Goal: Task Accomplishment & Management: Manage account settings

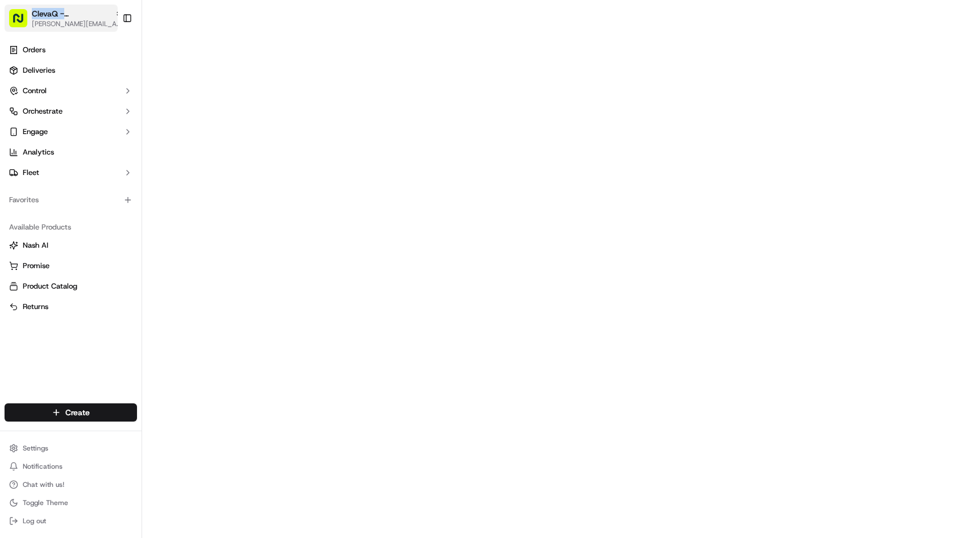
click at [79, 8] on span "ClevaQ - [PERSON_NAME][GEOGRAPHIC_DATA]" at bounding box center [71, 13] width 78 height 11
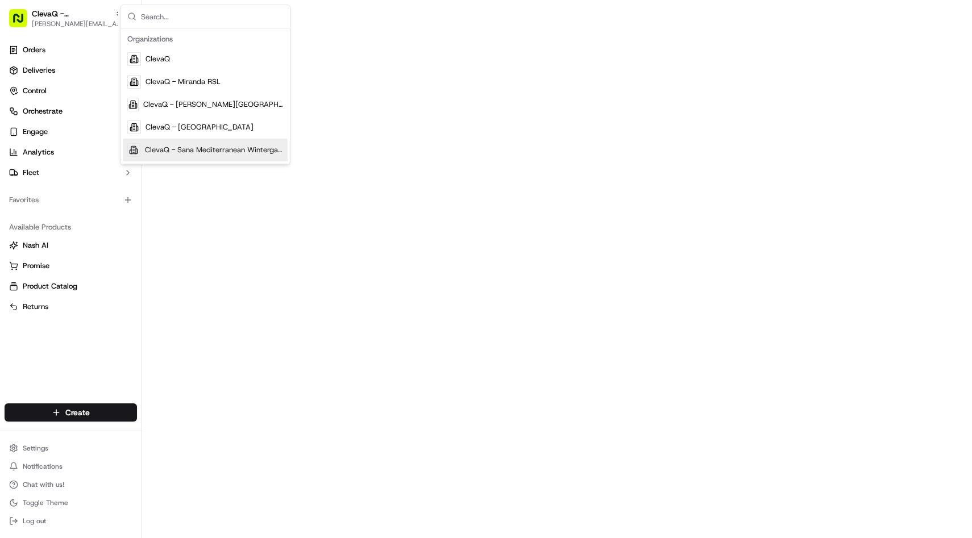
click at [182, 143] on div "ClevaQ - Sana Mediterranean Wintergarden" at bounding box center [205, 150] width 165 height 23
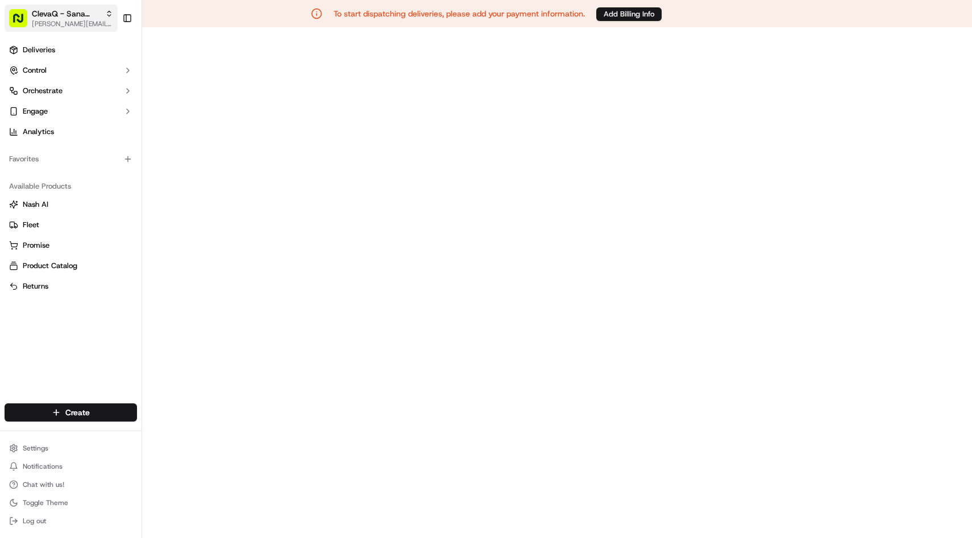
click at [93, 10] on span "ClevaQ - Sana Mediterranean Wintergarden" at bounding box center [66, 13] width 69 height 11
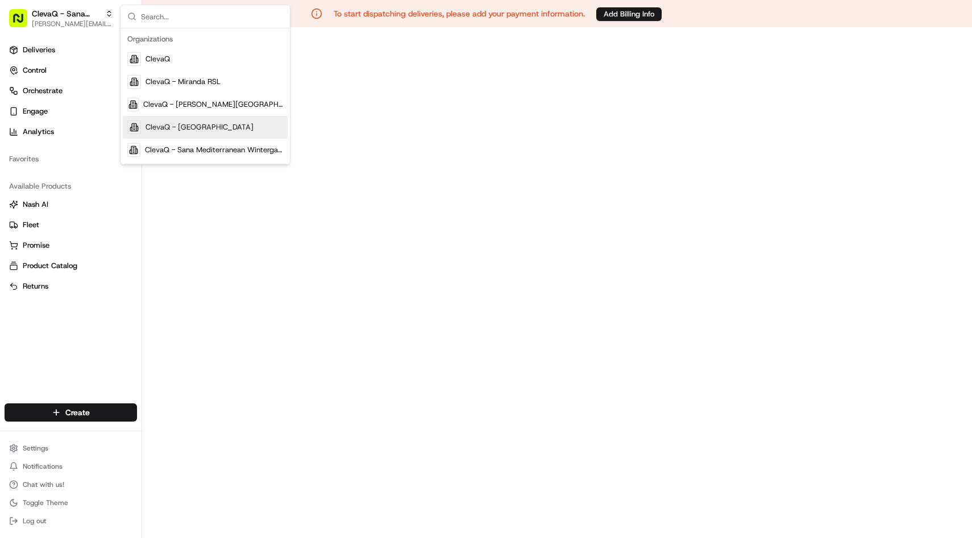
click at [164, 119] on div "ClevaQ - [GEOGRAPHIC_DATA]" at bounding box center [205, 127] width 165 height 23
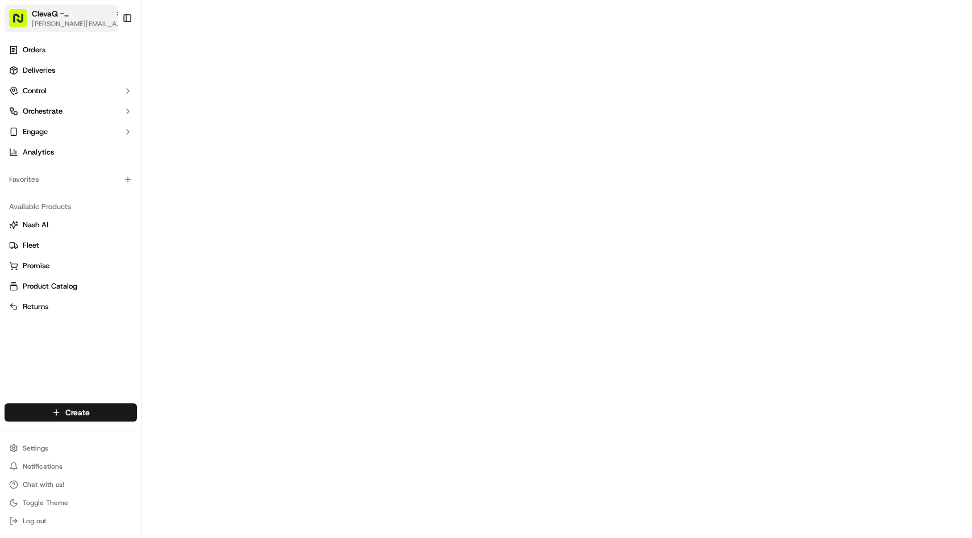
click at [82, 23] on span "[PERSON_NAME][EMAIL_ADDRESS][DOMAIN_NAME]" at bounding box center [77, 23] width 91 height 9
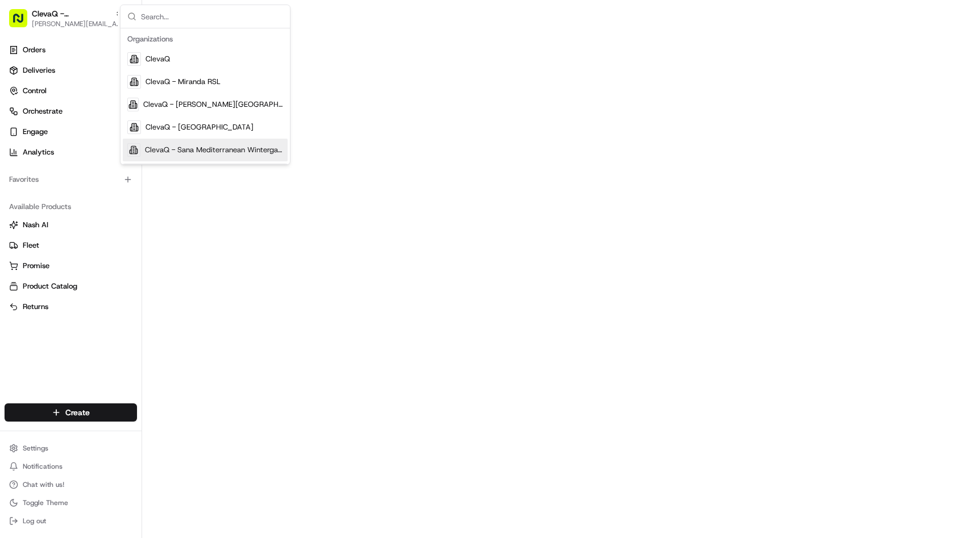
click at [169, 156] on div "ClevaQ - Sana Mediterranean Wintergarden" at bounding box center [205, 150] width 165 height 23
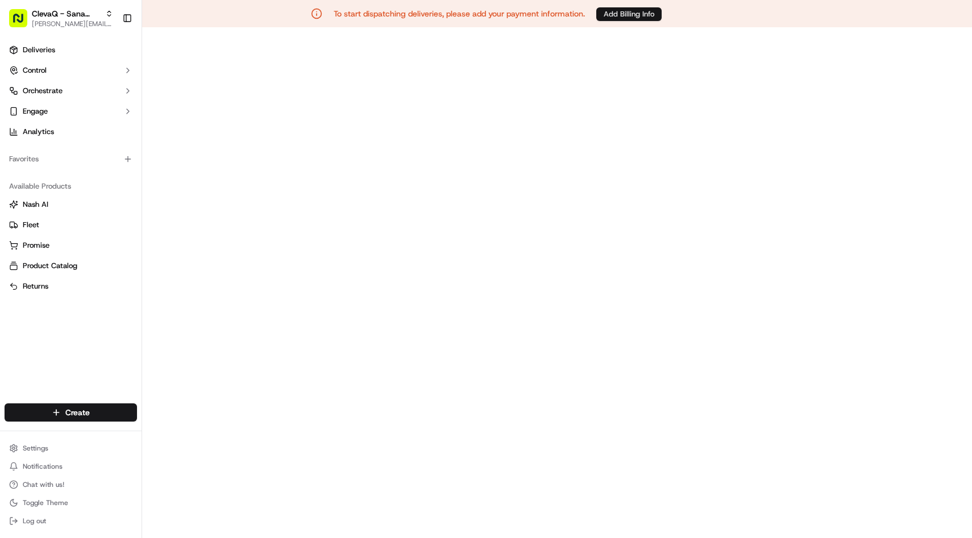
click at [628, 14] on button "Add Billing Info" at bounding box center [628, 14] width 65 height 14
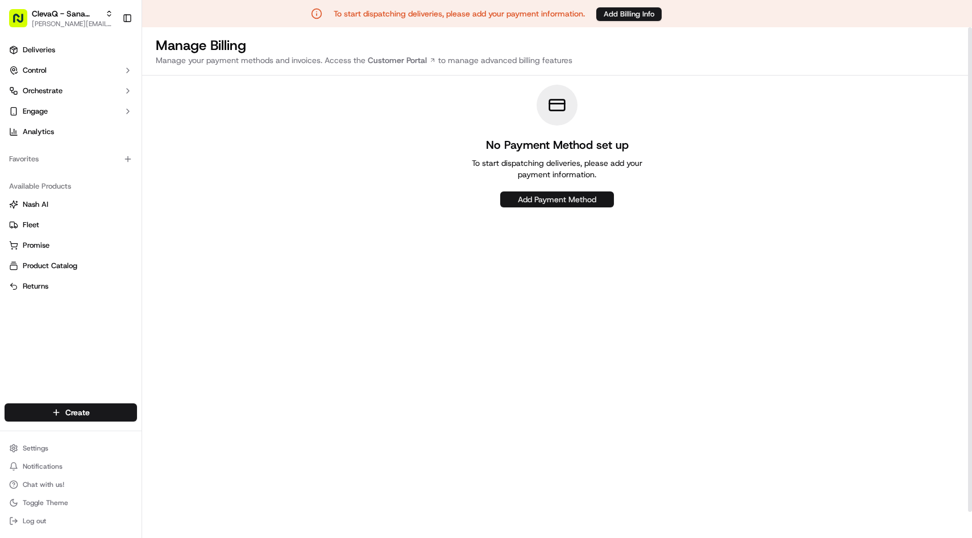
click at [544, 206] on button "Add Payment Method" at bounding box center [557, 200] width 114 height 16
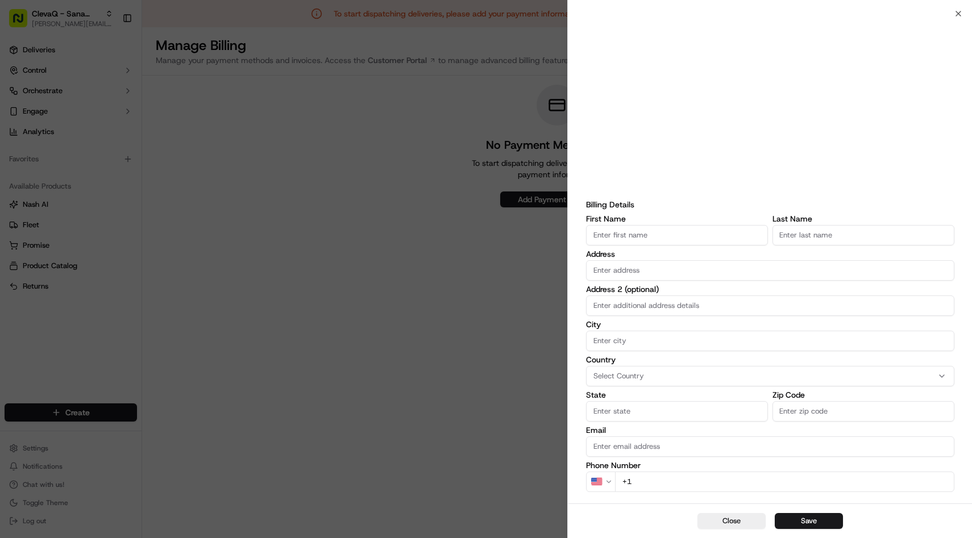
click at [326, 222] on div at bounding box center [486, 269] width 972 height 538
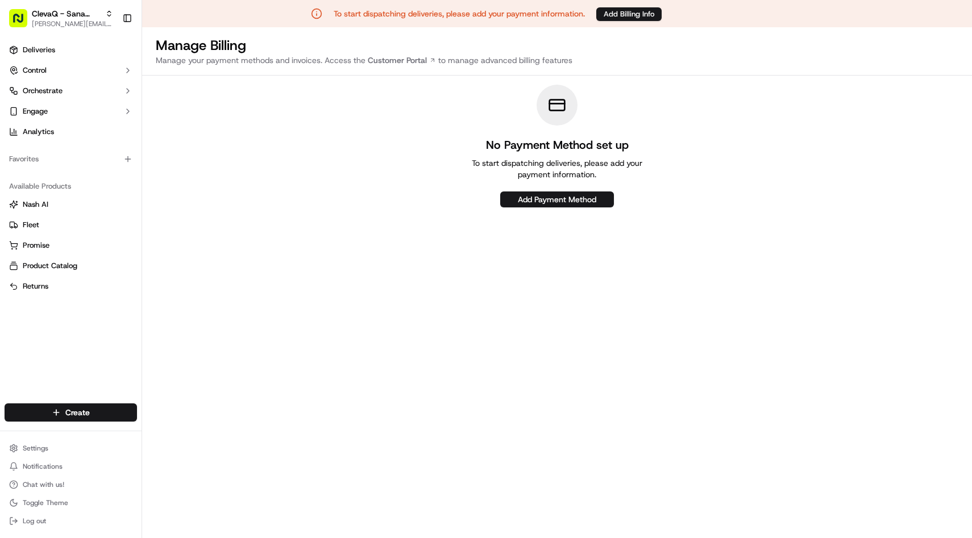
click at [36, 456] on ul "Settings Notifications Chat with us! Toggle Theme Log out" at bounding box center [71, 485] width 132 height 89
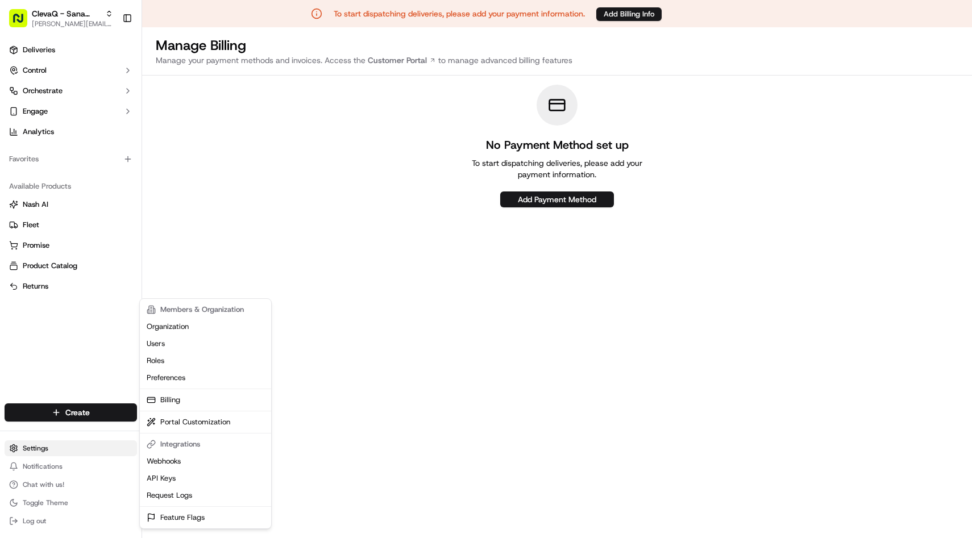
click at [47, 445] on html "To start dispatching deliveries, please add your payment information. Add Billi…" at bounding box center [486, 269] width 972 height 538
click at [203, 325] on link "Organization" at bounding box center [205, 326] width 127 height 17
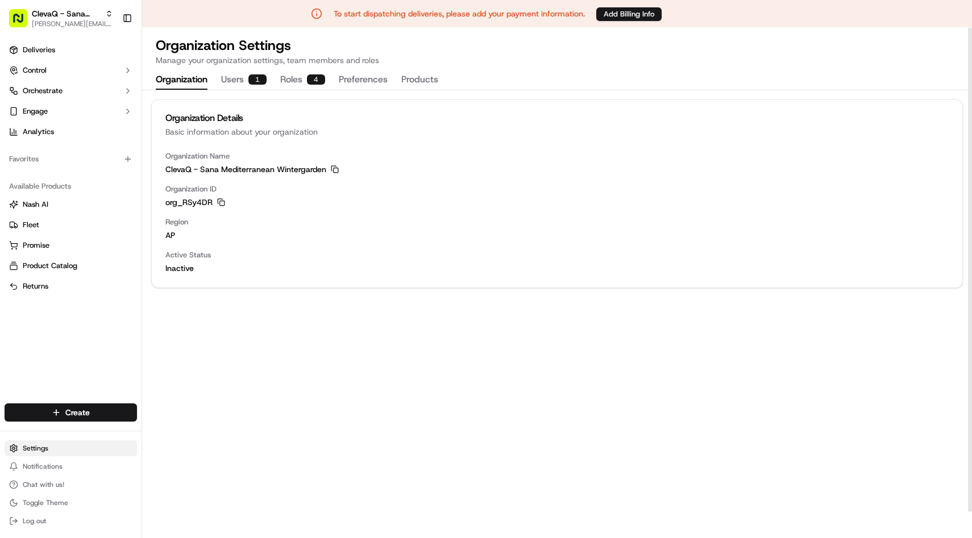
click at [94, 446] on html "To start dispatching deliveries, please add your payment information. Add Billi…" at bounding box center [486, 269] width 972 height 538
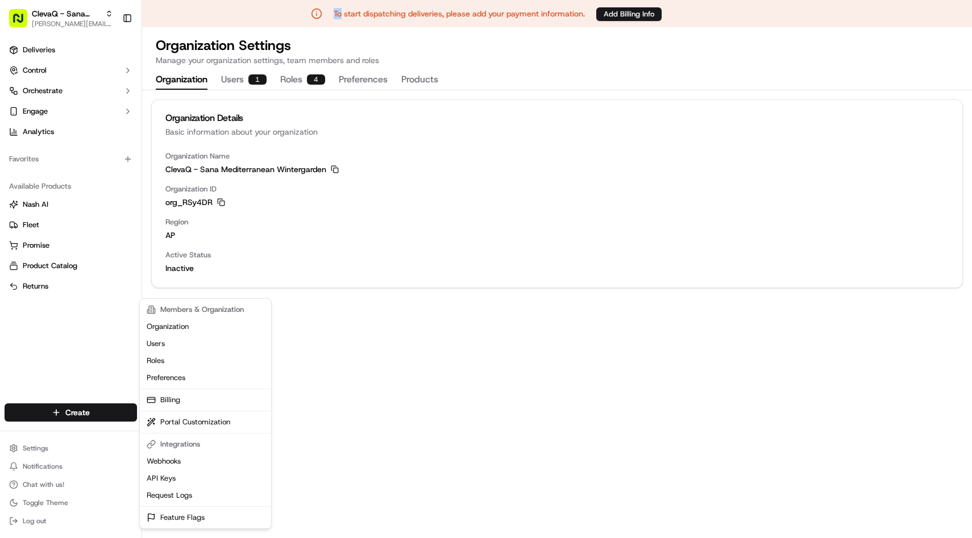
click at [65, 19] on html "To start dispatching deliveries, please add your payment information. Add Billi…" at bounding box center [486, 269] width 972 height 538
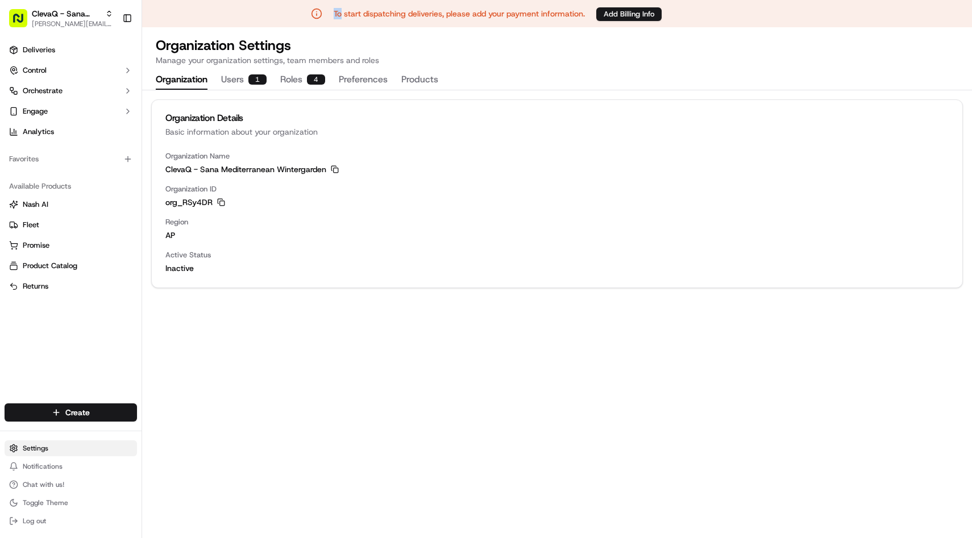
click at [60, 451] on html "To start dispatching deliveries, please add your payment information. Add Billi…" at bounding box center [486, 269] width 972 height 538
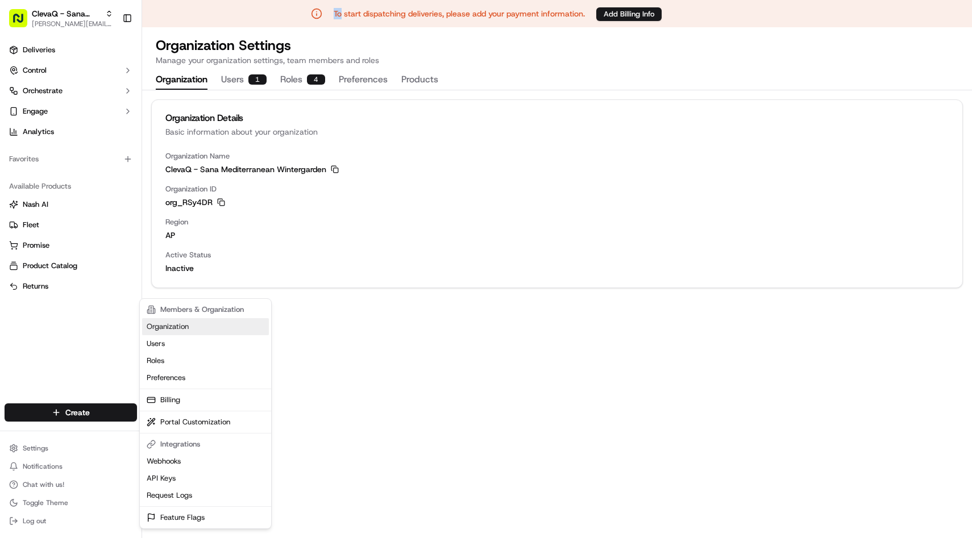
click at [169, 327] on link "Organization" at bounding box center [205, 326] width 127 height 17
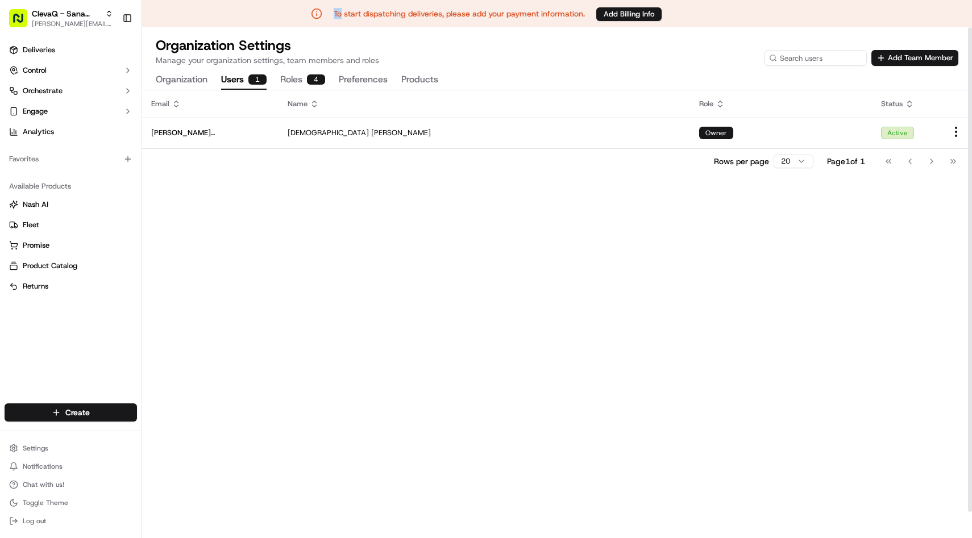
click at [243, 85] on button "Users 1" at bounding box center [243, 79] width 45 height 19
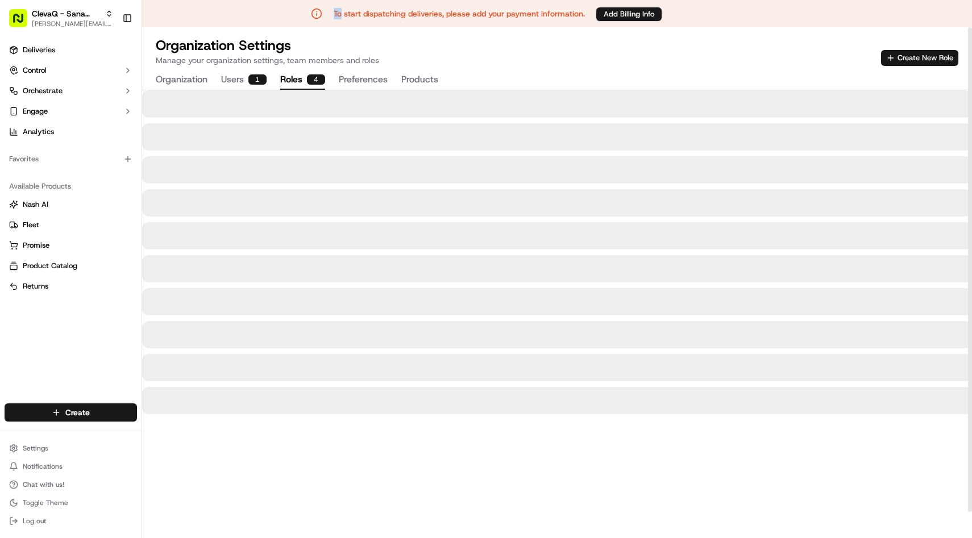
click at [296, 73] on button "Roles 4" at bounding box center [302, 79] width 45 height 19
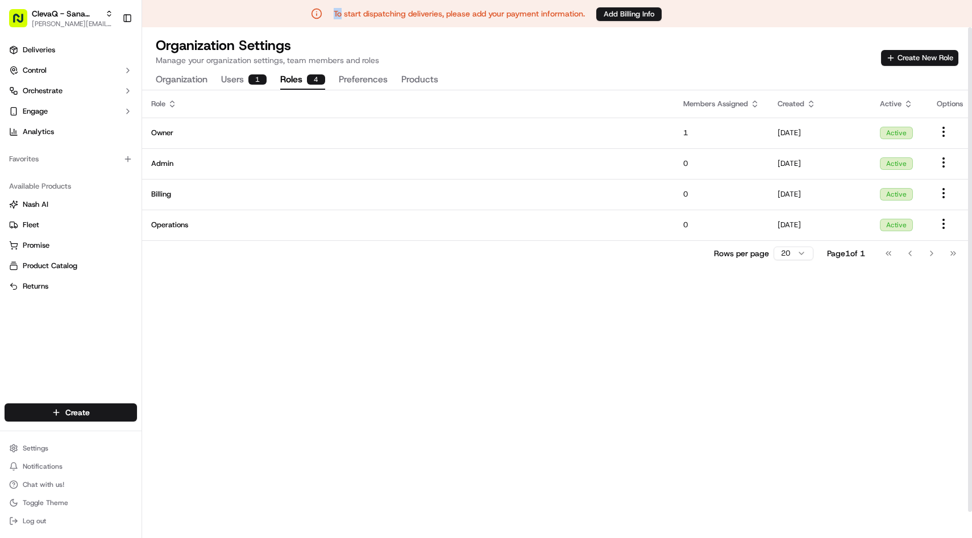
click at [234, 83] on button "Users 1" at bounding box center [243, 79] width 45 height 19
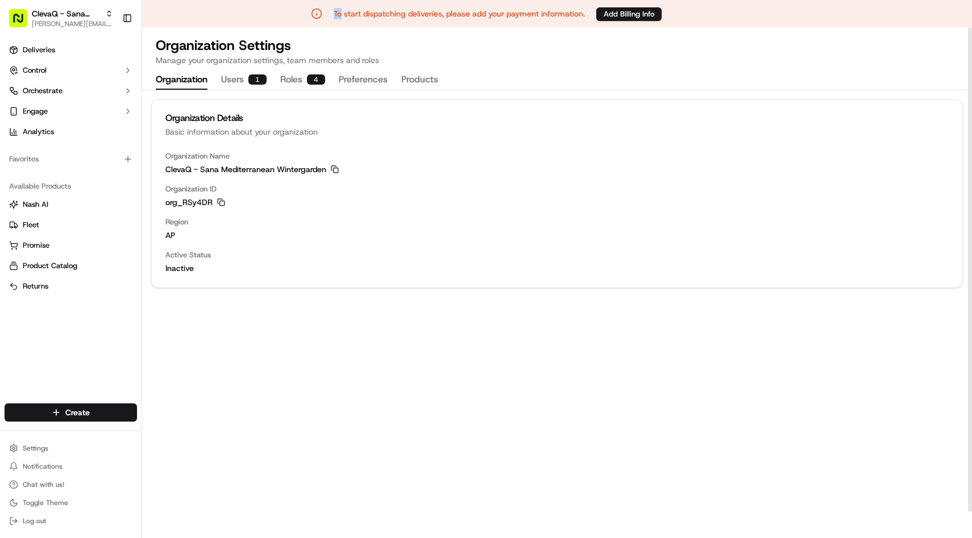
click at [196, 84] on button "Organization" at bounding box center [182, 79] width 52 height 19
click at [67, 15] on span "ClevaQ - Sana Mediterranean Wintergarden" at bounding box center [66, 13] width 69 height 11
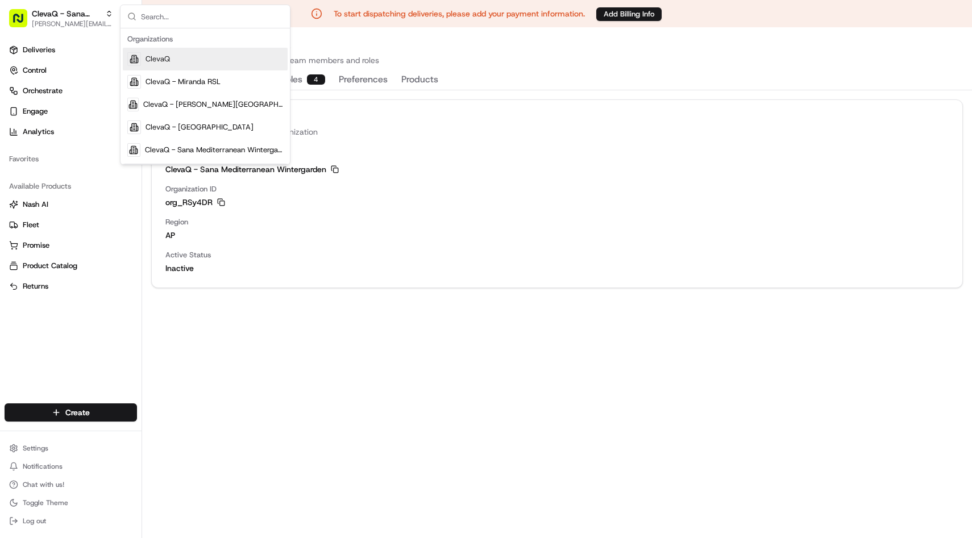
click at [151, 53] on div "ClevaQ" at bounding box center [205, 59] width 165 height 23
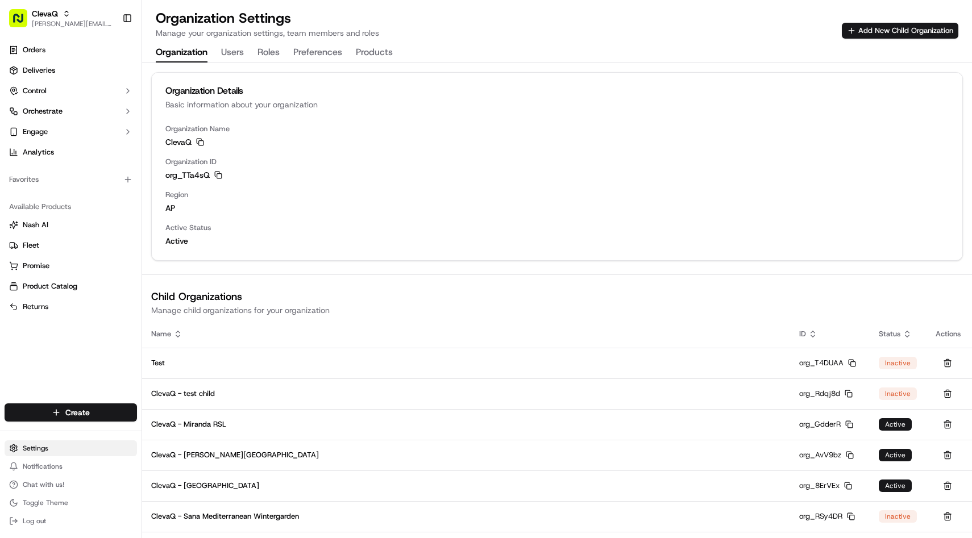
click at [53, 454] on html "ClevaQ [EMAIL_ADDRESS][DOMAIN_NAME] Toggle Sidebar Orders Deliveries Control Or…" at bounding box center [486, 269] width 972 height 538
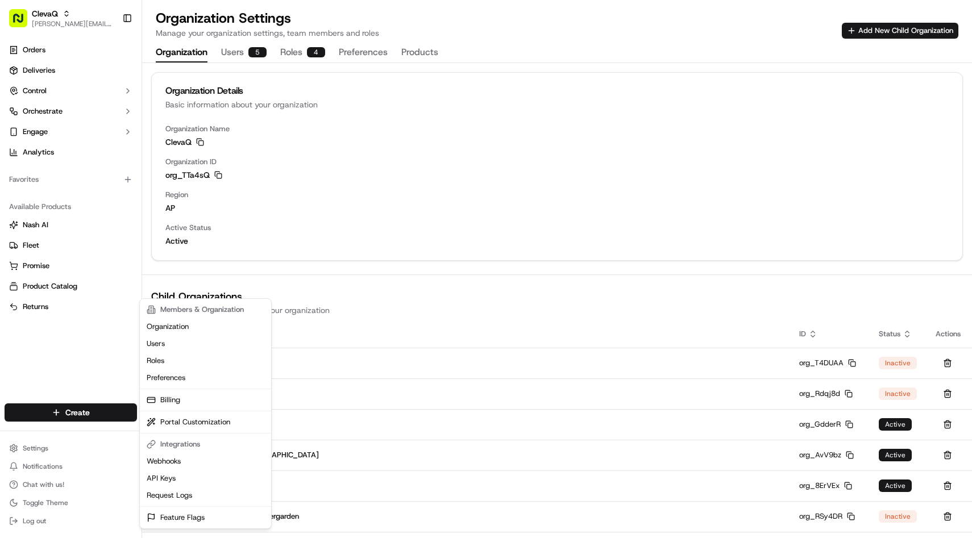
click at [905, 520] on html "ClevaQ [EMAIL_ADDRESS][DOMAIN_NAME] Toggle Sidebar Orders Deliveries Control Or…" at bounding box center [486, 269] width 972 height 538
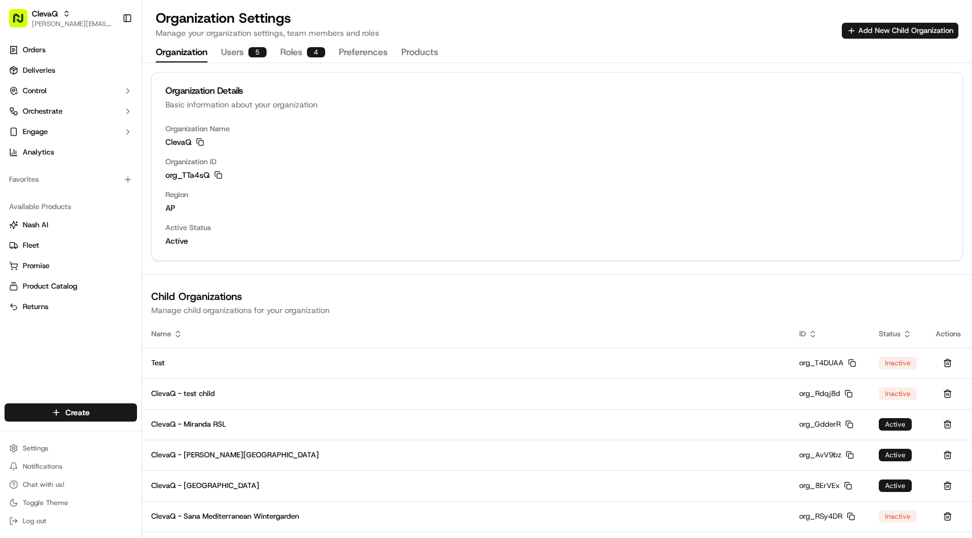
click at [905, 520] on div "Inactive" at bounding box center [898, 516] width 38 height 13
click at [38, 450] on html "ClevaQ [EMAIL_ADDRESS][DOMAIN_NAME] Toggle Sidebar Orders Deliveries Control Or…" at bounding box center [486, 269] width 972 height 538
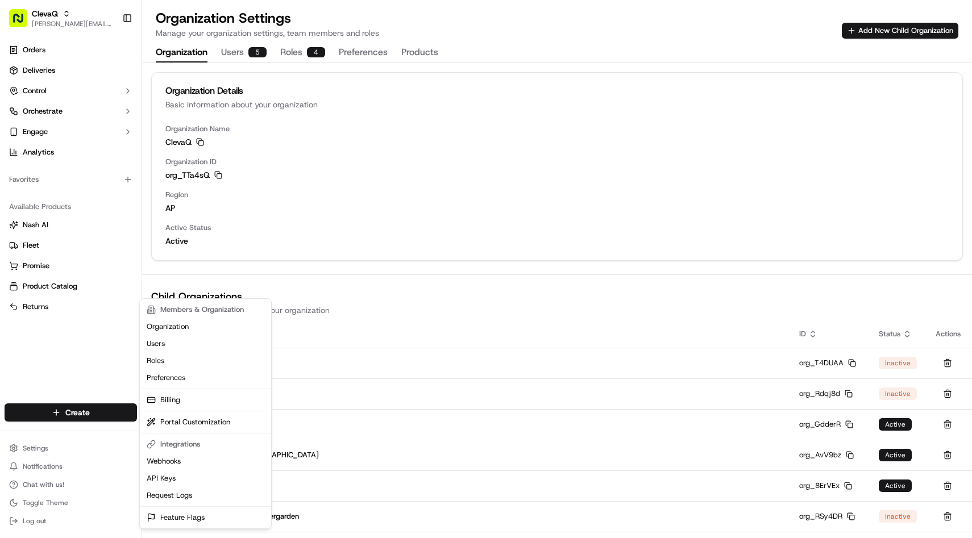
click at [868, 32] on html "ClevaQ [EMAIL_ADDRESS][DOMAIN_NAME] Toggle Sidebar Orders Deliveries Control Or…" at bounding box center [486, 269] width 972 height 538
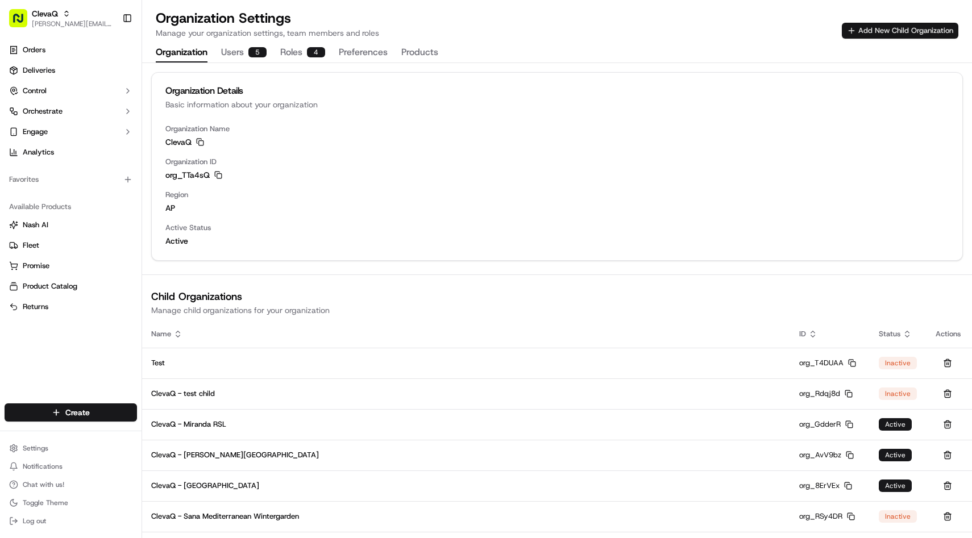
click at [867, 32] on button "Add New Child Organization" at bounding box center [900, 31] width 117 height 16
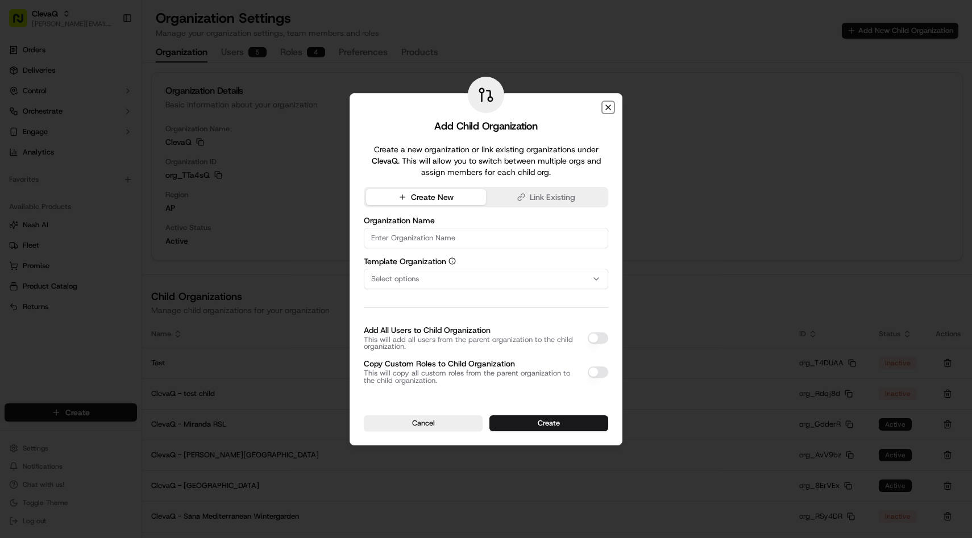
click at [610, 105] on icon "button" at bounding box center [608, 107] width 5 height 5
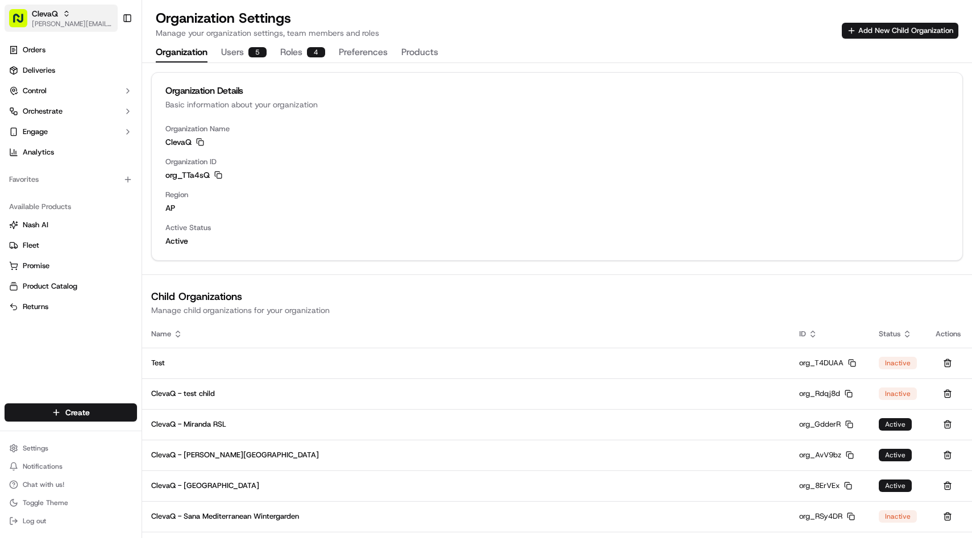
click at [74, 23] on span "[PERSON_NAME][EMAIL_ADDRESS][DOMAIN_NAME]" at bounding box center [72, 23] width 81 height 9
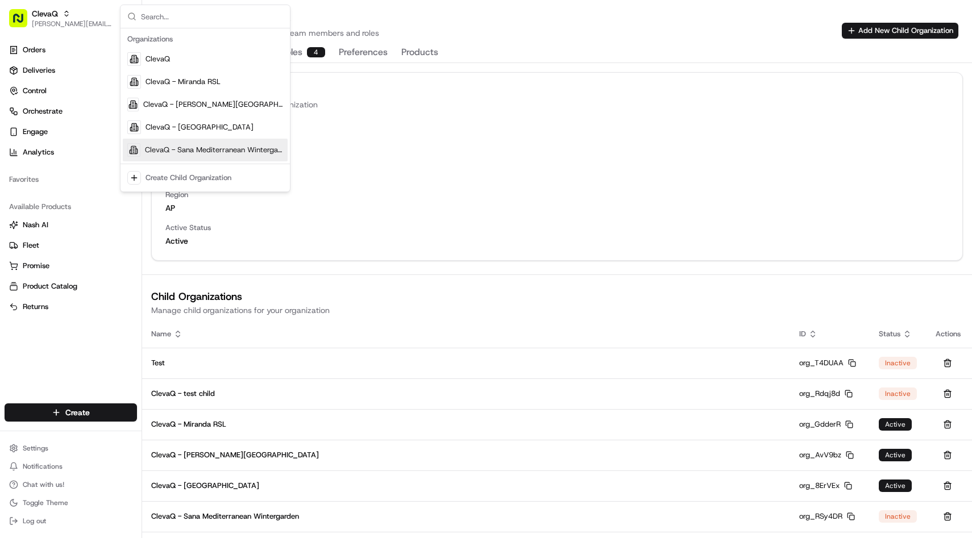
click at [157, 151] on span "ClevaQ - Sana Mediterranean Wintergarden" at bounding box center [214, 150] width 138 height 10
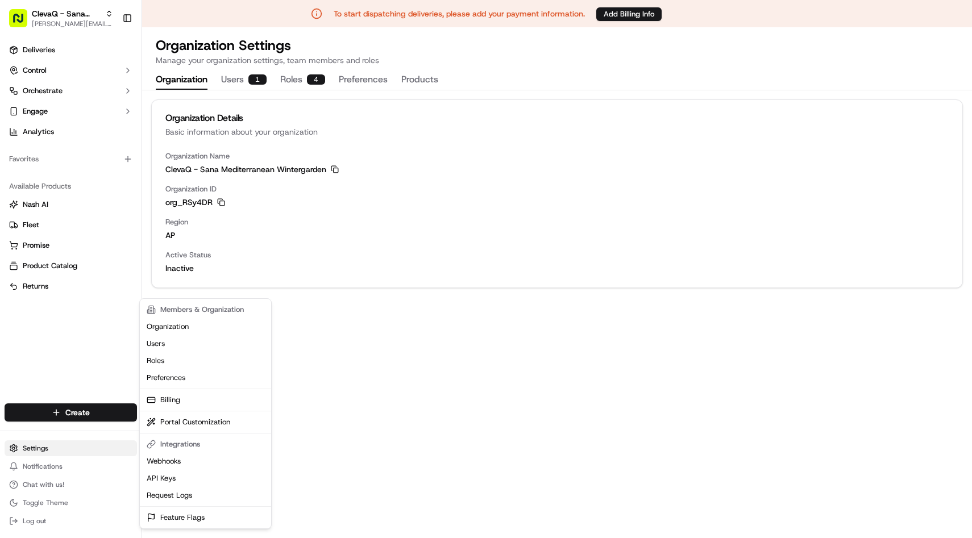
click at [36, 441] on html "To start dispatching deliveries, please add your payment information. Add Billi…" at bounding box center [486, 269] width 972 height 538
click at [49, 443] on html "To start dispatching deliveries, please add your payment information. Add Billi…" at bounding box center [486, 269] width 972 height 538
click at [180, 464] on link "Webhooks" at bounding box center [205, 461] width 127 height 17
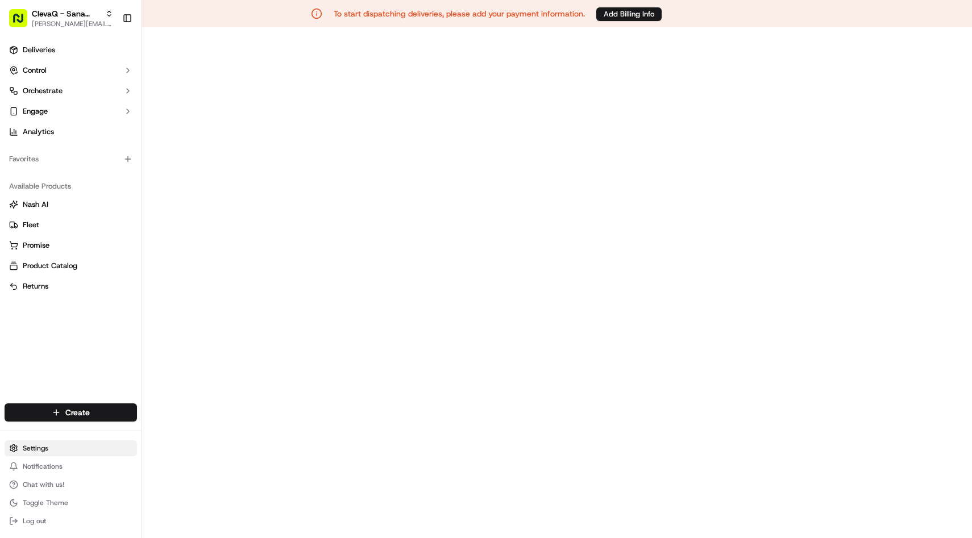
click at [31, 447] on html "To start dispatching deliveries, please add your payment information. Add Billi…" at bounding box center [486, 269] width 972 height 538
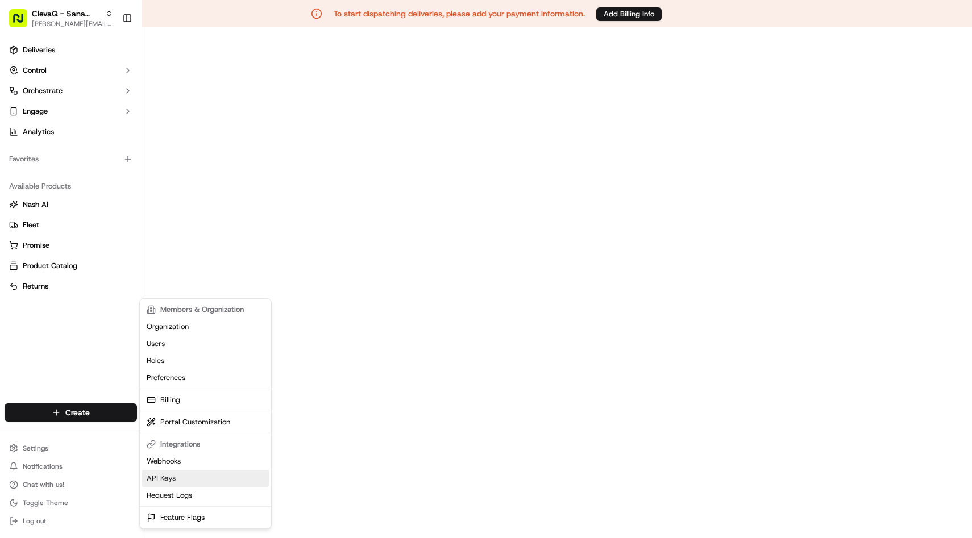
click at [192, 471] on link "API Keys" at bounding box center [205, 478] width 127 height 17
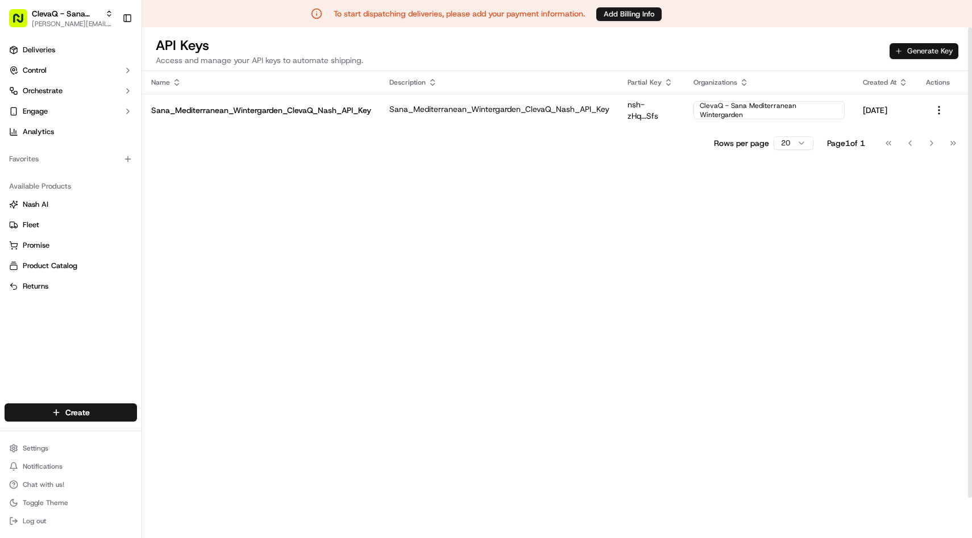
click at [930, 55] on button "Generate Key" at bounding box center [924, 51] width 69 height 16
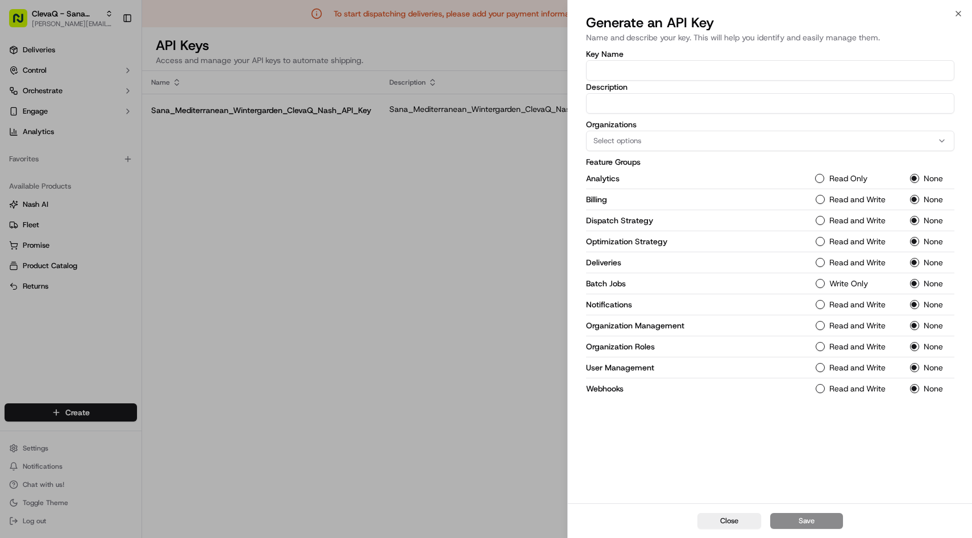
click at [817, 176] on button "Read Only" at bounding box center [819, 178] width 9 height 9
click at [818, 199] on button "Read and Write" at bounding box center [819, 199] width 9 height 9
click at [819, 216] on Strategy-1 "Read and Write" at bounding box center [819, 220] width 9 height 9
click at [820, 246] on div "Optimization Strategy Read and Write None" at bounding box center [770, 241] width 368 height 21
click at [821, 265] on button "Read and Write" at bounding box center [819, 262] width 9 height 9
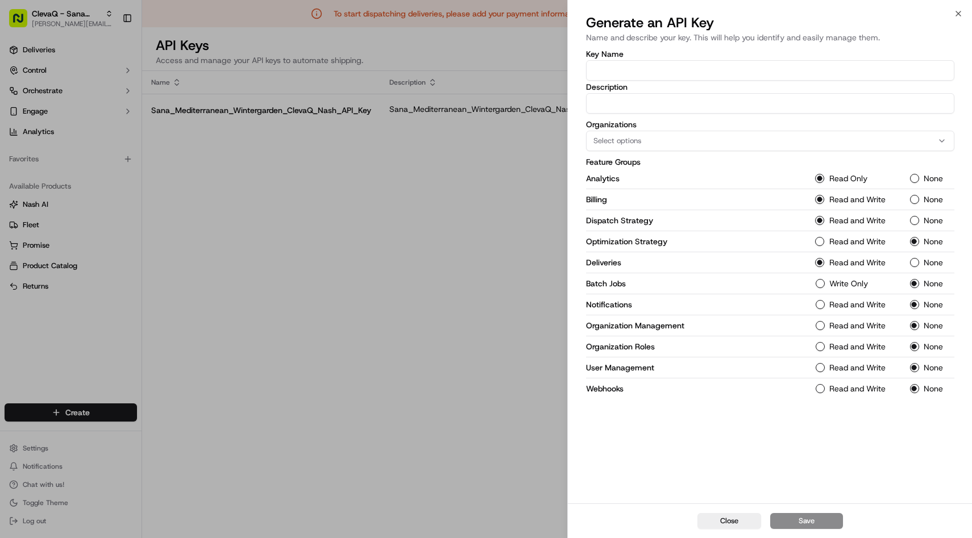
click at [821, 245] on Strategy-1 "Read and Write" at bounding box center [819, 241] width 9 height 9
click at [822, 310] on div "Notifications Read and Write None" at bounding box center [770, 304] width 368 height 21
click at [823, 300] on div "Read and Write" at bounding box center [855, 304] width 81 height 9
click at [817, 306] on button "Read and Write" at bounding box center [819, 304] width 9 height 9
click at [821, 329] on Management-1 "Read and Write" at bounding box center [819, 325] width 9 height 9
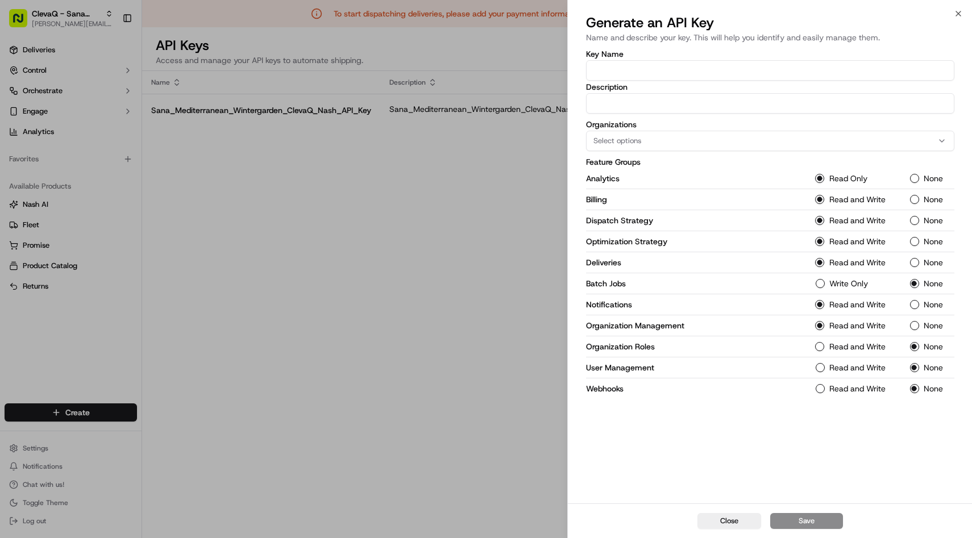
click at [818, 347] on Roles-1 "Read and Write" at bounding box center [819, 346] width 9 height 9
click at [819, 368] on Management-1 "Read and Write" at bounding box center [819, 367] width 9 height 9
click at [820, 387] on button "Read and Write" at bounding box center [819, 388] width 9 height 9
click at [632, 68] on input "Key Name" at bounding box center [770, 70] width 368 height 20
click at [617, 101] on input "Description" at bounding box center [770, 103] width 368 height 20
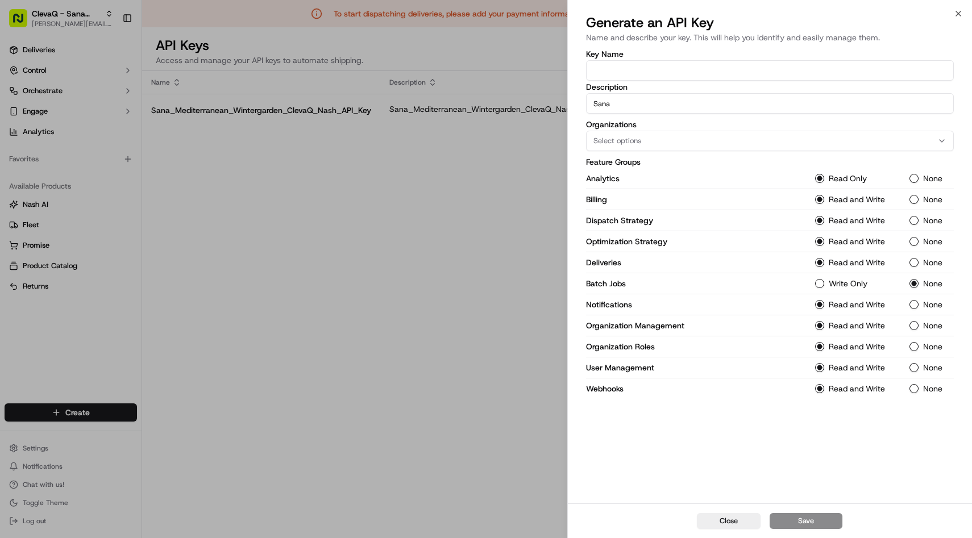
type input "Sana_Mediterranean_ClevaQ_Nash_API_Key"
click at [651, 79] on input "Key Name" at bounding box center [770, 70] width 368 height 20
drag, startPoint x: 593, startPoint y: 70, endPoint x: 665, endPoint y: 68, distance: 71.6
click at [665, 68] on input "Sana_Mediterranean_ClevaQ_Nash_API_Key" at bounding box center [770, 70] width 368 height 20
drag, startPoint x: 720, startPoint y: 70, endPoint x: 579, endPoint y: 68, distance: 141.0
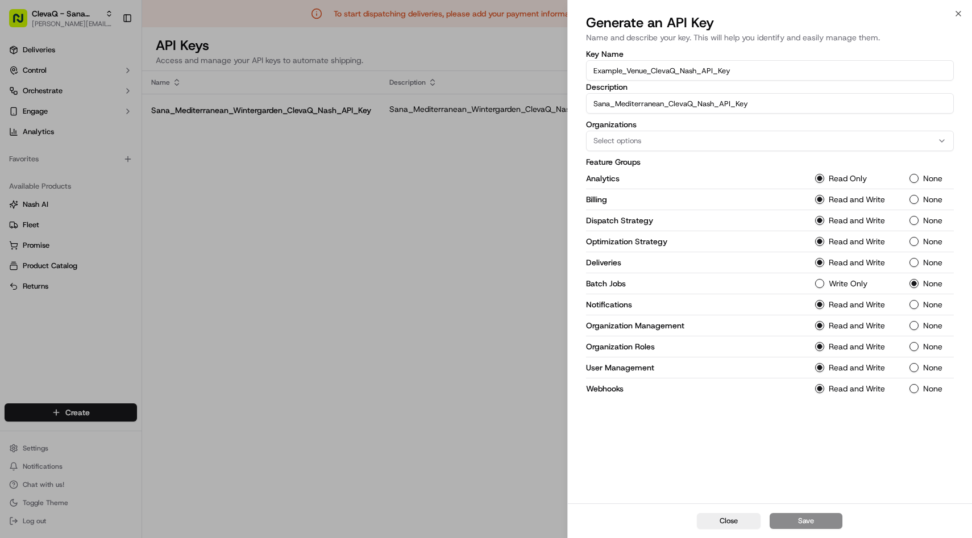
click at [579, 68] on div "Key Name Example_Venue_ClevaQ_Nash_API_Key Description Sana_Mediterranean_Cleva…" at bounding box center [770, 276] width 405 height 456
type input "Example_Venue_ClevaQ_Nash_API_Key"
click at [638, 99] on input "Sana_Mediterranean_ClevaQ_Nash_API_Key" at bounding box center [770, 103] width 368 height 20
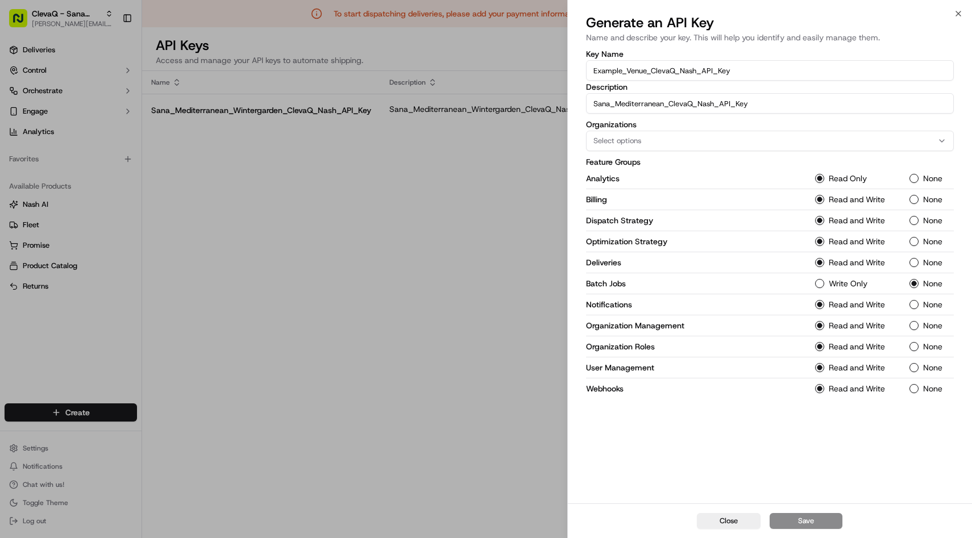
paste input "Example_Venue"
type input "Example_Venue_ClevaQ_Nash_API_Key"
click at [613, 136] on span "Select options" at bounding box center [617, 141] width 48 height 10
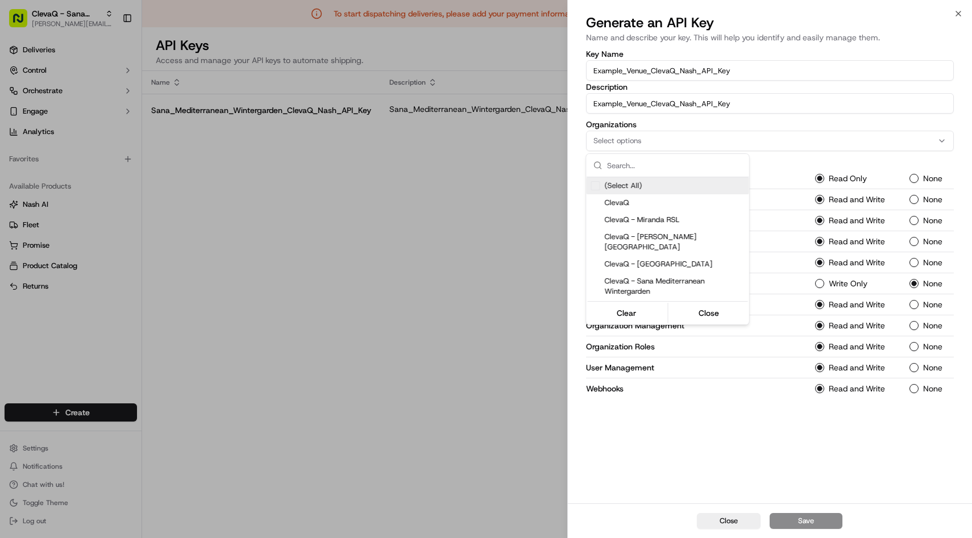
click at [613, 136] on div at bounding box center [486, 269] width 972 height 538
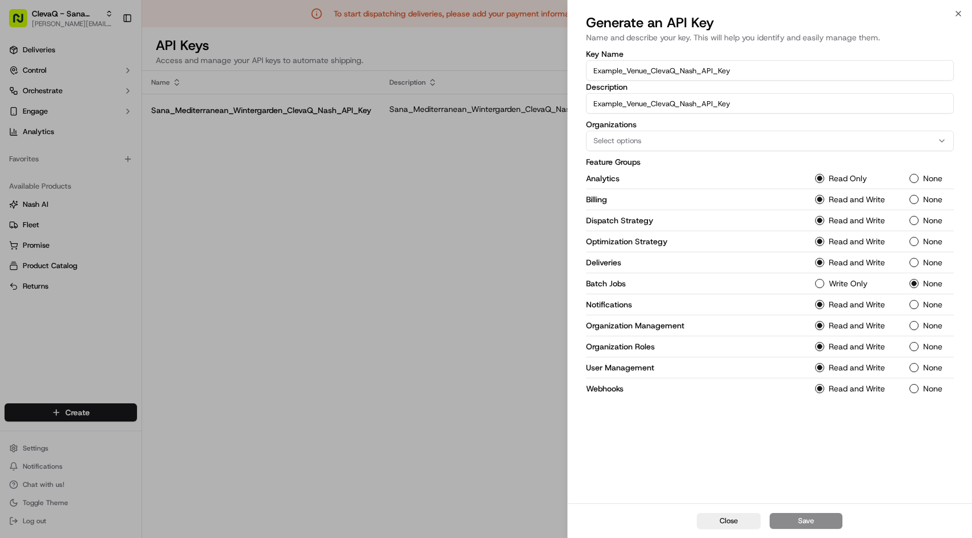
click at [613, 136] on span "Select options" at bounding box center [617, 141] width 48 height 10
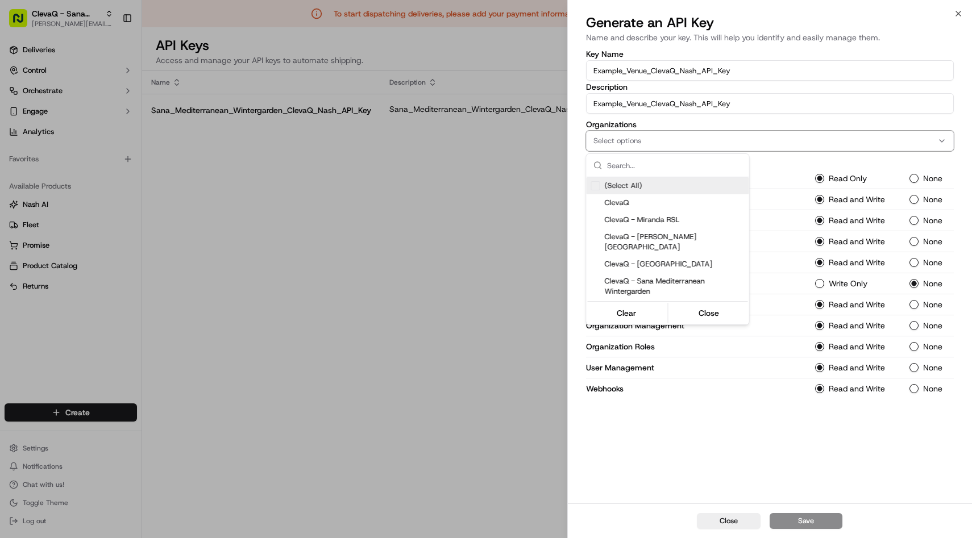
click at [613, 136] on div at bounding box center [486, 269] width 972 height 538
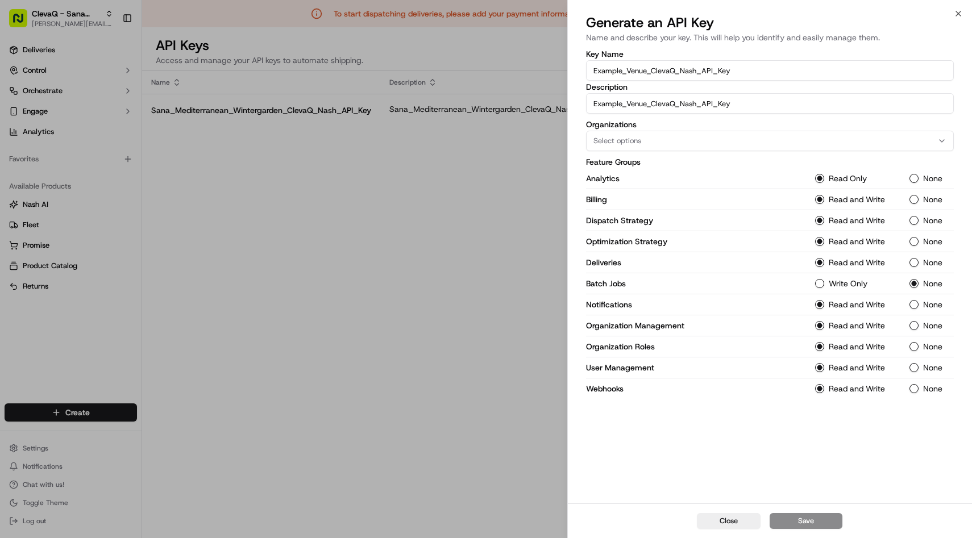
click at [663, 447] on div "Key Name Example_Venue_ClevaQ_Nash_API_Key Description Example_Venue_ClevaQ_Nas…" at bounding box center [770, 276] width 405 height 456
click at [647, 67] on input "Example_Venue_ClevaQ_Nash_API_Key" at bounding box center [770, 70] width 368 height 20
click at [250, 359] on div at bounding box center [486, 269] width 972 height 538
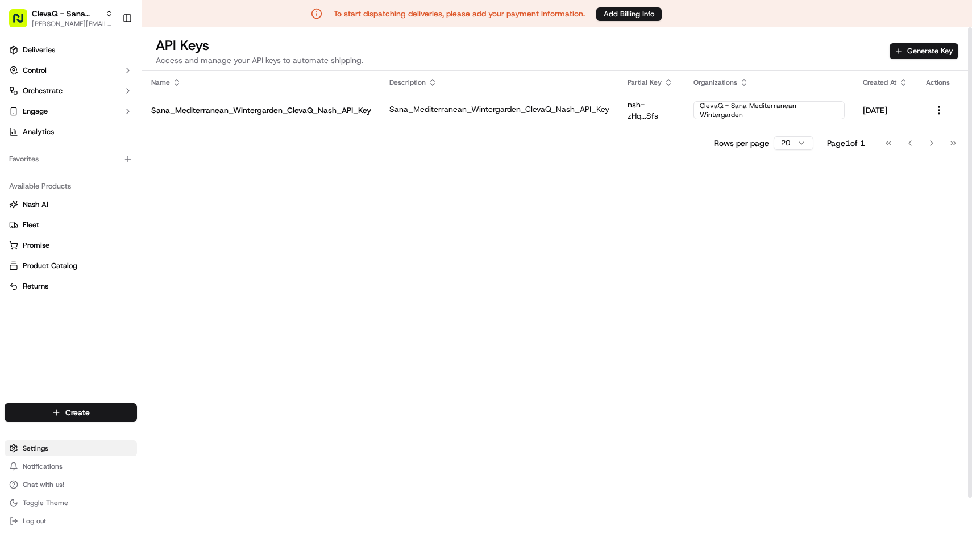
click at [47, 442] on html "To start dispatching deliveries, please add your payment information. Add Billi…" at bounding box center [486, 269] width 972 height 538
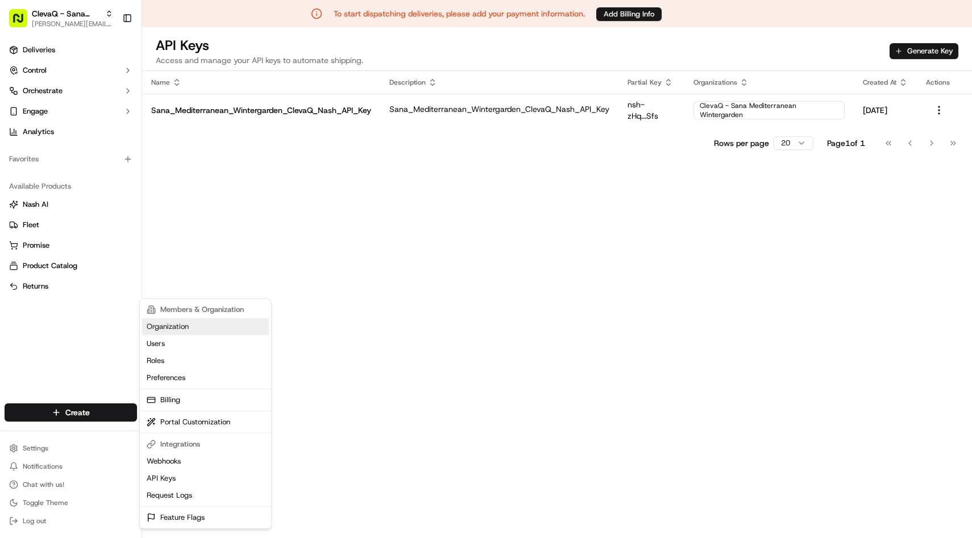
click at [203, 324] on link "Organization" at bounding box center [205, 326] width 127 height 17
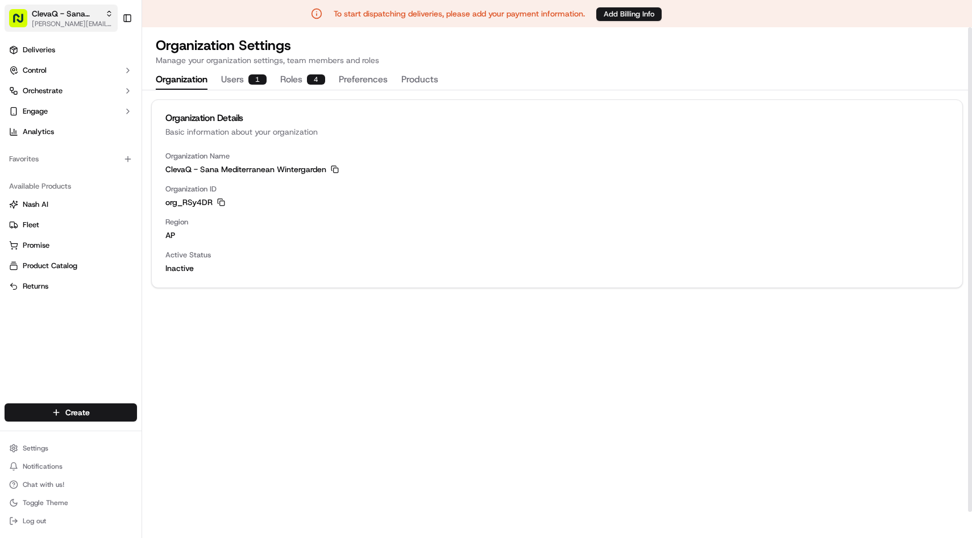
click at [85, 14] on span "ClevaQ - Sana Mediterranean Wintergarden" at bounding box center [66, 13] width 69 height 11
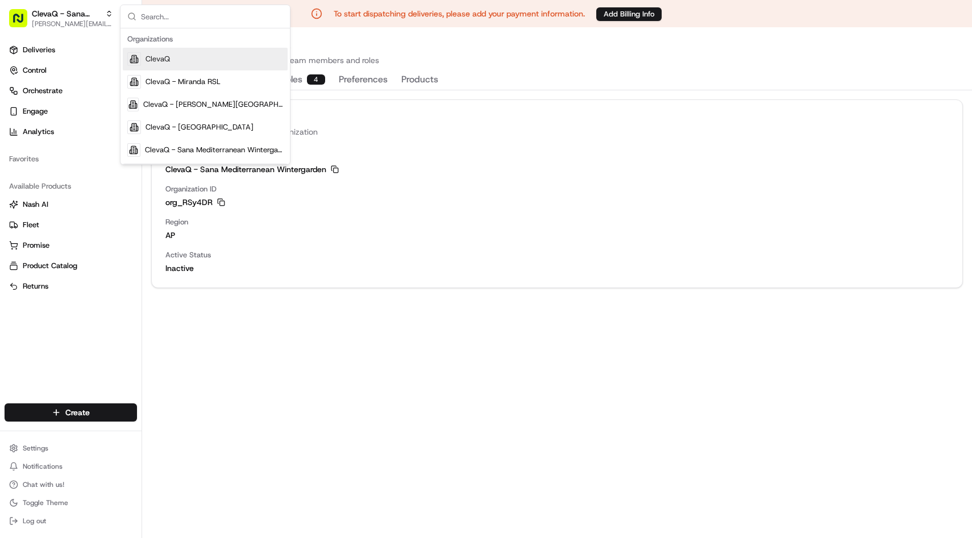
click at [165, 52] on div "ClevaQ" at bounding box center [205, 59] width 165 height 23
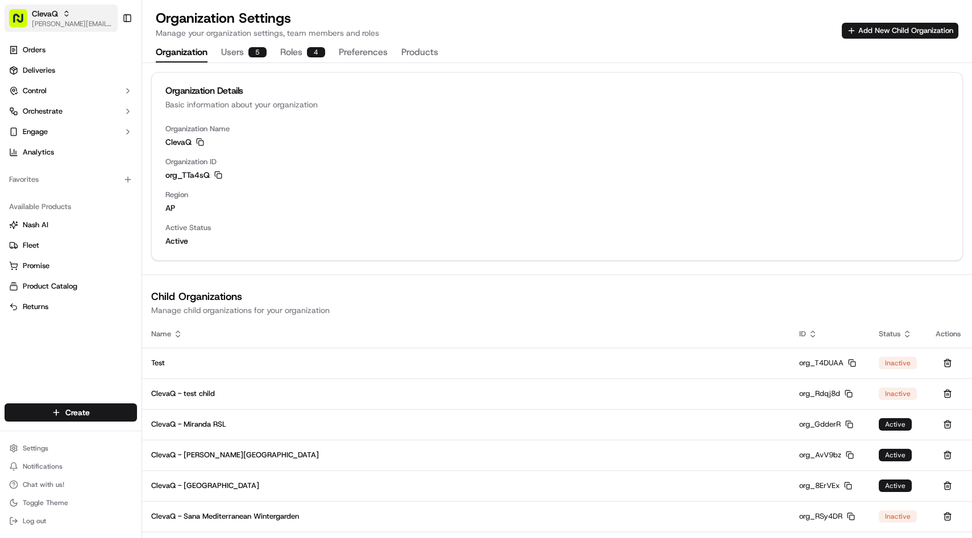
click at [80, 23] on span "[PERSON_NAME][EMAIL_ADDRESS][DOMAIN_NAME]" at bounding box center [72, 23] width 81 height 9
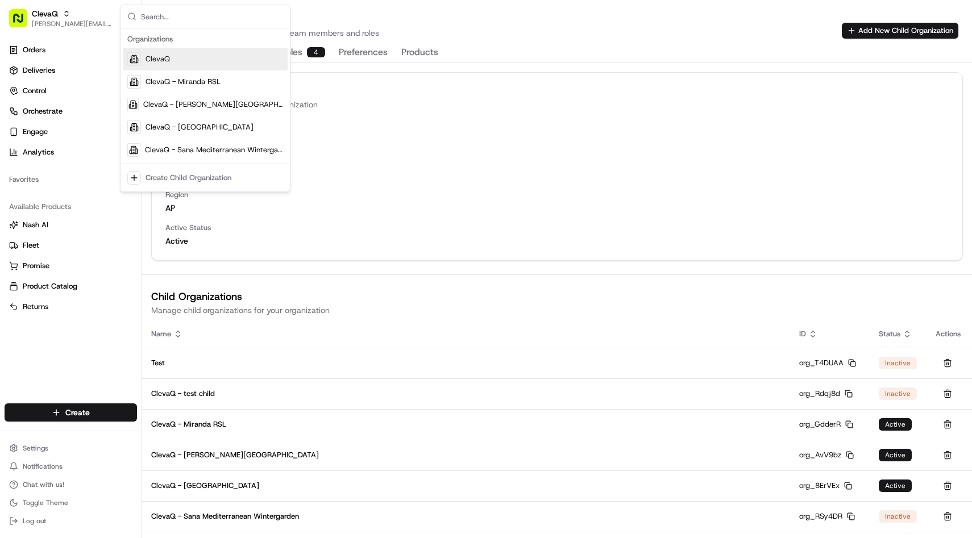
click at [91, 342] on div "Orders Deliveries Control Orchestrate Engage Analytics Favorites Available Prod…" at bounding box center [71, 215] width 142 height 358
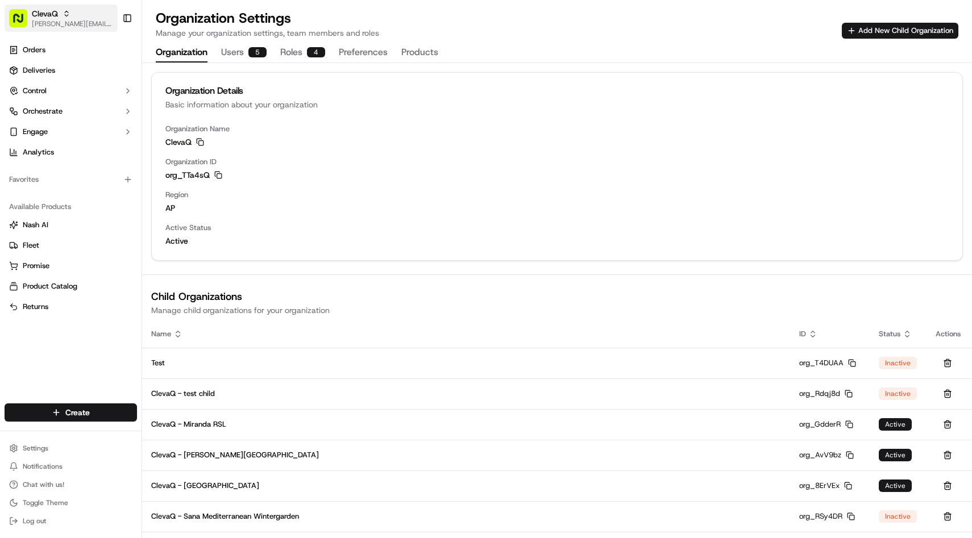
click at [72, 22] on span "[PERSON_NAME][EMAIL_ADDRESS][DOMAIN_NAME]" at bounding box center [72, 23] width 81 height 9
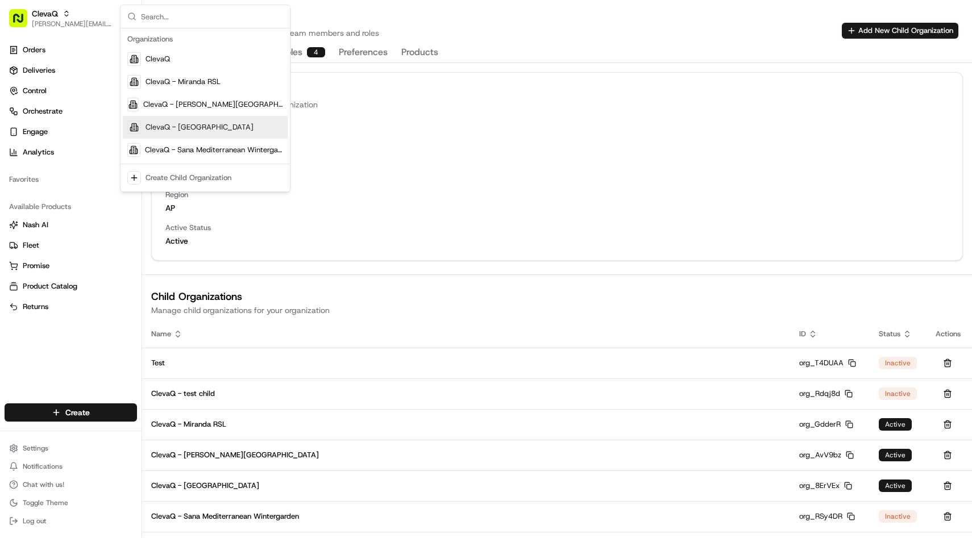
click at [170, 128] on span "ClevaQ - [GEOGRAPHIC_DATA]" at bounding box center [200, 127] width 108 height 10
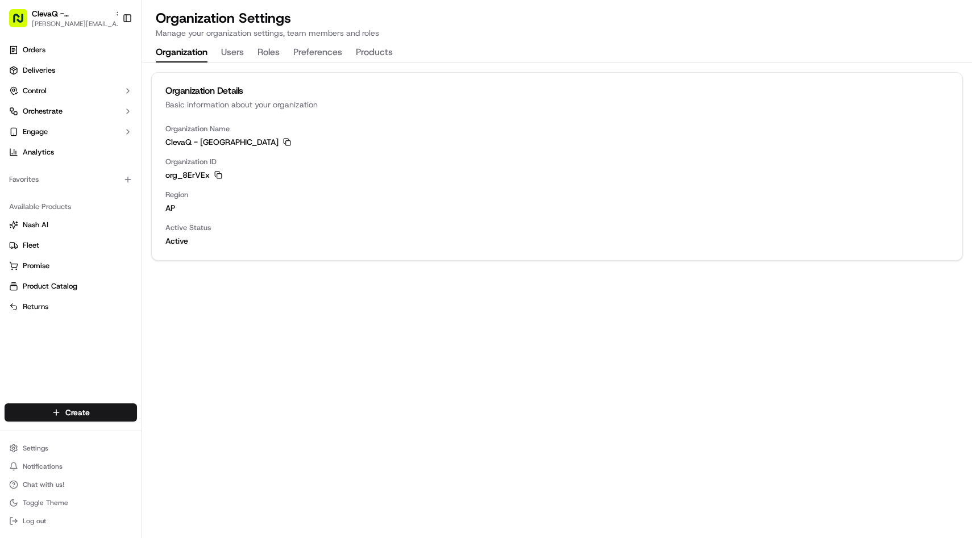
click at [94, 107] on button "Orchestrate" at bounding box center [71, 111] width 132 height 18
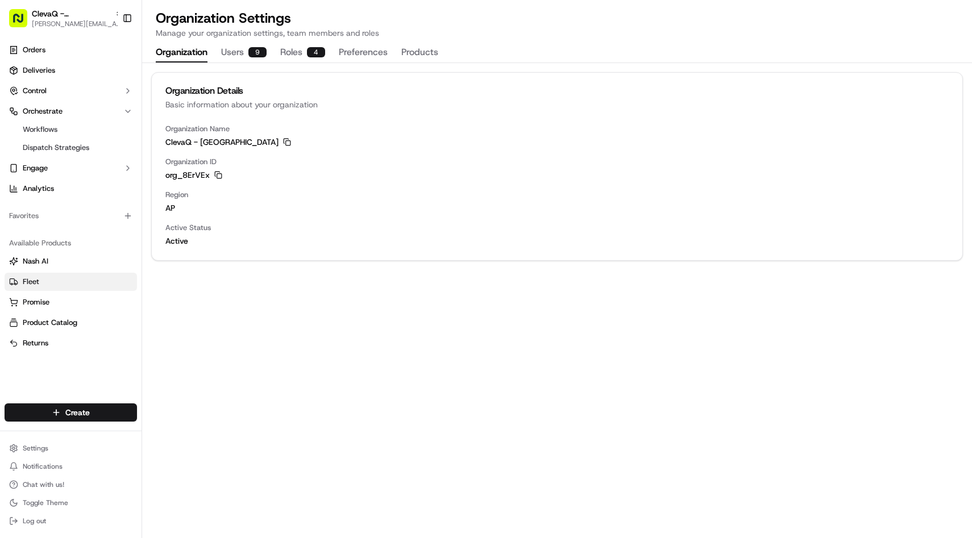
click at [36, 283] on span "Fleet" at bounding box center [31, 282] width 16 height 10
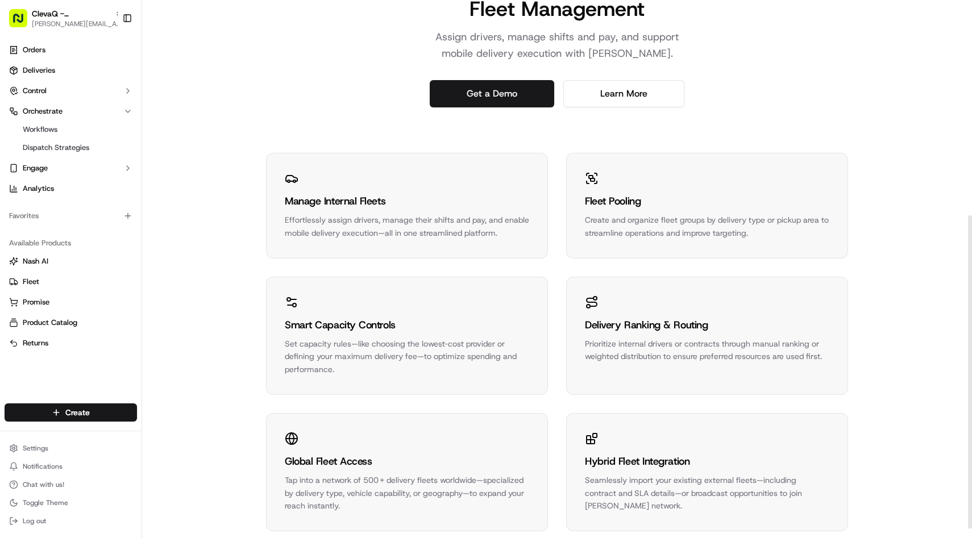
scroll to position [385, 0]
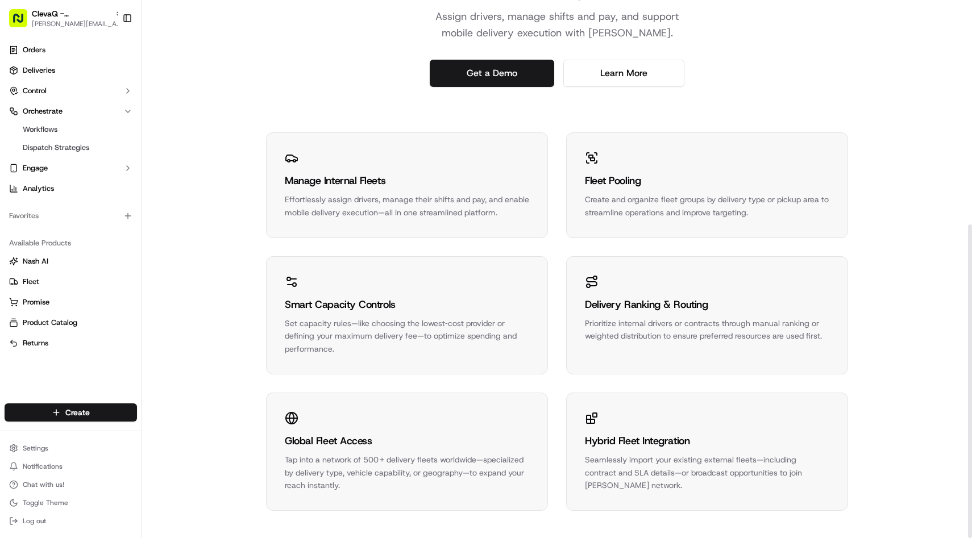
click at [722, 200] on div "Create and organize fleet groups by delivery type or pickup area to streamline …" at bounding box center [707, 206] width 244 height 26
click at [592, 160] on rect at bounding box center [593, 159] width 4 height 3
click at [353, 266] on div "Smart Capacity Controls Set capacity rules—like choosing the lowest‑cost provid…" at bounding box center [407, 315] width 281 height 117
click at [354, 266] on div "Smart Capacity Controls Set capacity rules—like choosing the lowest‑cost provid…" at bounding box center [407, 315] width 281 height 117
click at [341, 285] on div "Smart Capacity Controls Set capacity rules—like choosing the lowest‑cost provid…" at bounding box center [407, 315] width 281 height 117
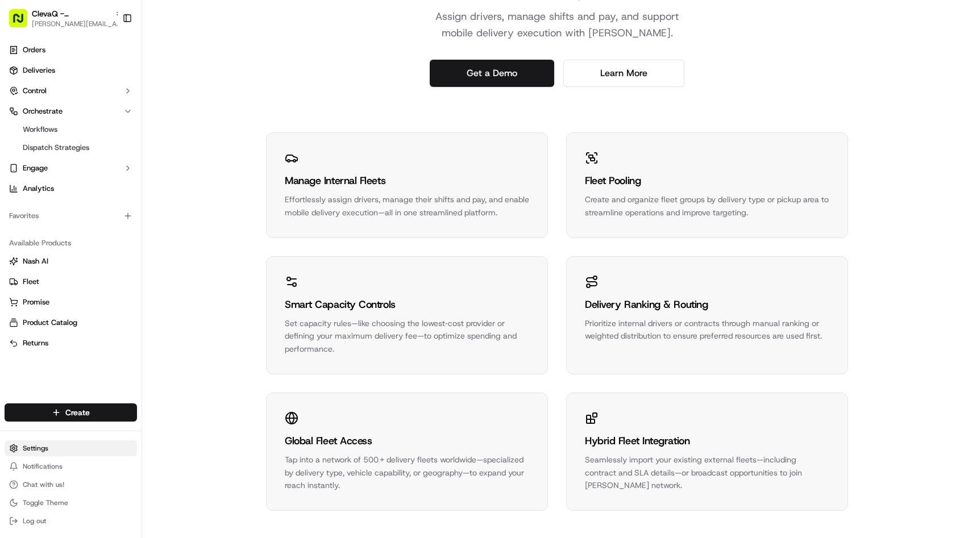
click at [31, 452] on html "ClevaQ - Sana Mediterranean [EMAIL_ADDRESS][DOMAIN_NAME] Toggle Sidebar Orders …" at bounding box center [486, 269] width 972 height 538
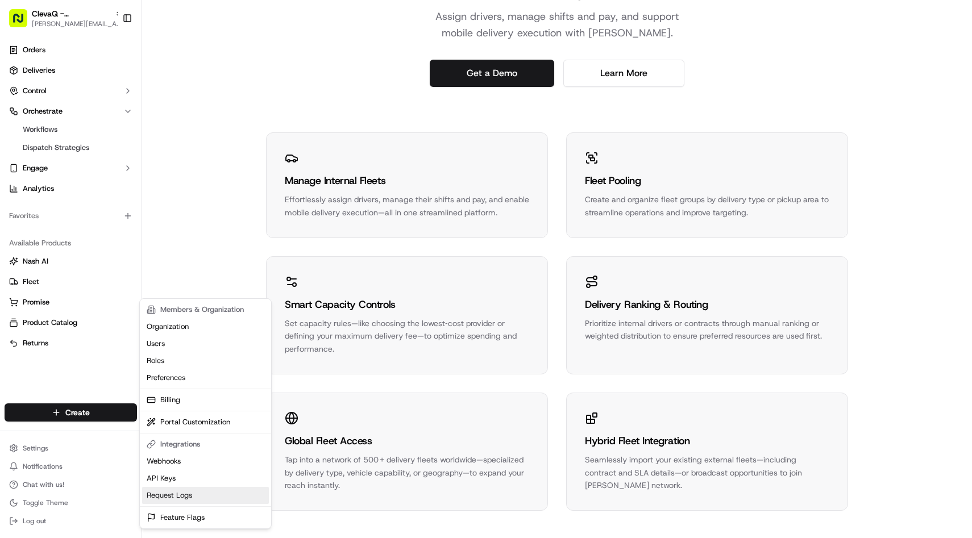
click at [169, 499] on link "Request Logs" at bounding box center [205, 495] width 127 height 17
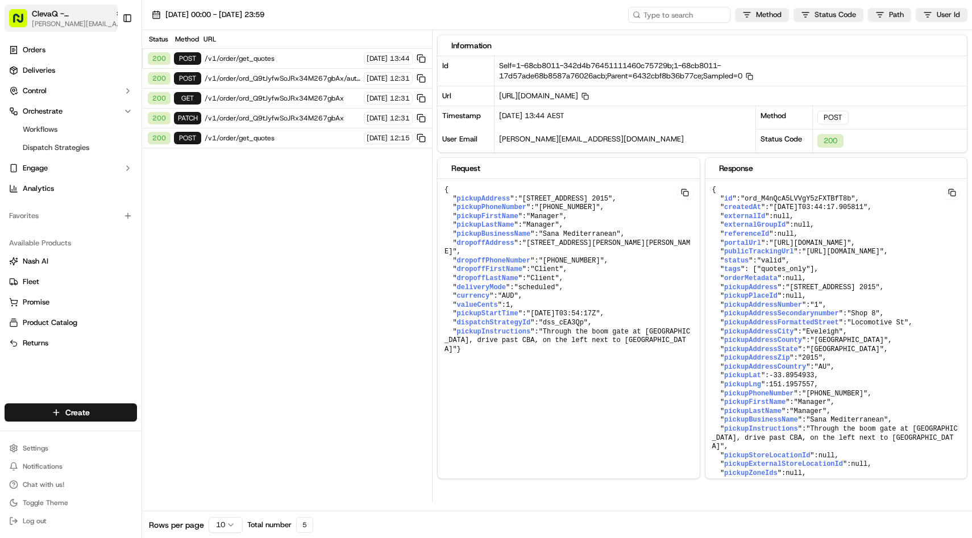
click at [85, 23] on span "[PERSON_NAME][EMAIL_ADDRESS][DOMAIN_NAME]" at bounding box center [77, 23] width 91 height 9
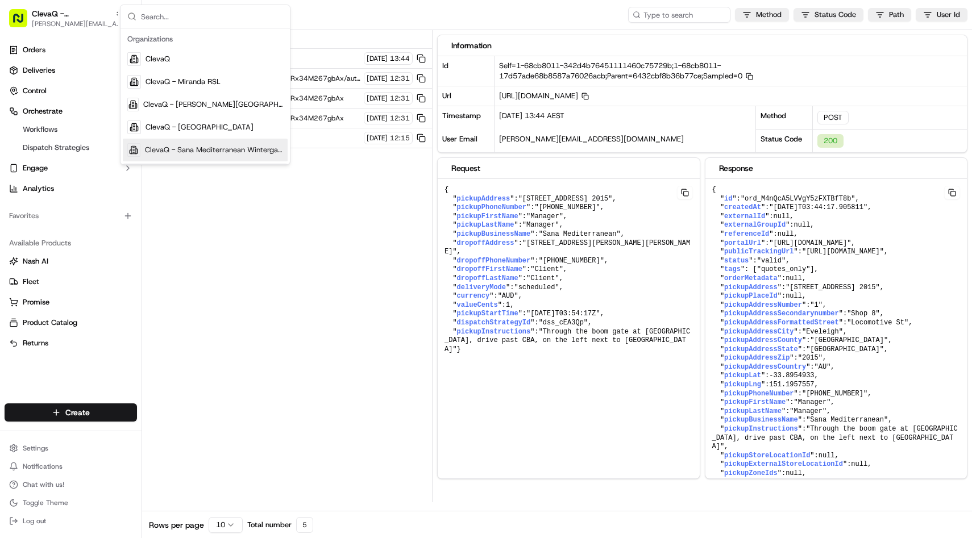
click at [161, 142] on div "ClevaQ - Sana Mediterranean Wintergarden" at bounding box center [205, 150] width 165 height 23
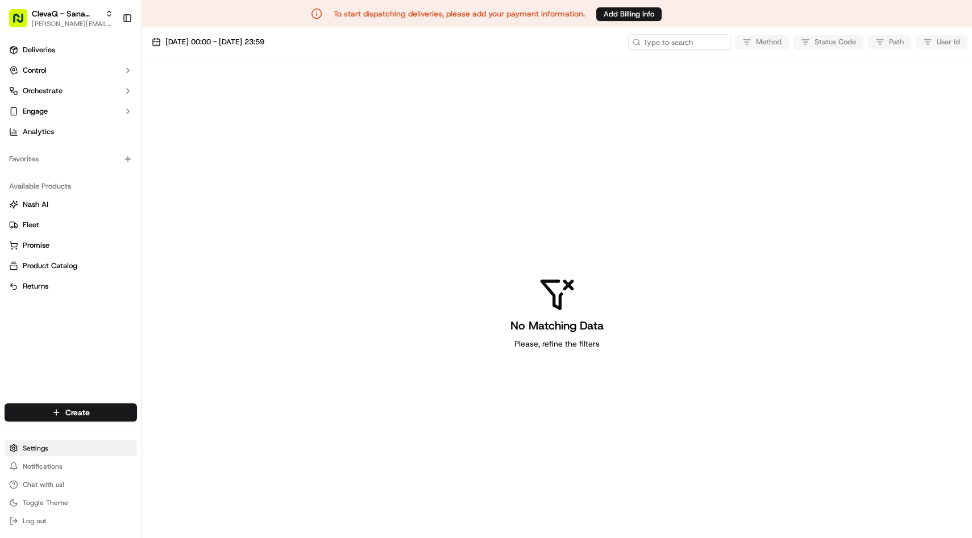
click at [41, 454] on html "To start dispatching deliveries, please add your payment information. Add Billi…" at bounding box center [486, 269] width 972 height 538
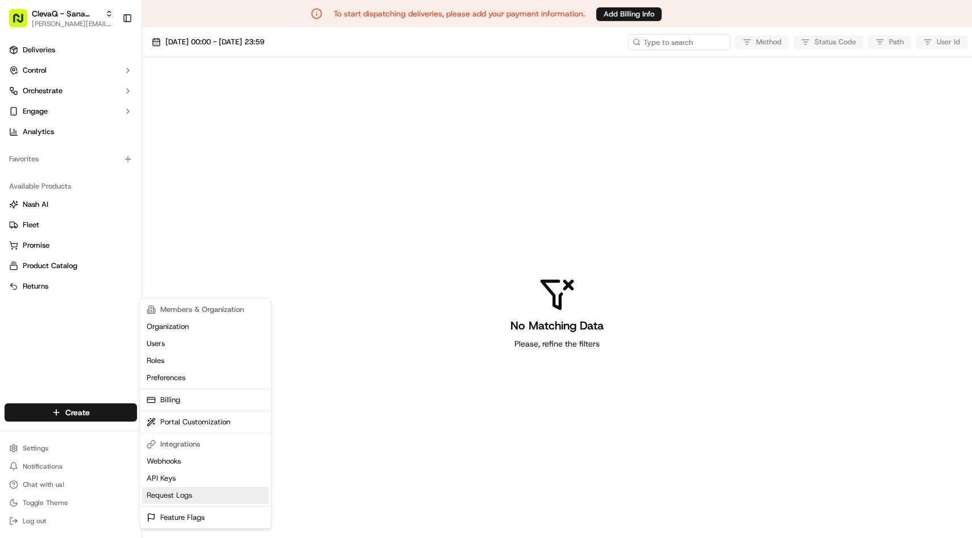
click at [161, 500] on link "Request Logs" at bounding box center [205, 495] width 127 height 17
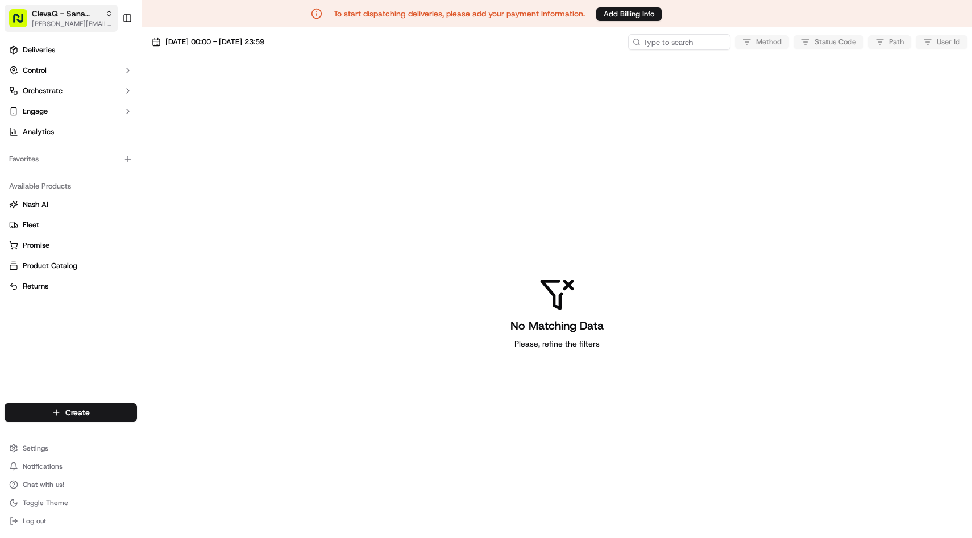
click at [77, 13] on span "ClevaQ - Sana Mediterranean Wintergarden" at bounding box center [66, 13] width 69 height 11
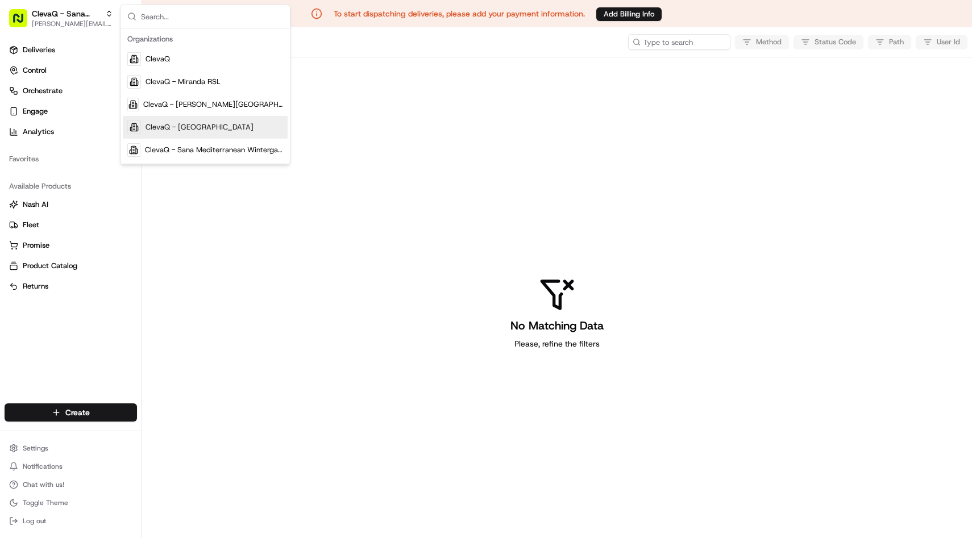
click at [181, 113] on div "ClevaQ - [PERSON_NAME][GEOGRAPHIC_DATA]" at bounding box center [205, 104] width 165 height 23
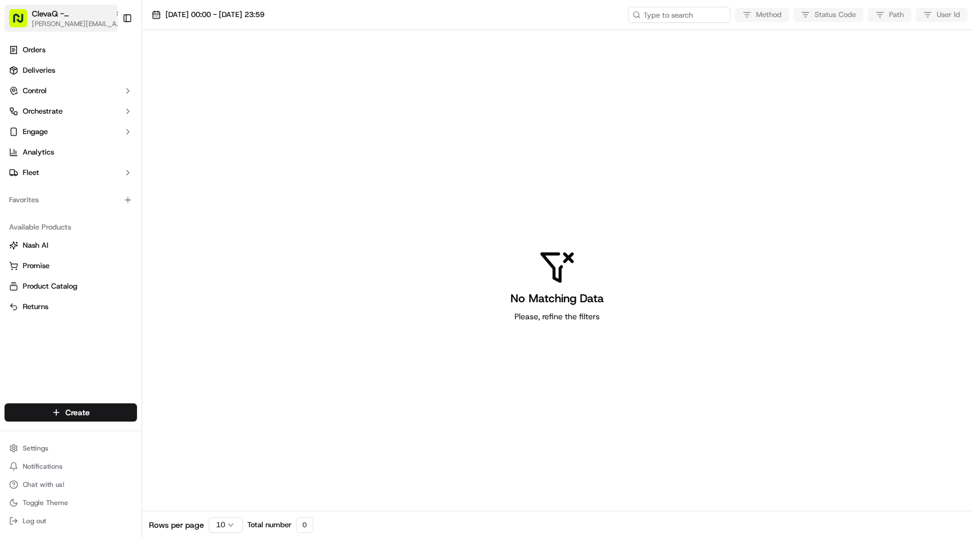
click at [63, 11] on span "ClevaQ - [PERSON_NAME][GEOGRAPHIC_DATA]" at bounding box center [71, 13] width 78 height 11
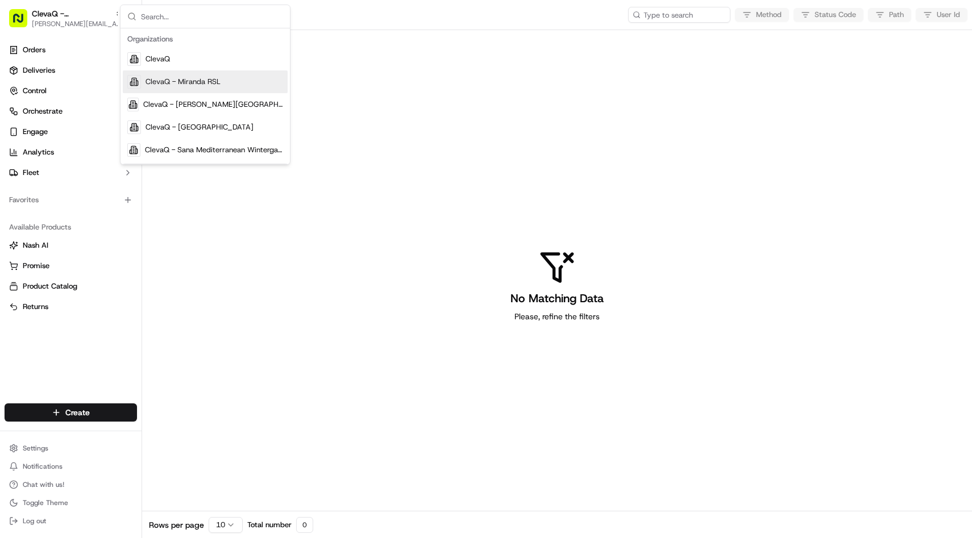
click at [144, 88] on div "ClevaQ - Miranda RSL" at bounding box center [205, 81] width 165 height 23
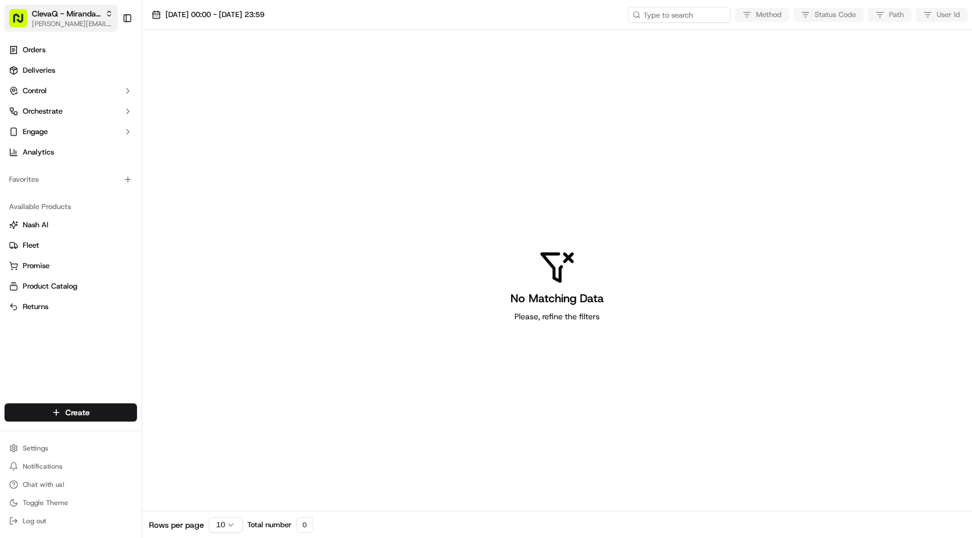
click at [81, 24] on span "[PERSON_NAME][EMAIL_ADDRESS][DOMAIN_NAME]" at bounding box center [72, 23] width 81 height 9
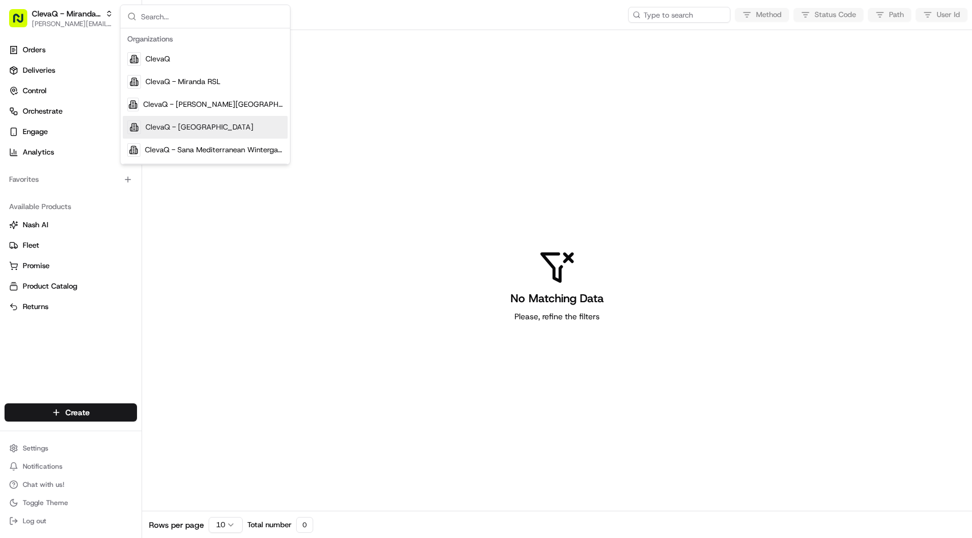
click at [136, 134] on div "ClevaQ - [GEOGRAPHIC_DATA]" at bounding box center [205, 127] width 165 height 23
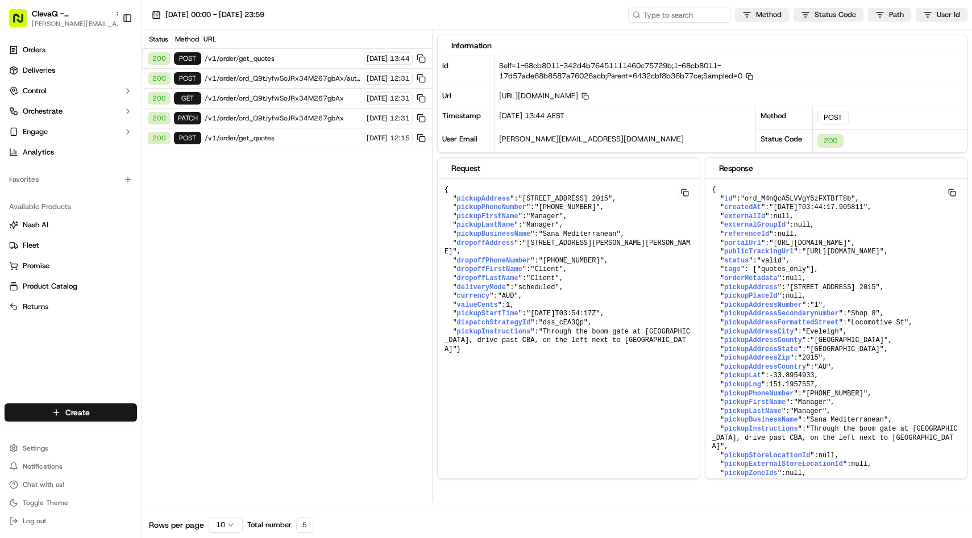
click at [253, 78] on span "/v1/order/ord_Q9tJyfwSoJRx34M267gbAx/autodispatch" at bounding box center [283, 78] width 156 height 9
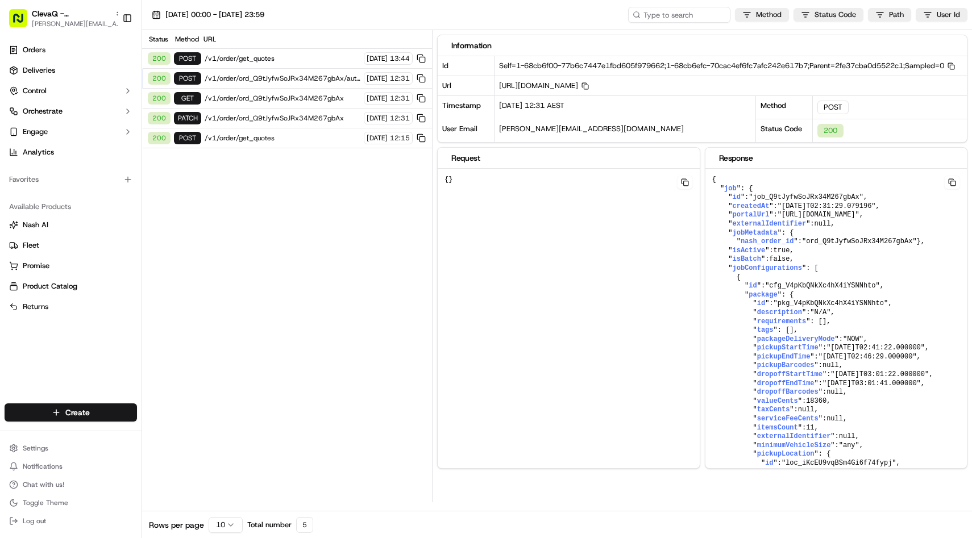
click at [247, 98] on span "/v1/order/ord_Q9tJyfwSoJRx34M267gbAx" at bounding box center [283, 98] width 156 height 9
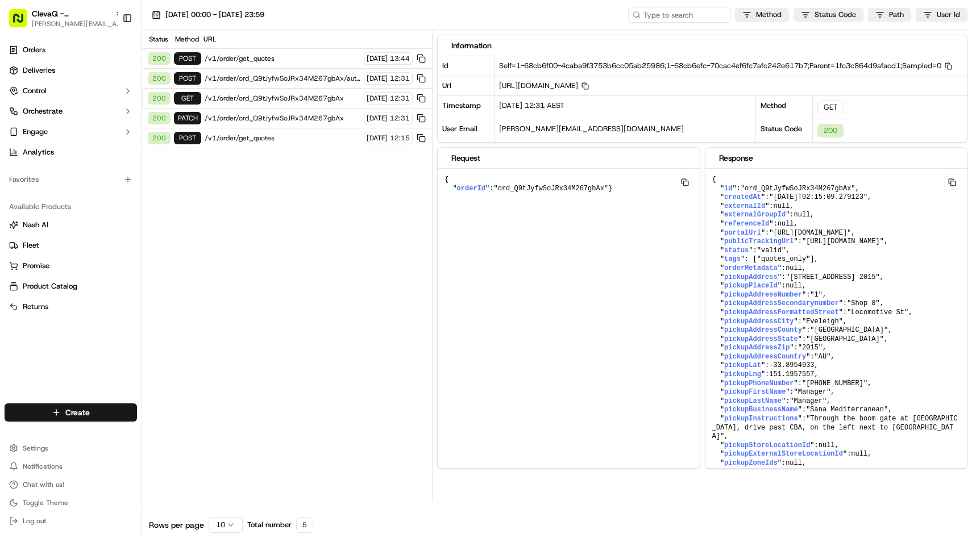
click at [242, 117] on span "/v1/order/ord_Q9tJyfwSoJRx34M267gbAx" at bounding box center [283, 118] width 156 height 9
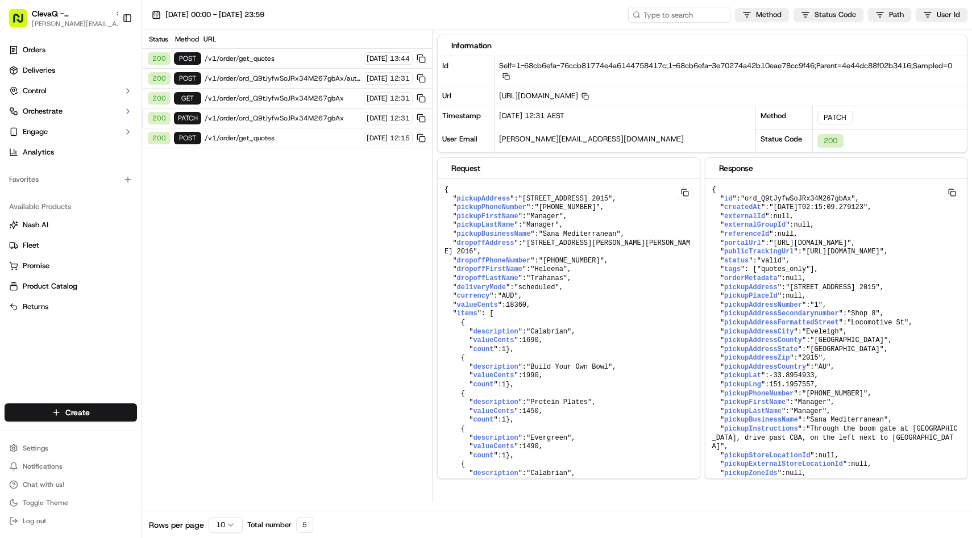
click at [238, 135] on span "/v1/order/get_quotes" at bounding box center [283, 138] width 156 height 9
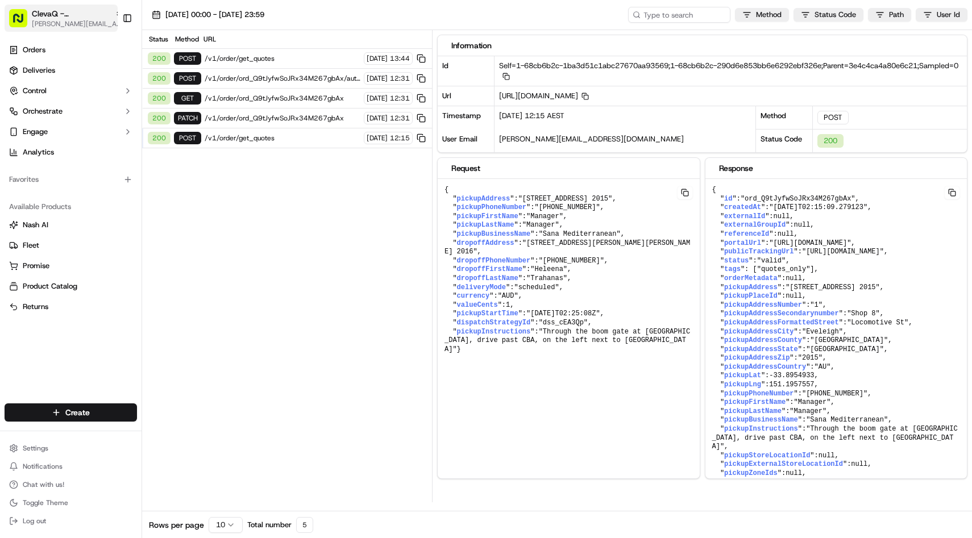
click at [76, 23] on span "[PERSON_NAME][EMAIL_ADDRESS][DOMAIN_NAME]" at bounding box center [77, 23] width 91 height 9
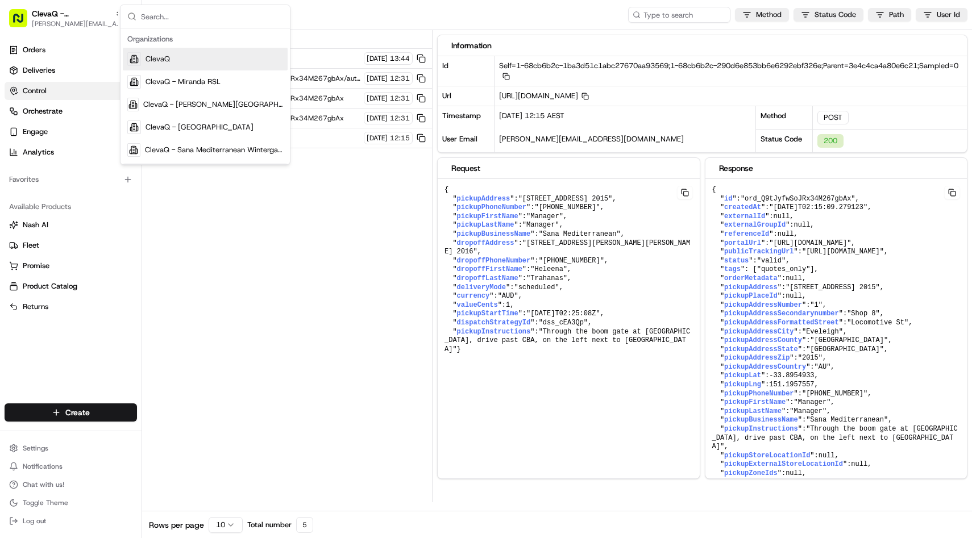
click at [55, 90] on button "Control" at bounding box center [71, 91] width 132 height 18
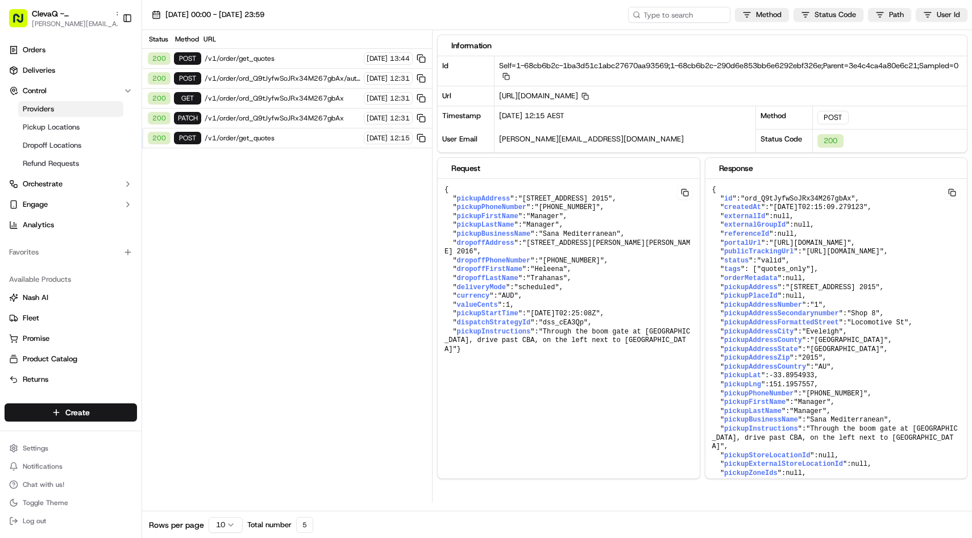
click at [51, 109] on span "Providers" at bounding box center [38, 109] width 31 height 10
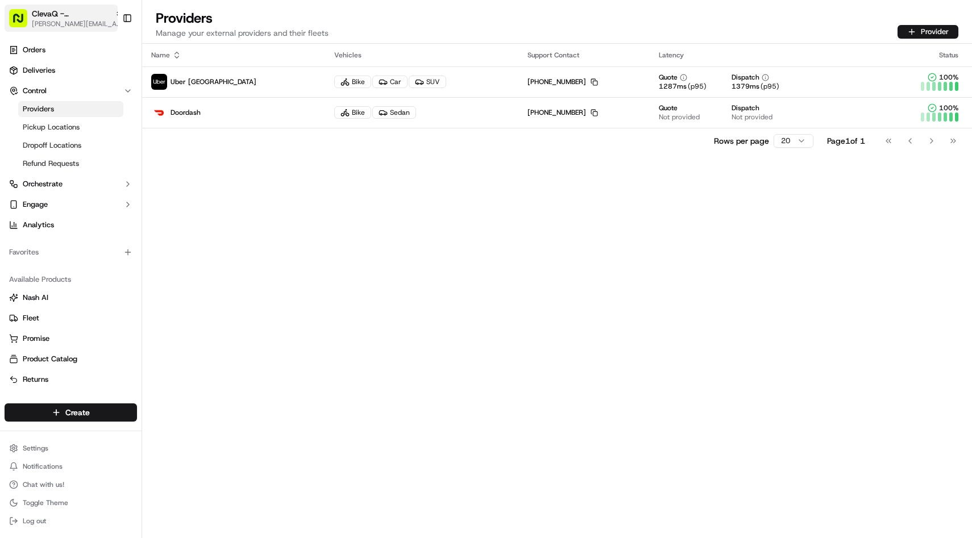
click at [84, 10] on span "ClevaQ - [GEOGRAPHIC_DATA]" at bounding box center [71, 13] width 78 height 11
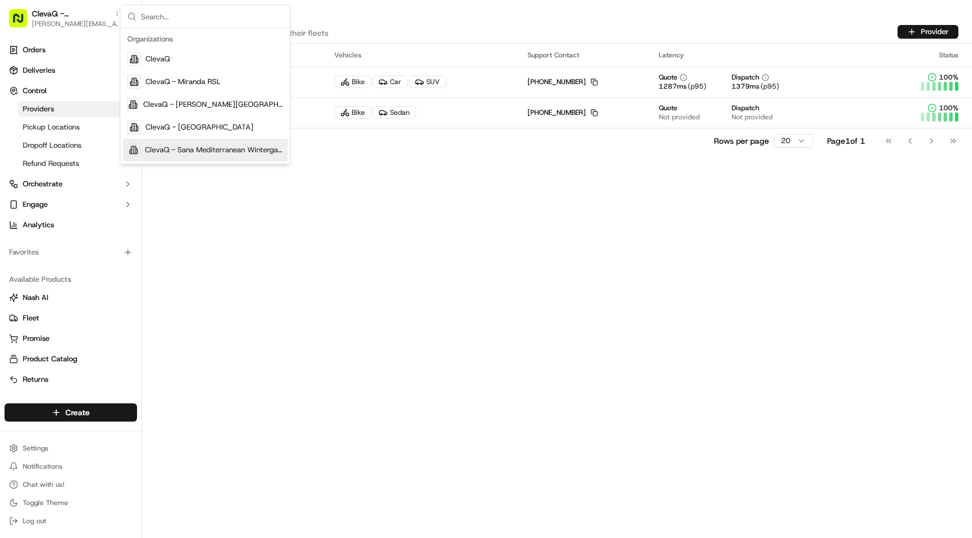
click at [158, 144] on div "ClevaQ - Sana Mediterranean Wintergarden" at bounding box center [205, 150] width 165 height 23
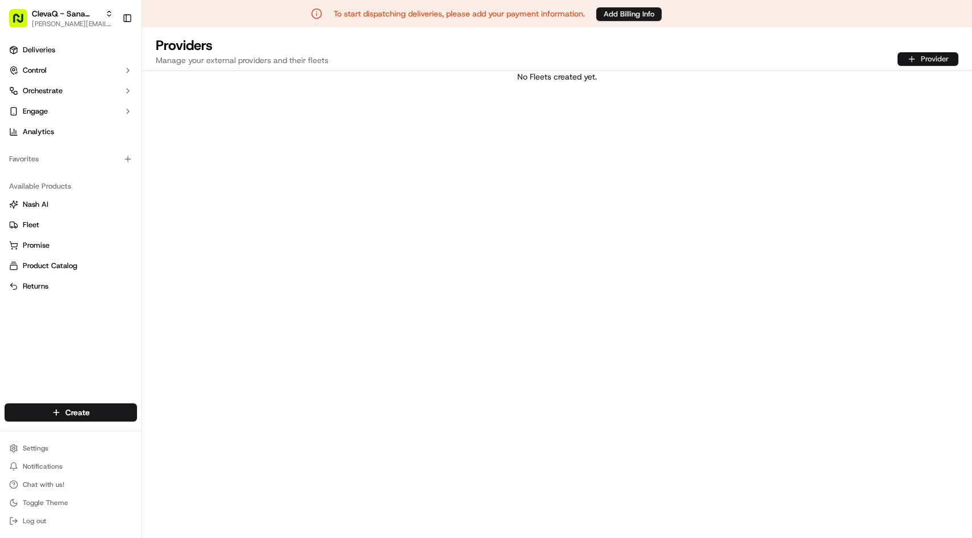
click at [920, 52] on button "Provider" at bounding box center [928, 59] width 61 height 14
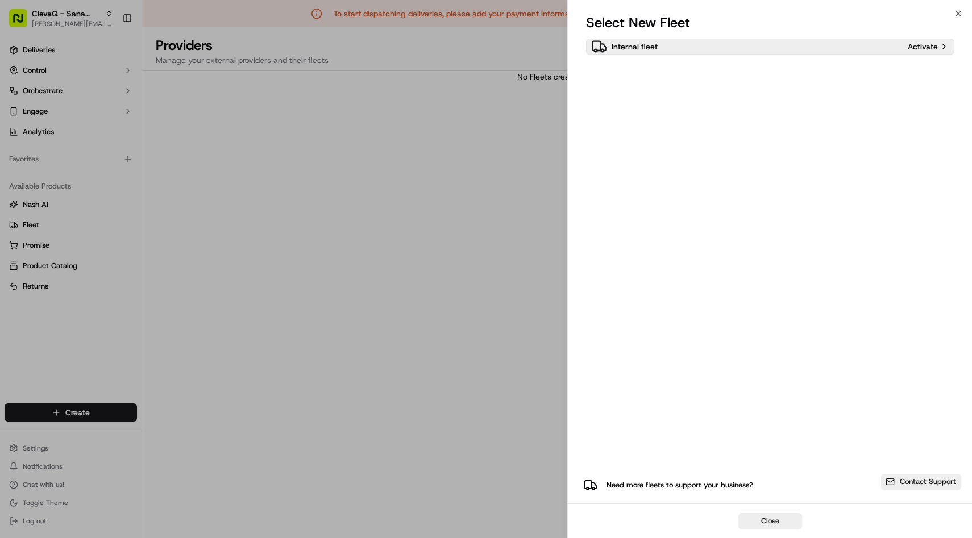
click at [643, 45] on p "Internal fleet" at bounding box center [635, 46] width 46 height 11
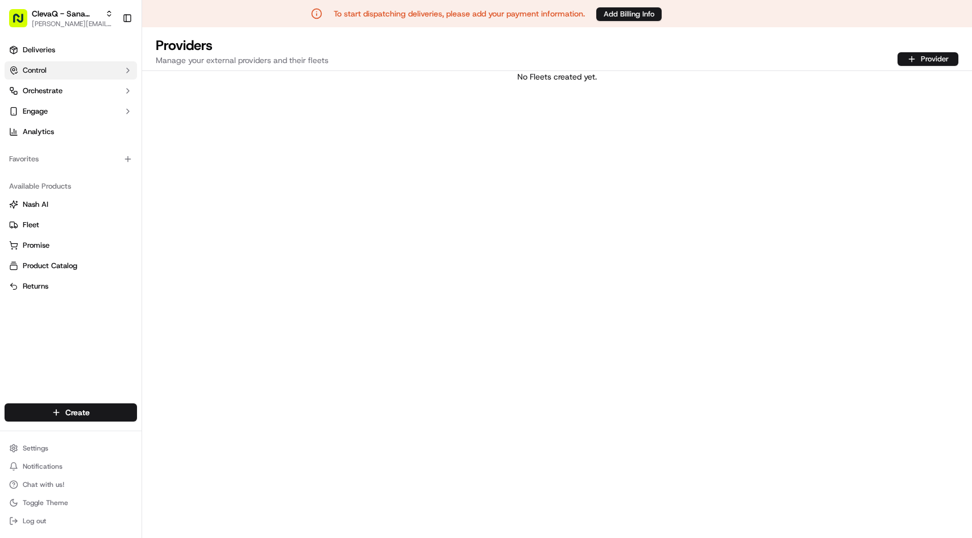
click at [49, 76] on button "Control" at bounding box center [71, 70] width 132 height 18
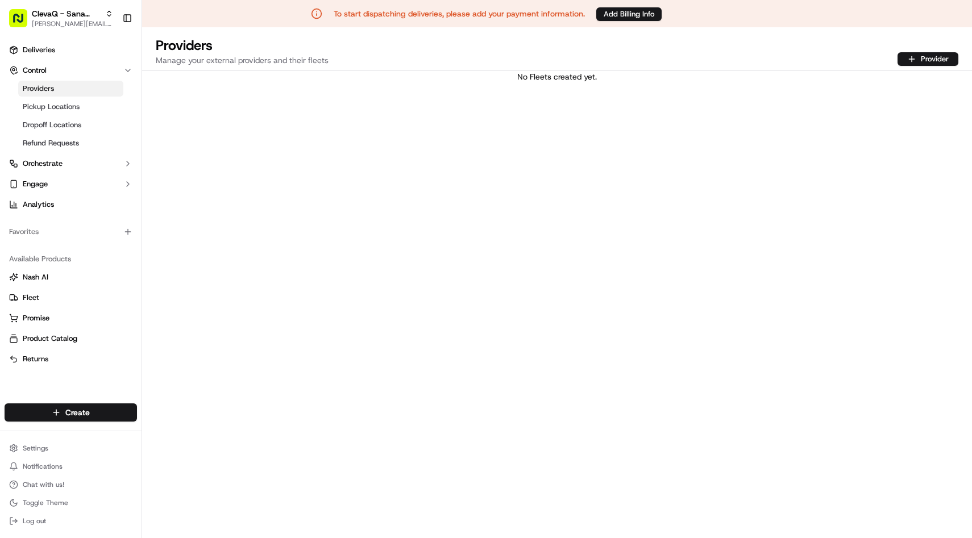
click at [49, 91] on span "Providers" at bounding box center [38, 89] width 31 height 10
click at [47, 87] on span "Providers" at bounding box center [38, 89] width 31 height 10
click at [320, 98] on div "No Fleets created yet." at bounding box center [557, 318] width 830 height 495
click at [924, 59] on button "Provider" at bounding box center [928, 59] width 61 height 14
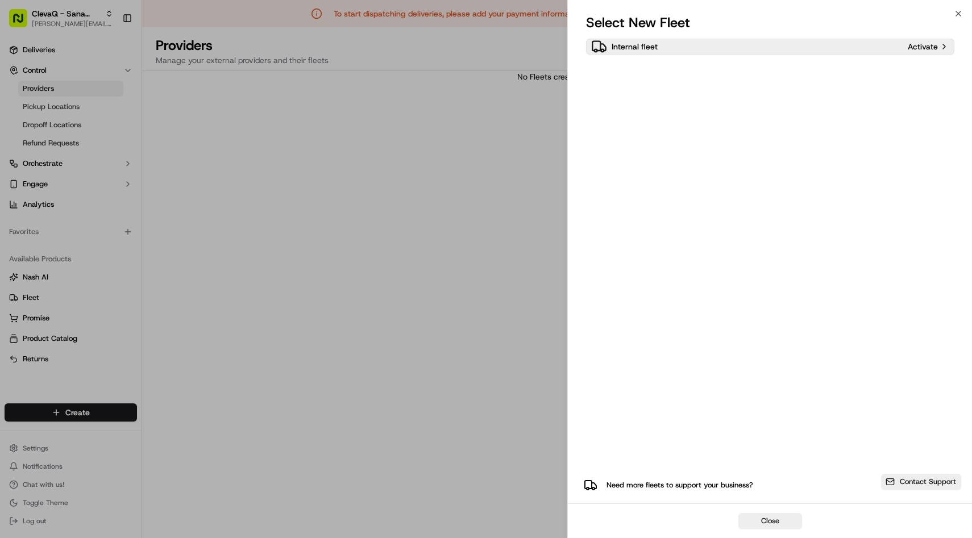
click at [923, 43] on p "Activate" at bounding box center [922, 46] width 30 height 11
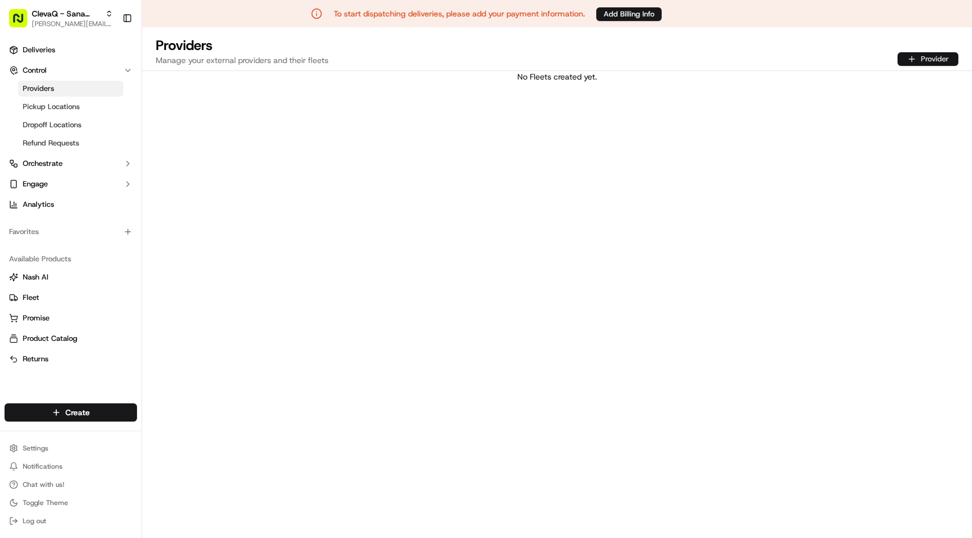
click at [913, 61] on button "Provider" at bounding box center [928, 59] width 61 height 14
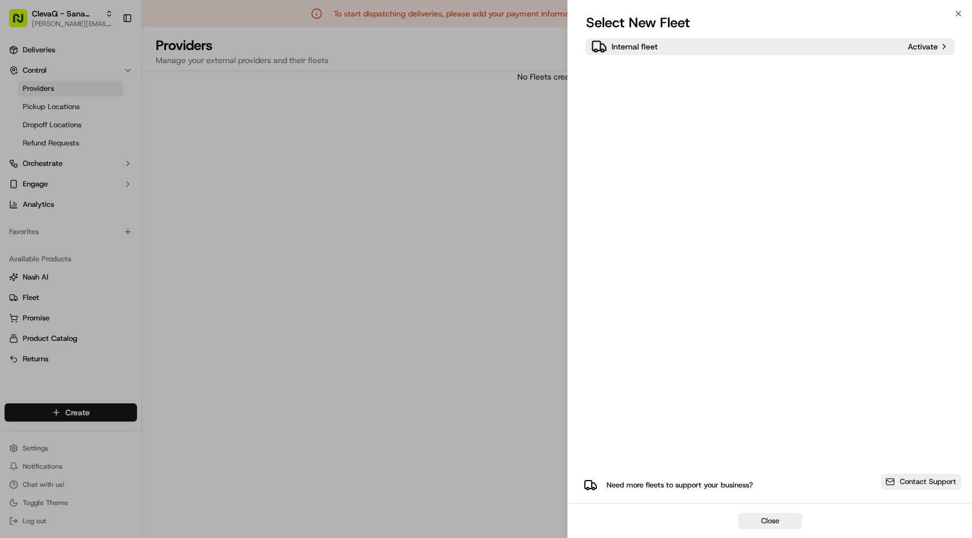
click at [935, 51] on p "Activate" at bounding box center [922, 46] width 30 height 11
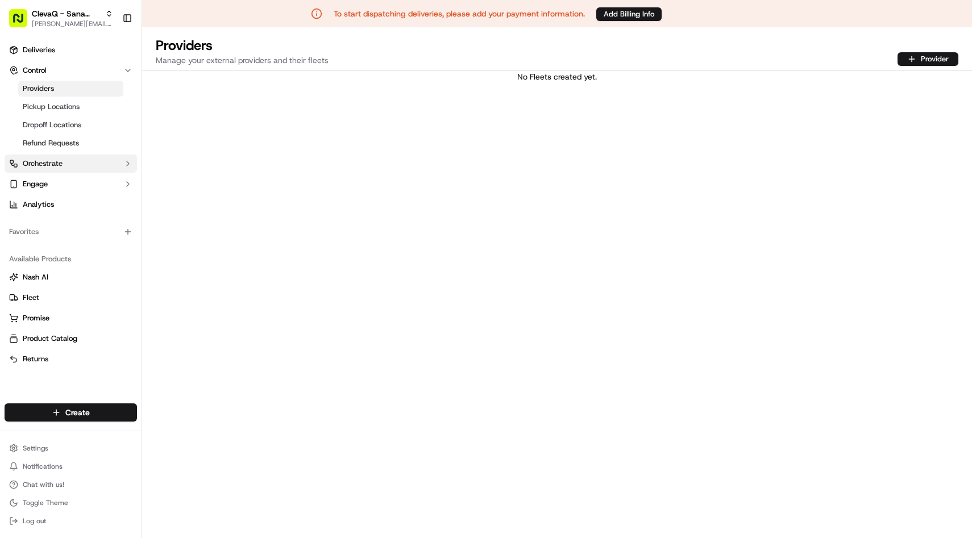
click at [57, 169] on button "Orchestrate" at bounding box center [71, 164] width 132 height 18
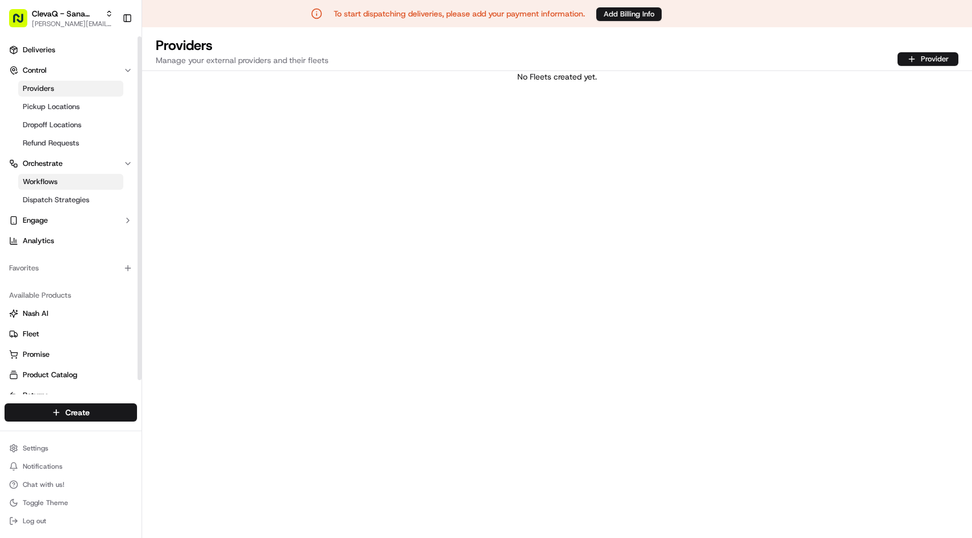
click at [50, 179] on span "Workflows" at bounding box center [40, 182] width 35 height 10
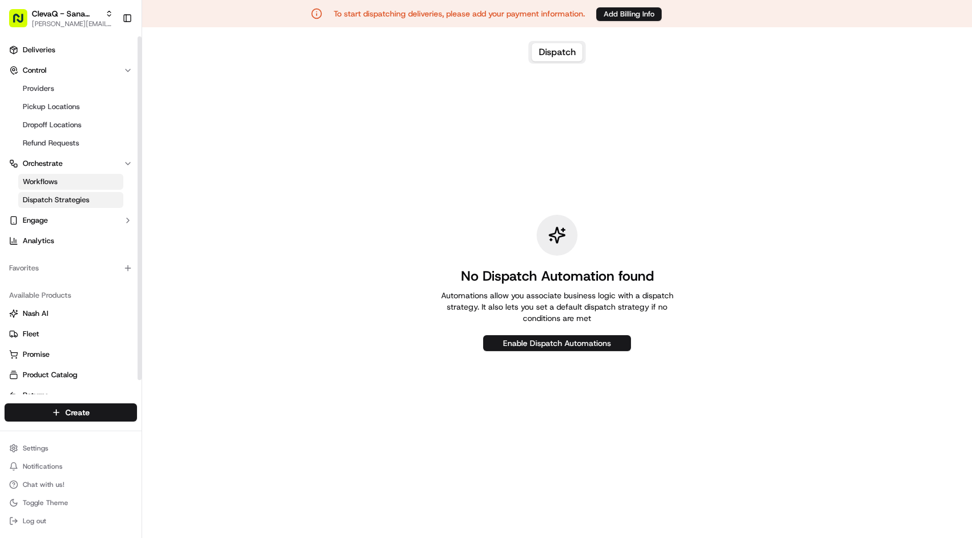
click at [47, 198] on span "Dispatch Strategies" at bounding box center [56, 200] width 67 height 10
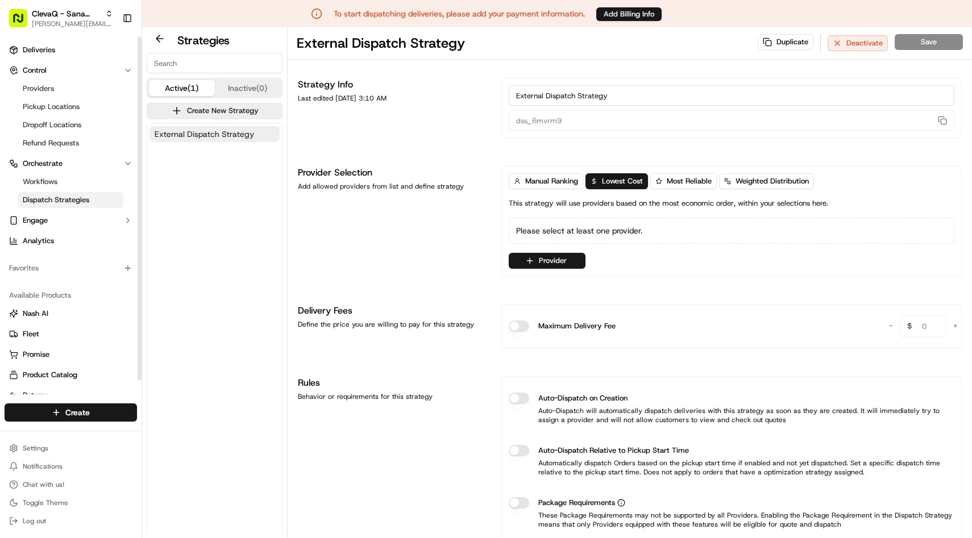
click at [196, 135] on span "External Dispatch Strategy" at bounding box center [204, 133] width 99 height 11
click at [551, 260] on button "Provider" at bounding box center [547, 261] width 77 height 16
click at [518, 319] on div "Suggestions" at bounding box center [518, 322] width 9 height 9
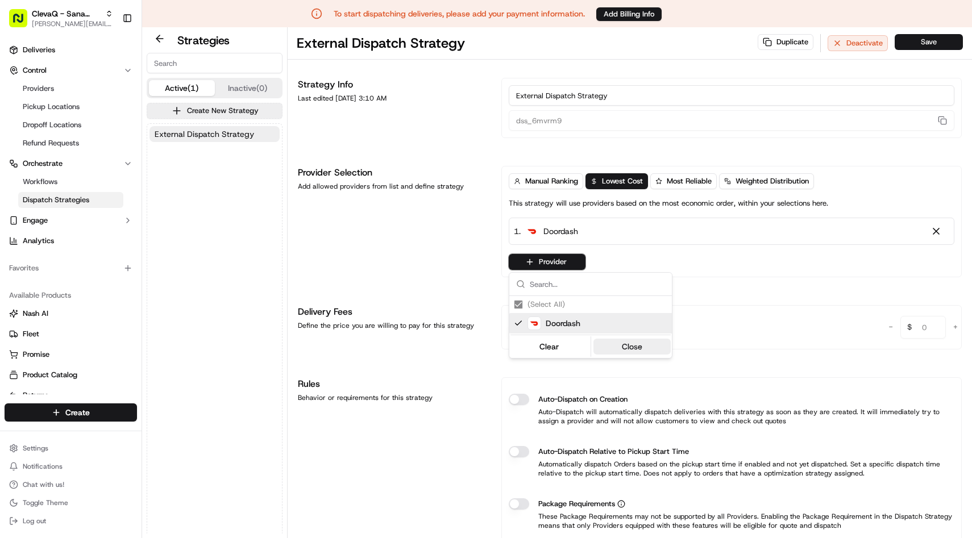
click at [619, 348] on button "Close" at bounding box center [632, 347] width 78 height 16
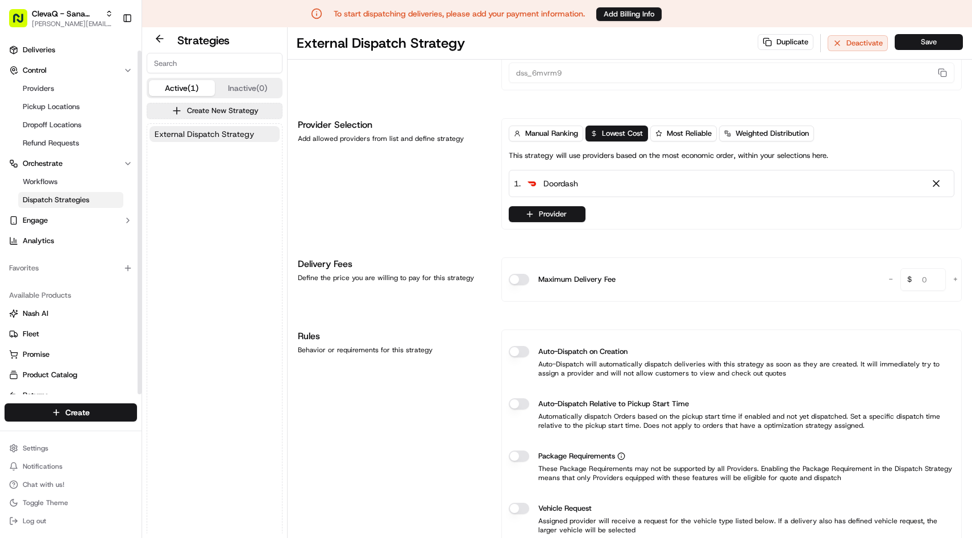
scroll to position [15, 0]
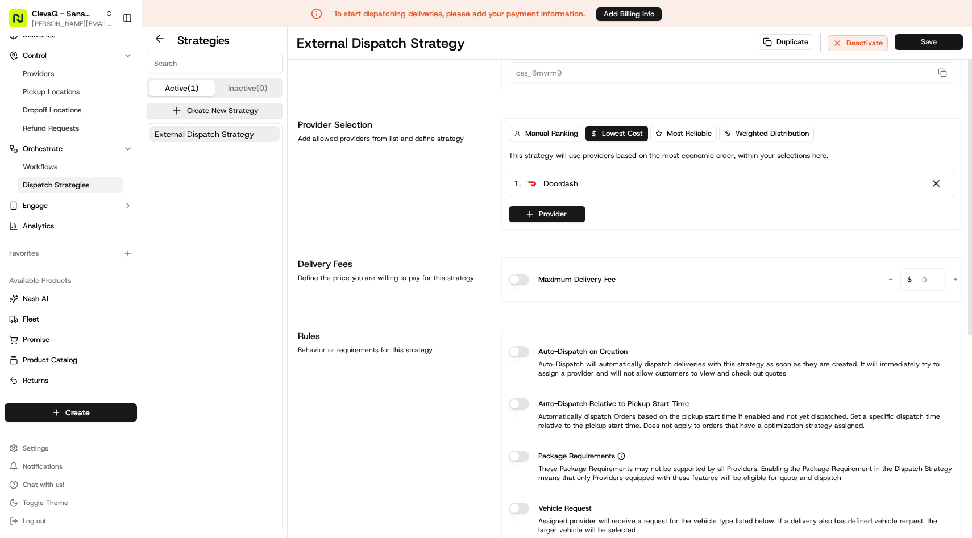
click at [910, 40] on button "Save" at bounding box center [929, 42] width 68 height 16
click at [62, 171] on link "Workflows" at bounding box center [70, 167] width 105 height 16
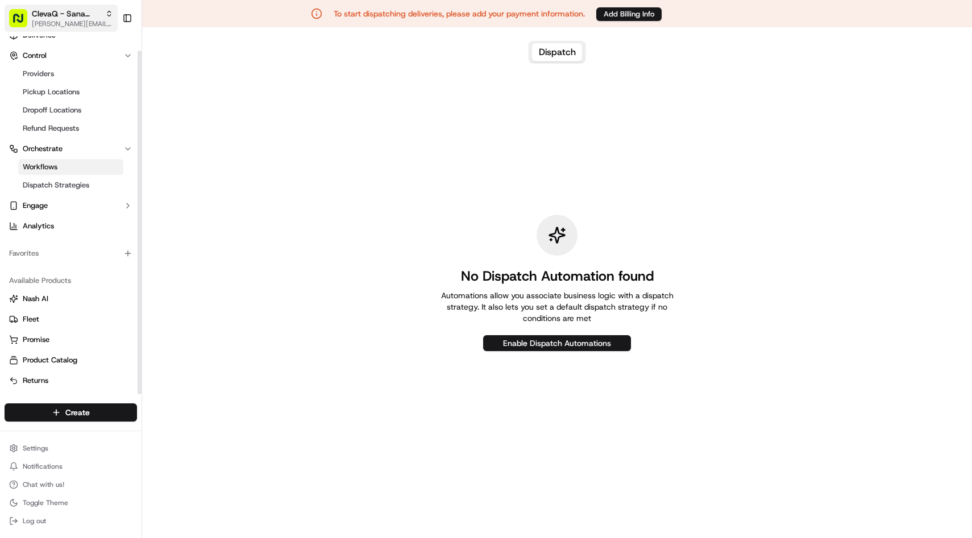
click at [64, 30] on button "ClevaQ - Sana Mediterranean Wintergarden [EMAIL_ADDRESS][DOMAIN_NAME]" at bounding box center [61, 18] width 113 height 27
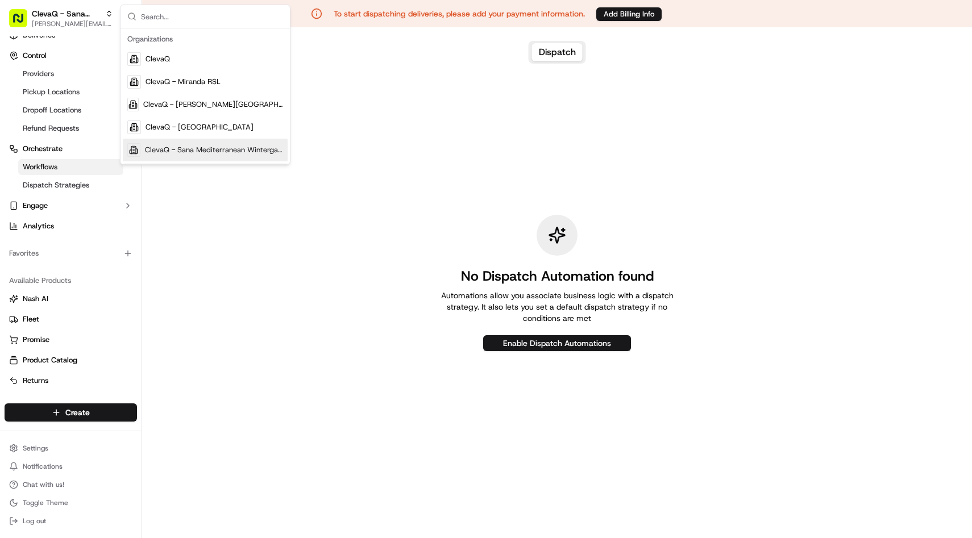
click at [195, 147] on span "ClevaQ - Sana Mediterranean Wintergarden" at bounding box center [214, 150] width 138 height 10
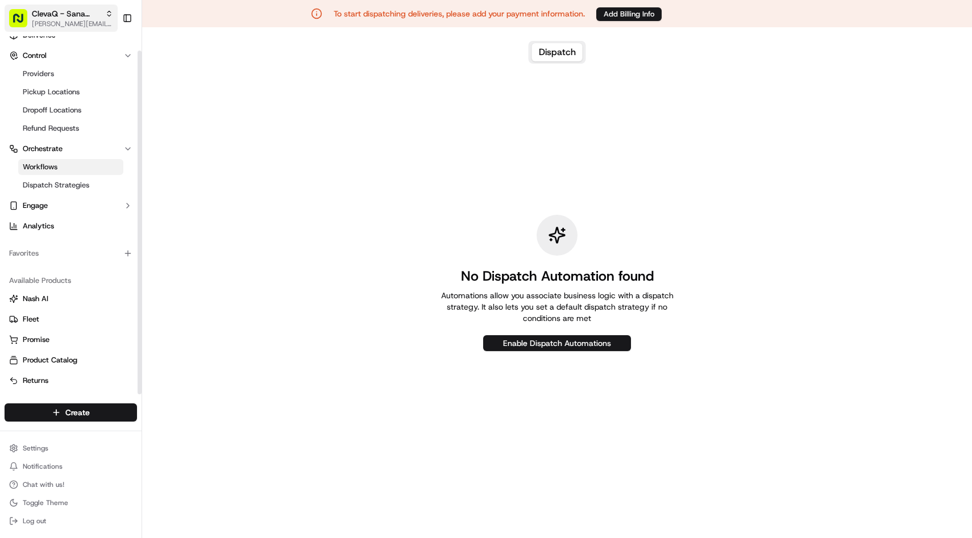
click at [94, 24] on span "[PERSON_NAME][EMAIL_ADDRESS][DOMAIN_NAME]" at bounding box center [72, 23] width 81 height 9
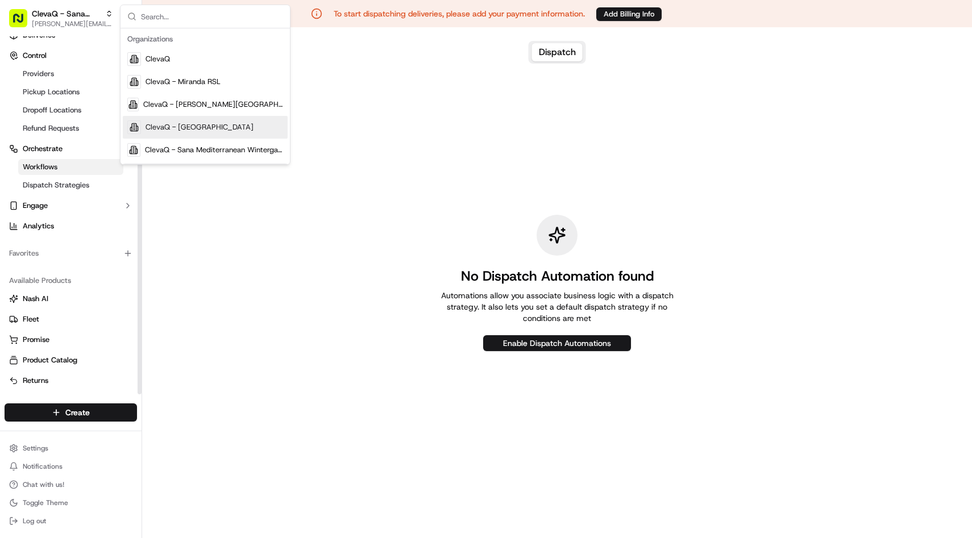
click at [217, 128] on span "ClevaQ - [GEOGRAPHIC_DATA]" at bounding box center [200, 127] width 108 height 10
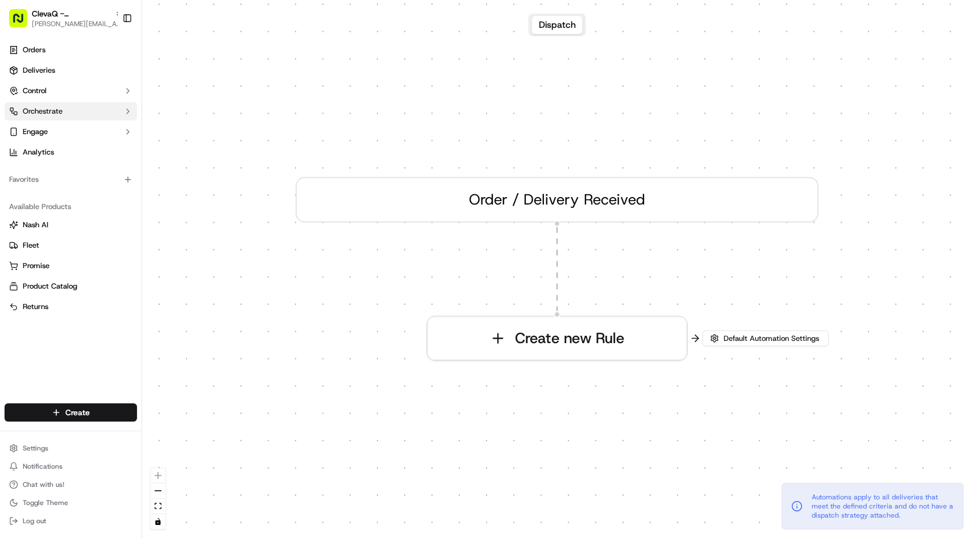
click at [72, 108] on button "Orchestrate" at bounding box center [71, 111] width 132 height 18
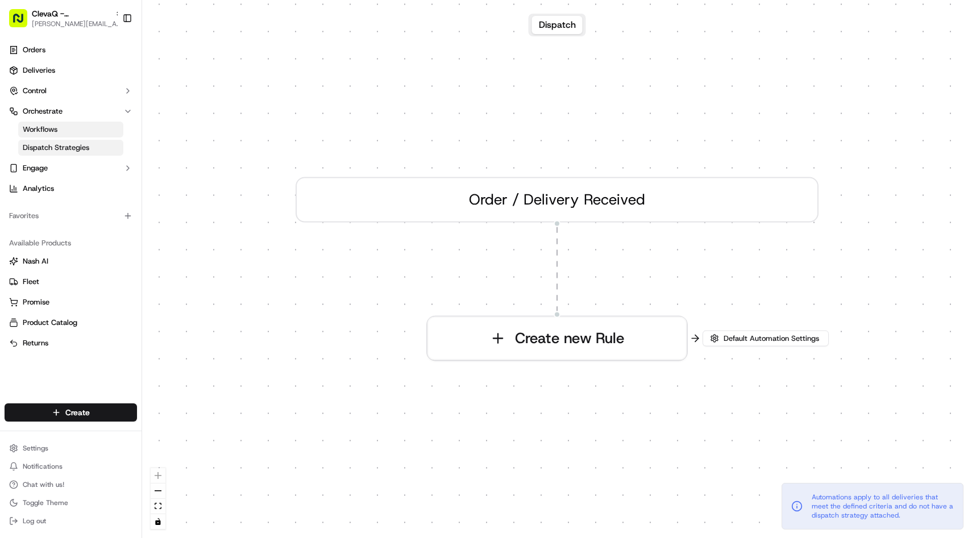
click at [60, 149] on span "Dispatch Strategies" at bounding box center [56, 148] width 67 height 10
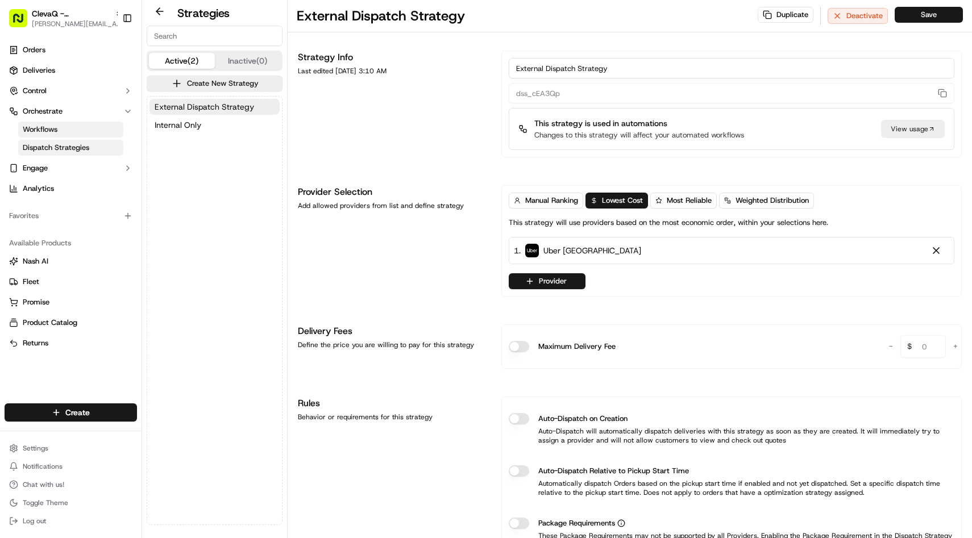
click at [58, 132] on link "Workflows" at bounding box center [70, 130] width 105 height 16
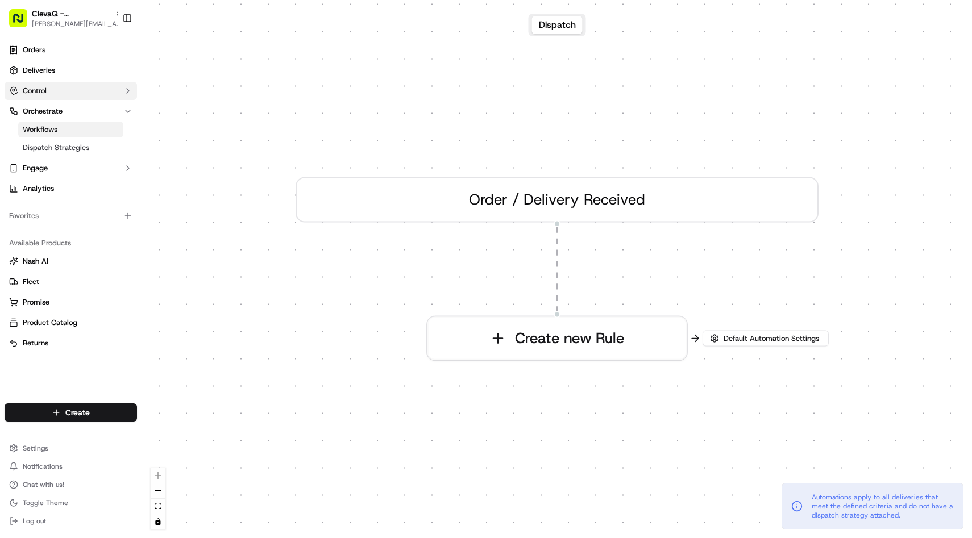
click at [73, 88] on button "Control" at bounding box center [71, 91] width 132 height 18
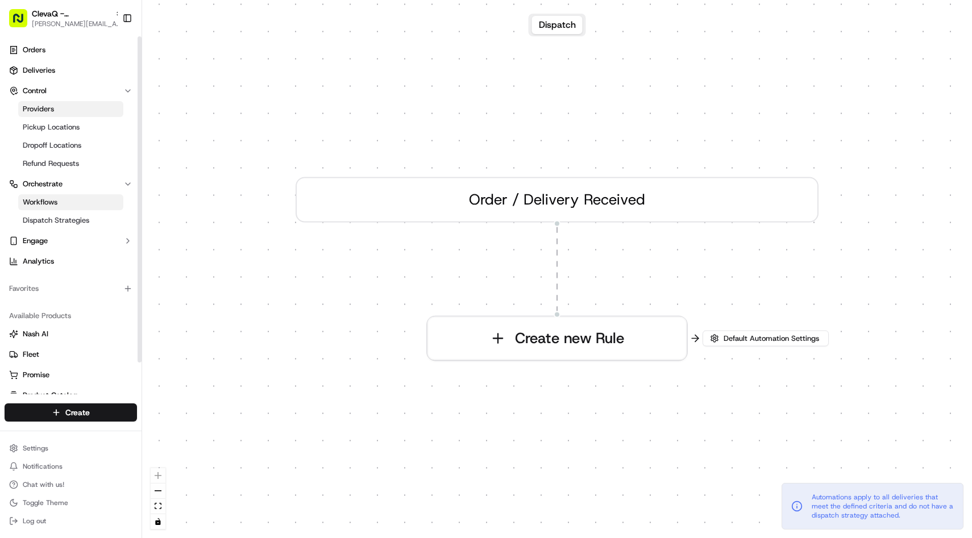
click at [53, 108] on link "Providers" at bounding box center [70, 109] width 105 height 16
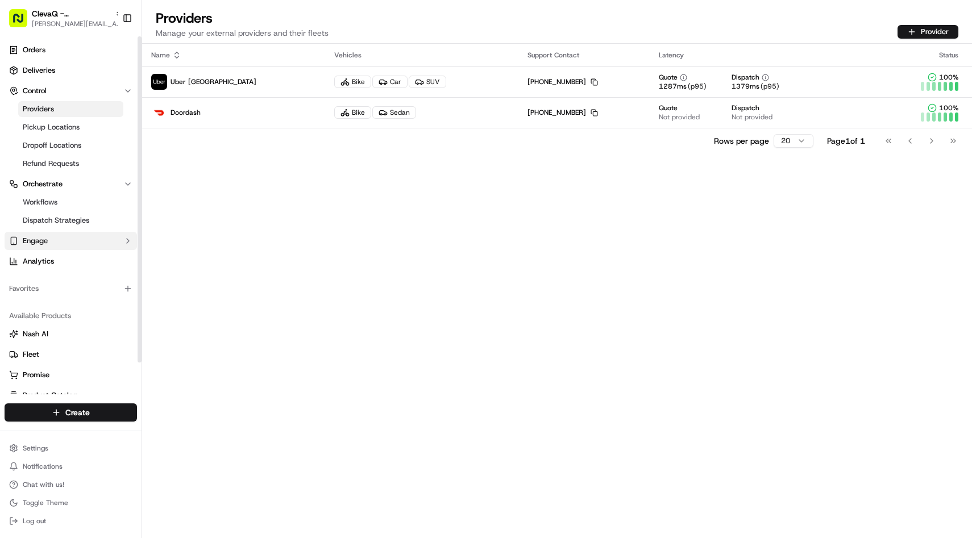
click at [61, 240] on button "Engage" at bounding box center [71, 241] width 132 height 18
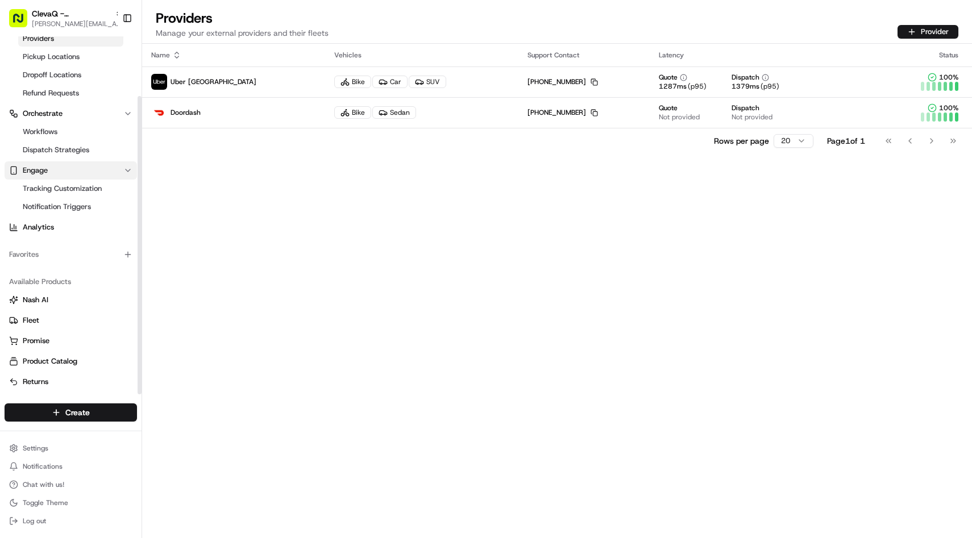
scroll to position [72, 0]
click at [31, 445] on html "ClevaQ - Sana Mediterranean [EMAIL_ADDRESS][DOMAIN_NAME] Toggle Sidebar Orders …" at bounding box center [486, 269] width 972 height 538
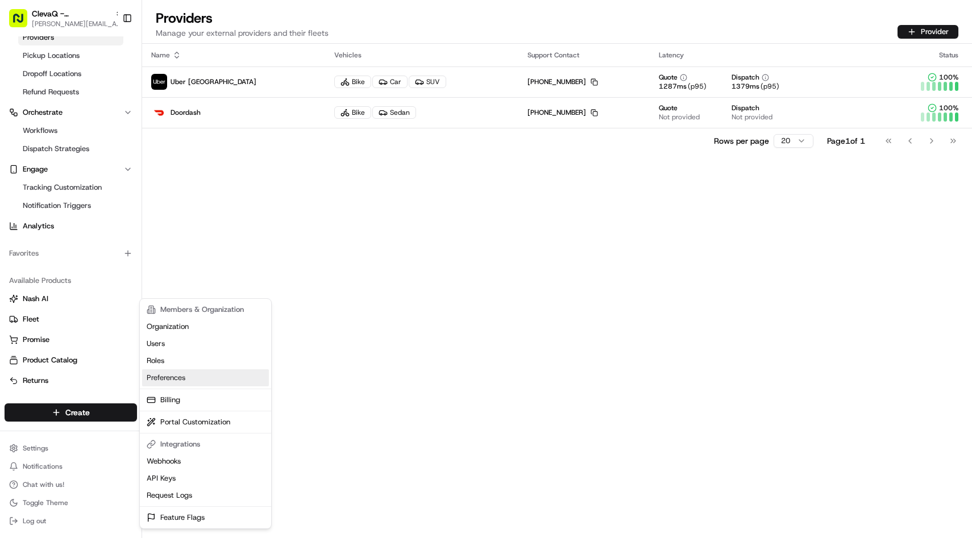
click at [214, 380] on link "Preferences" at bounding box center [205, 377] width 127 height 17
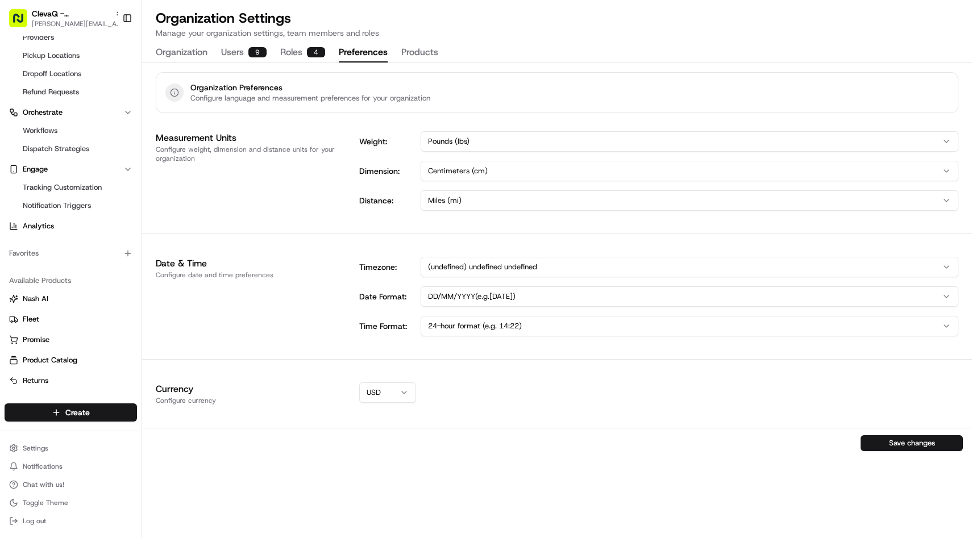
click at [417, 47] on button "Products" at bounding box center [419, 52] width 37 height 19
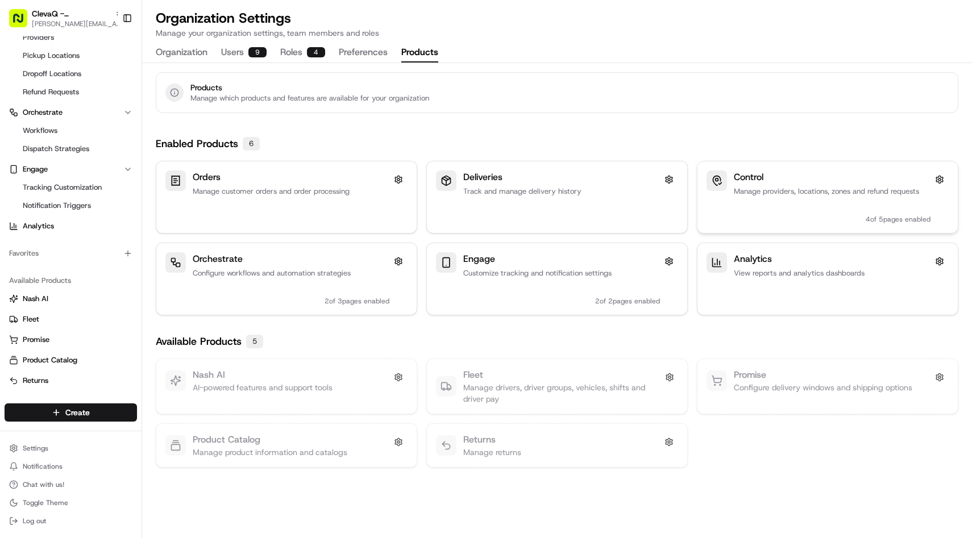
click at [772, 183] on h3 "Control" at bounding box center [832, 178] width 197 height 14
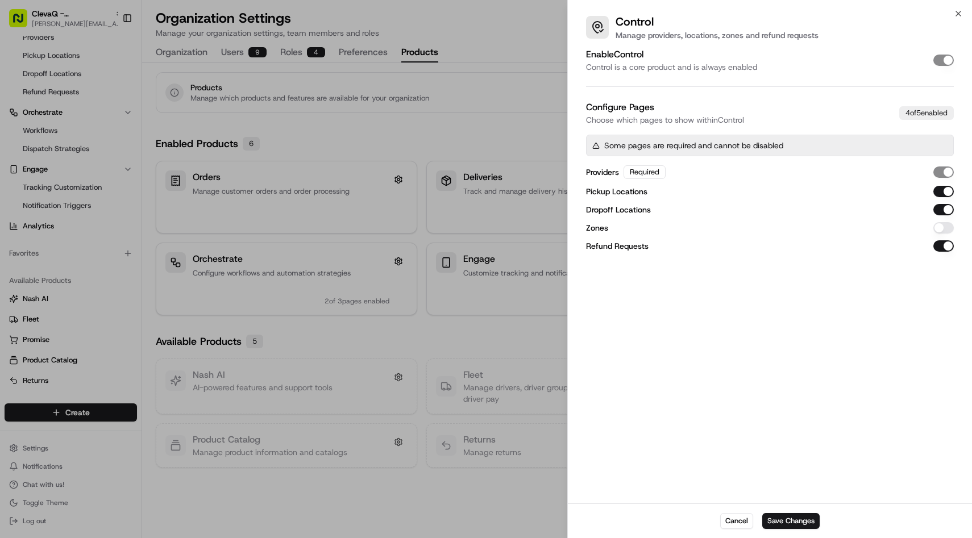
click at [396, 175] on div at bounding box center [486, 269] width 972 height 538
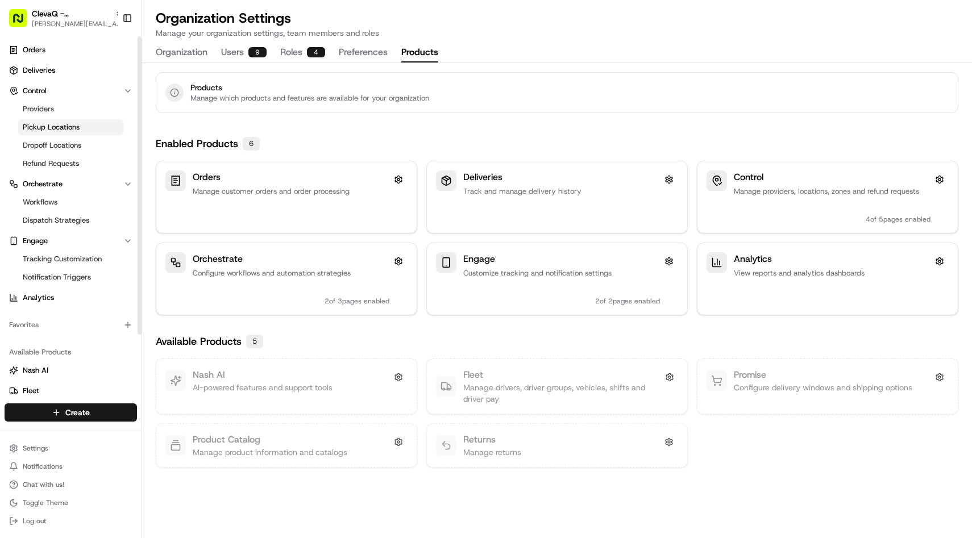
click at [56, 130] on span "Pickup Locations" at bounding box center [51, 127] width 57 height 10
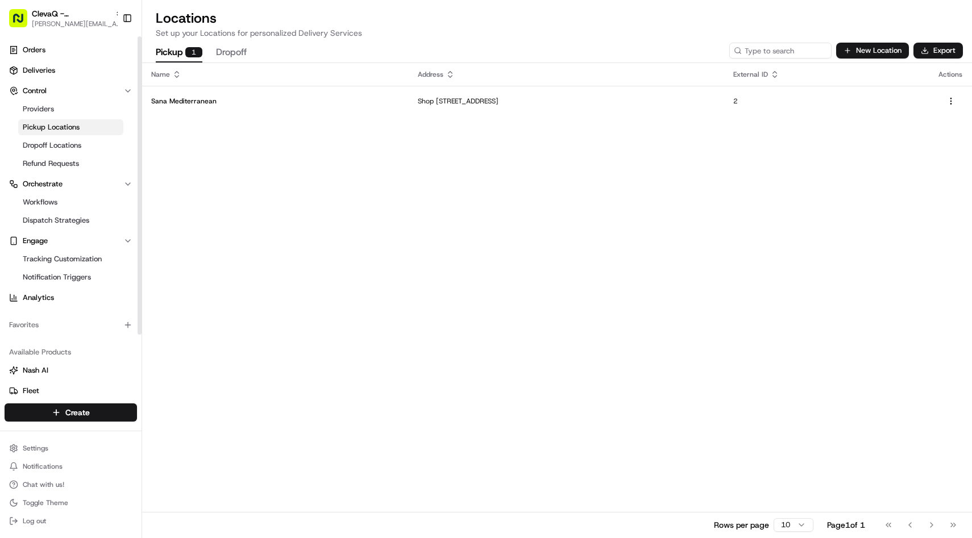
click at [44, 153] on ul "Providers Pickup Locations Dropoff Locations Refund Requests" at bounding box center [71, 136] width 117 height 73
click at [47, 148] on span "Dropoff Locations" at bounding box center [52, 145] width 59 height 10
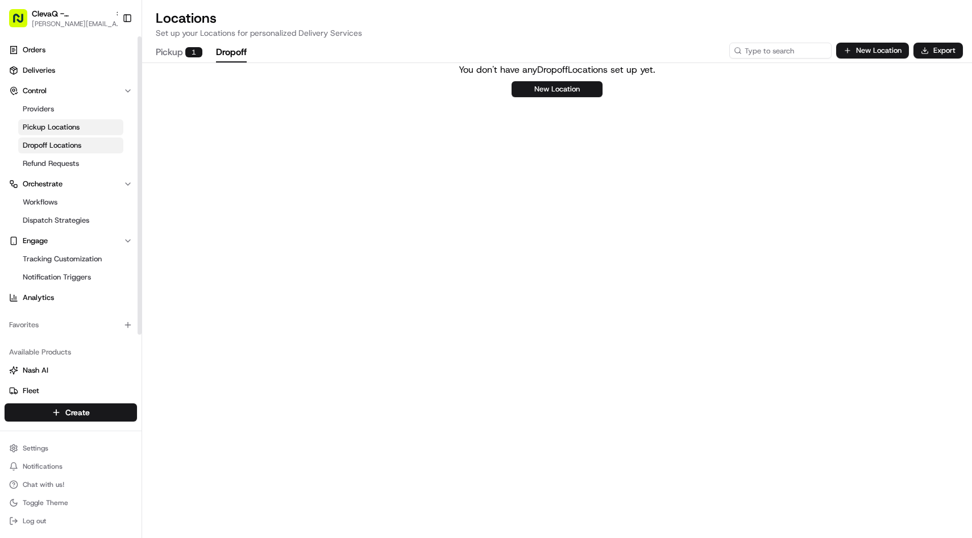
click at [55, 127] on span "Pickup Locations" at bounding box center [51, 127] width 57 height 10
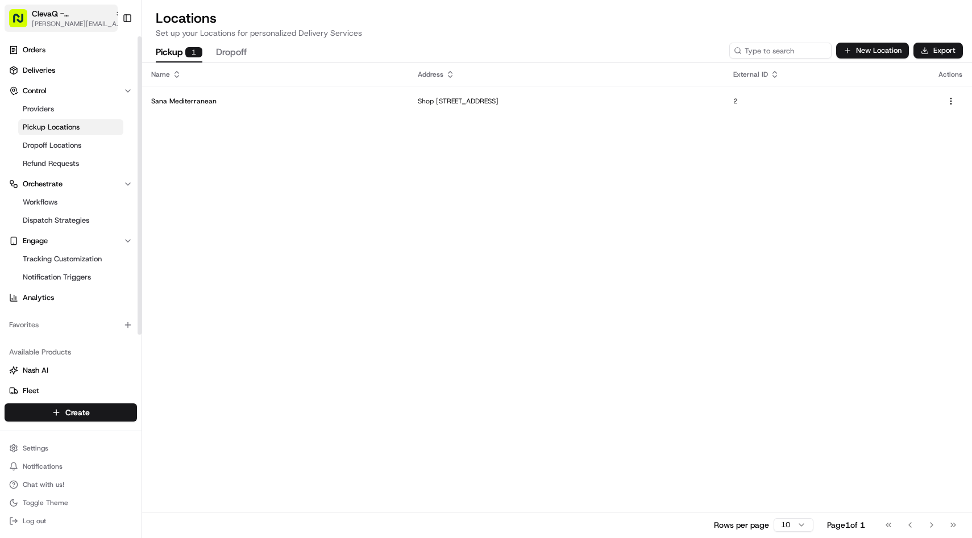
click at [85, 21] on span "[PERSON_NAME][EMAIL_ADDRESS][DOMAIN_NAME]" at bounding box center [77, 23] width 91 height 9
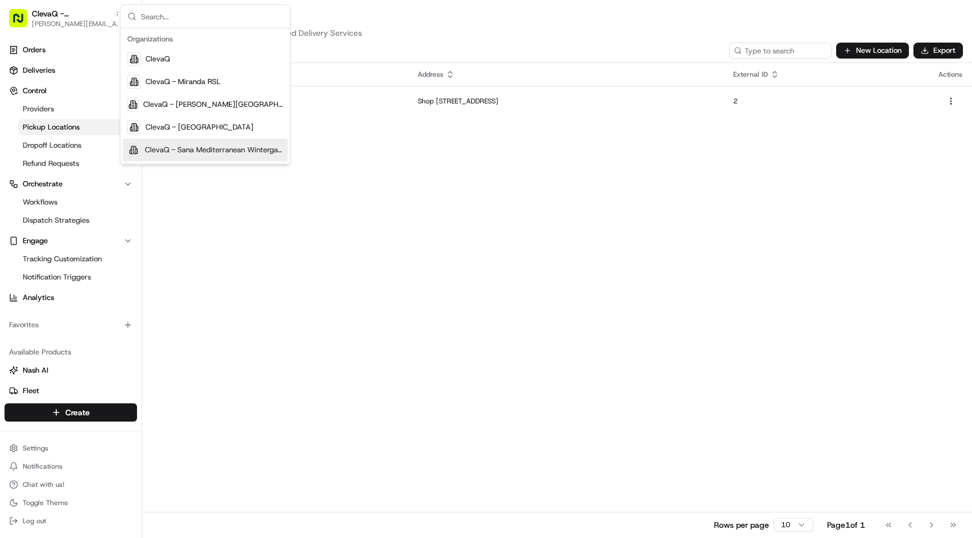
click at [148, 139] on div "ClevaQ - Sana Mediterranean Wintergarden" at bounding box center [205, 150] width 165 height 23
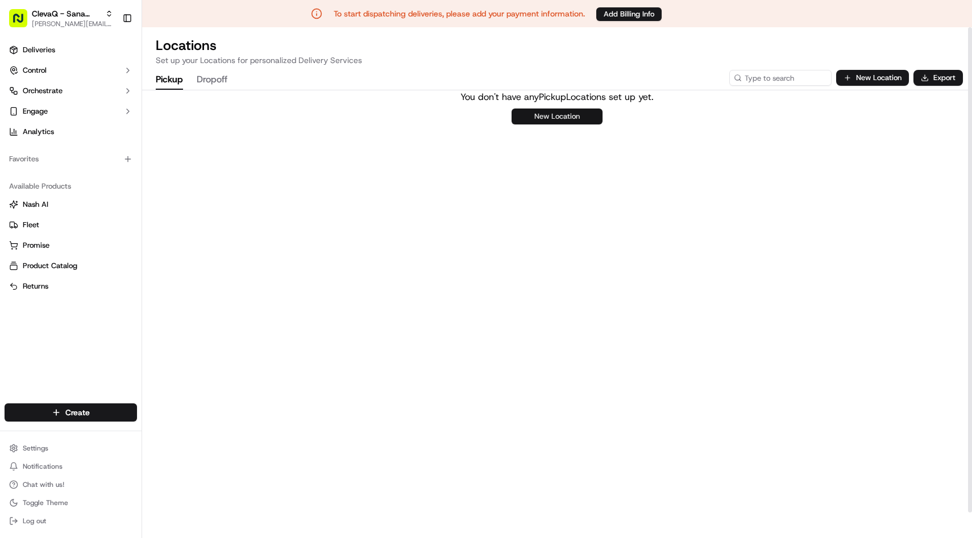
click at [556, 121] on button "New Location" at bounding box center [557, 117] width 91 height 16
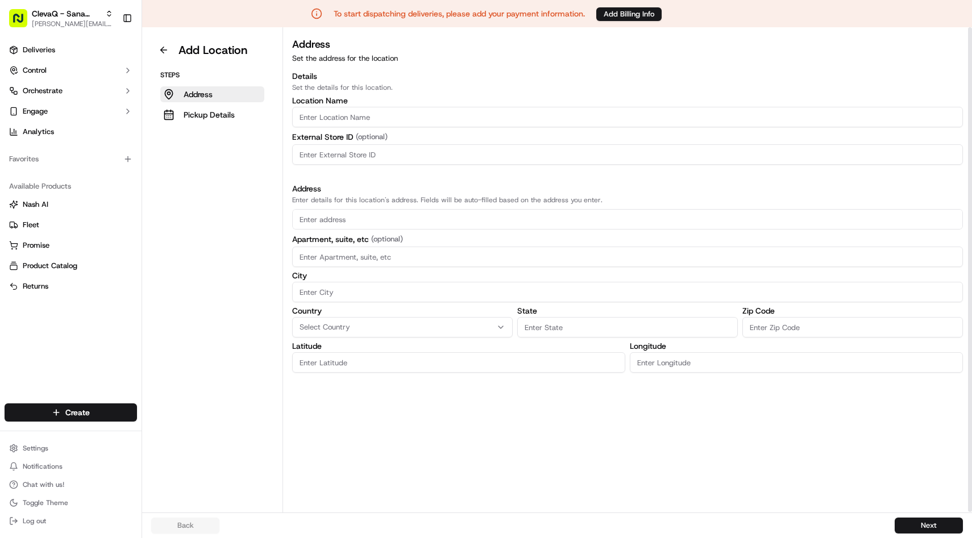
click at [375, 121] on input "Location name" at bounding box center [627, 117] width 671 height 20
click at [317, 221] on input "text" at bounding box center [627, 219] width 671 height 20
paste input "[STREET_ADDRESS][PERSON_NAME]"
type input "[STREET_ADDRESS][PERSON_NAME]"
type input "0"
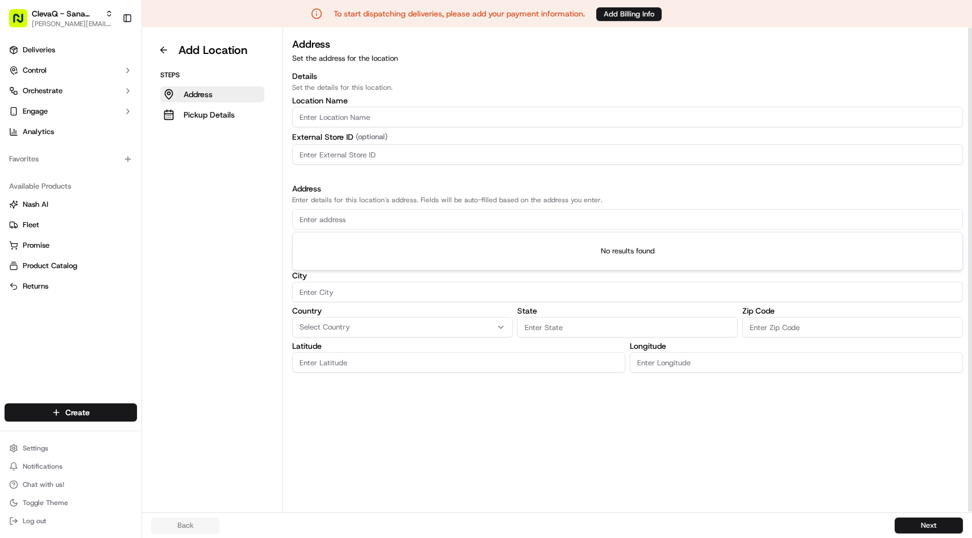
type input "0"
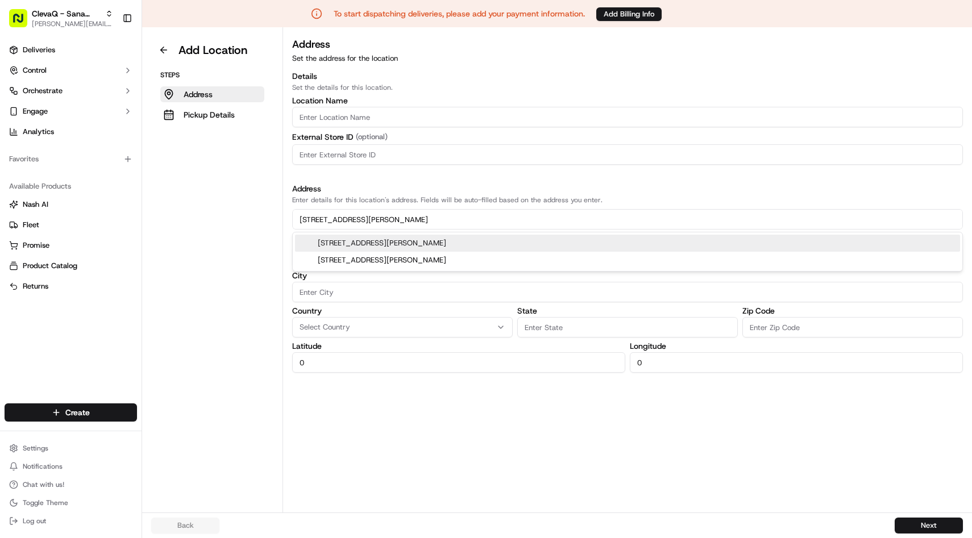
click at [319, 242] on div "[STREET_ADDRESS][PERSON_NAME]" at bounding box center [627, 243] width 665 height 17
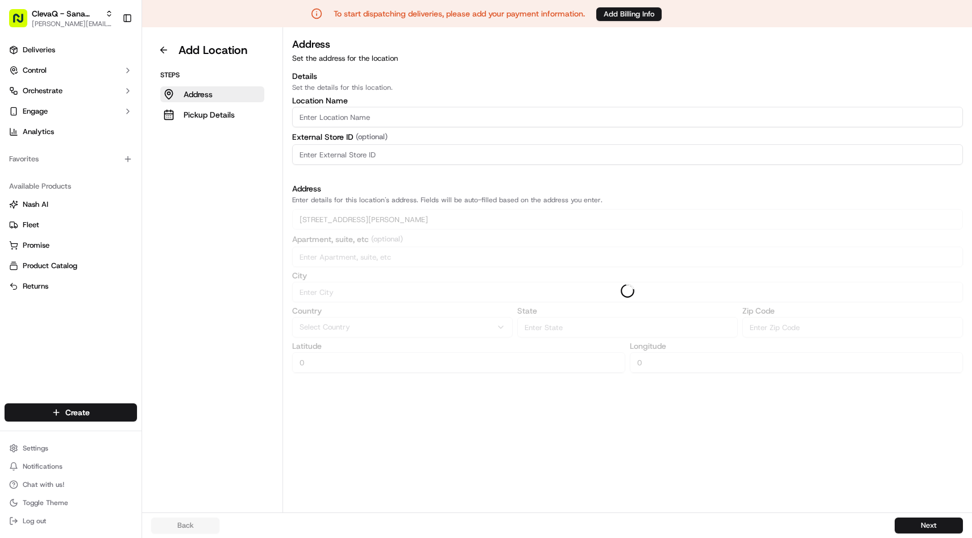
type input "[STREET_ADDRESS][PERSON_NAME]"
type input "level 4"
type input "[GEOGRAPHIC_DATA]"
type input "2060"
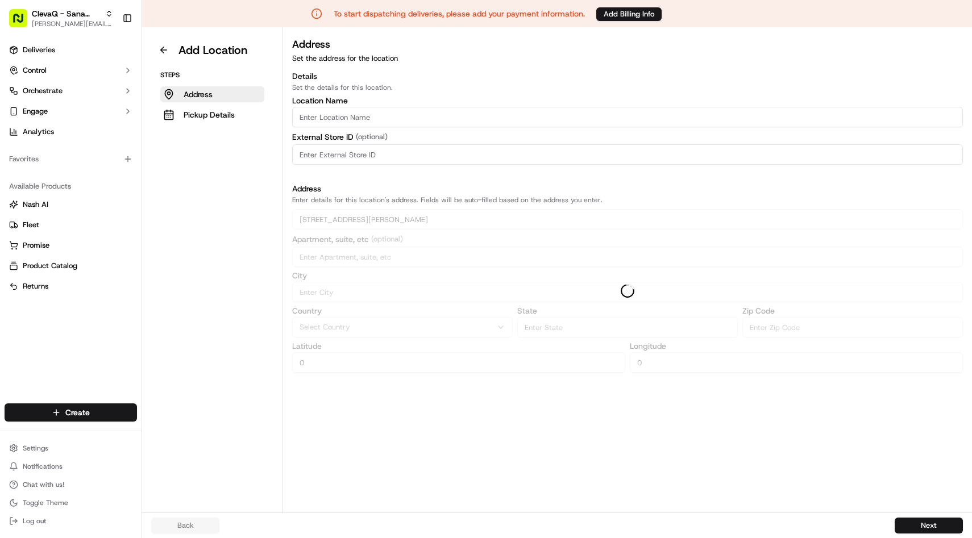
type input "-33.8382862"
type input "151.209288"
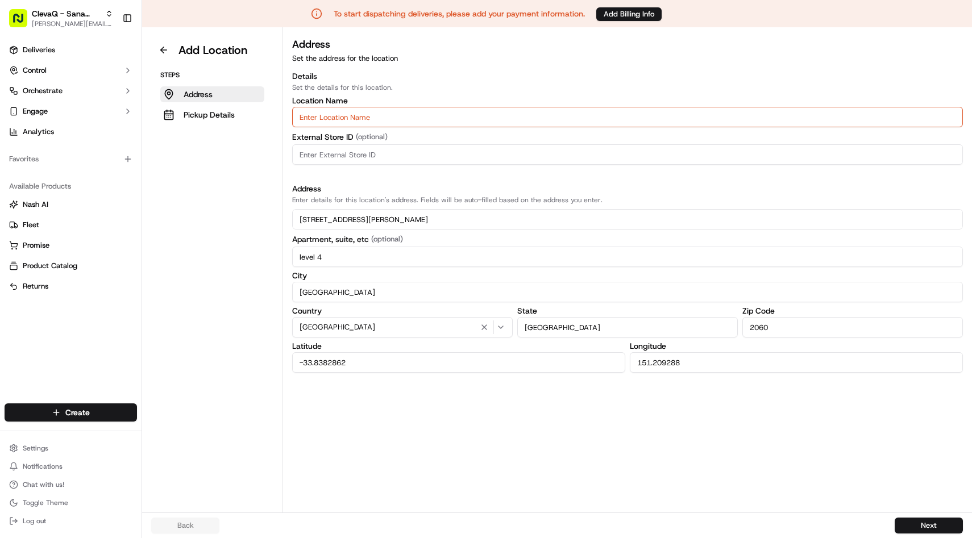
type input "[STREET_ADDRESS][PERSON_NAME]"
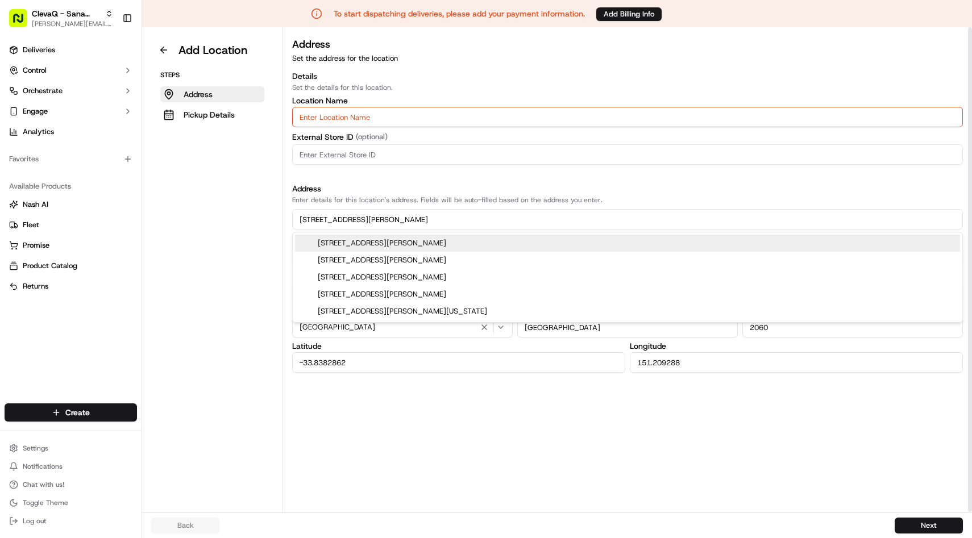
click at [333, 119] on input "Location name" at bounding box center [627, 117] width 671 height 20
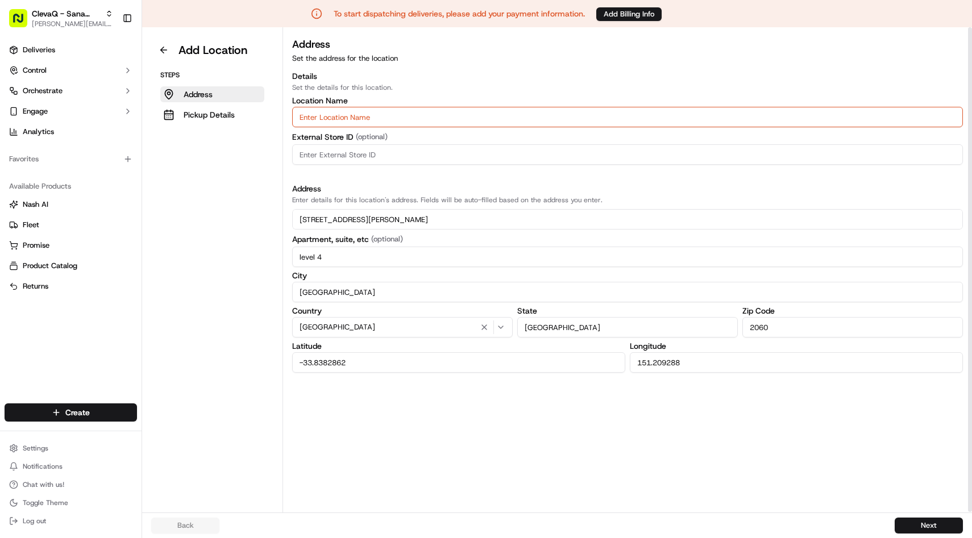
paste input "Sana Mediterranean Wintergarden"
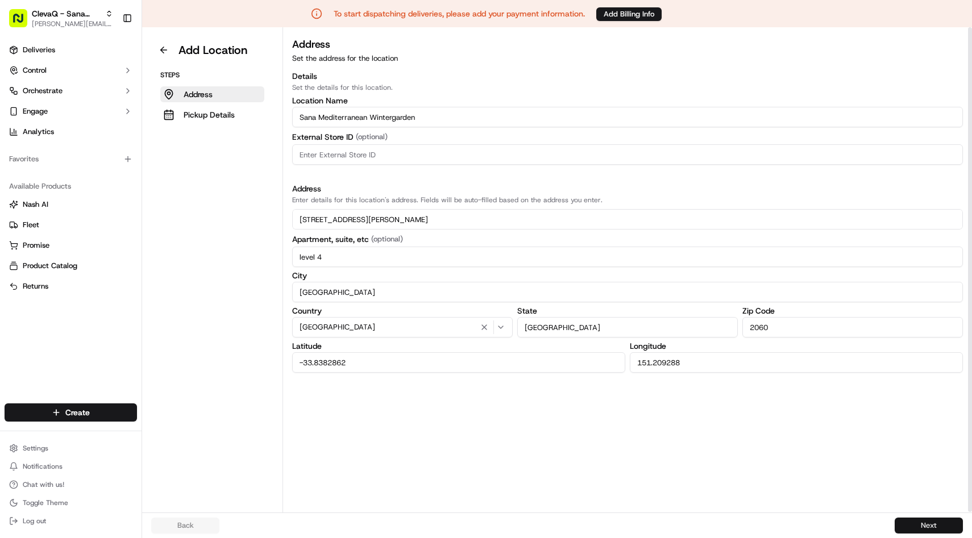
type input "Sana Mediterranean Wintergarden"
click at [916, 524] on button "Next" at bounding box center [929, 526] width 68 height 16
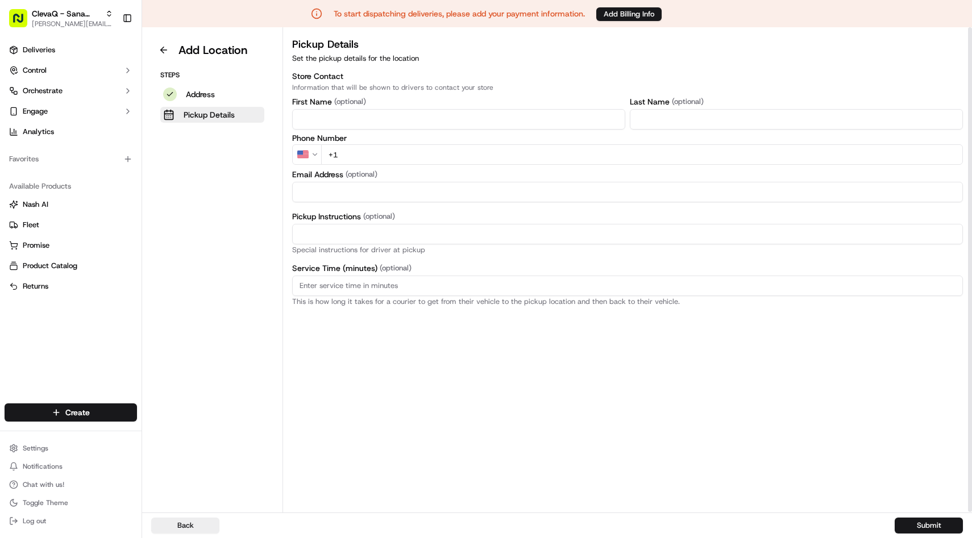
click at [339, 115] on input "First Name" at bounding box center [458, 119] width 333 height 20
click at [355, 294] on input "Service Time (minutes) (optional)" at bounding box center [627, 286] width 671 height 20
type input "1"
type input "8"
click at [340, 124] on input "First Name" at bounding box center [458, 119] width 333 height 20
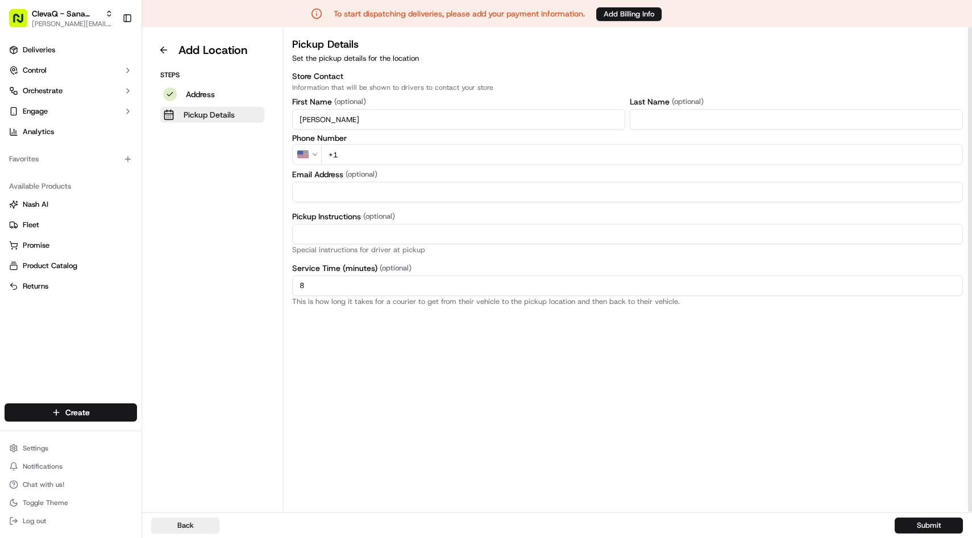
drag, startPoint x: 405, startPoint y: 125, endPoint x: 236, endPoint y: 114, distance: 169.7
click at [235, 114] on div "Add Location Steps Address Pickup Details Pickup Details Set the pickup details…" at bounding box center [557, 283] width 830 height 513
paste input "iel Sorridimi"
drag, startPoint x: 354, startPoint y: 124, endPoint x: 323, endPoint y: 122, distance: 30.7
click at [323, 122] on input "[PERSON_NAME]" at bounding box center [458, 119] width 333 height 20
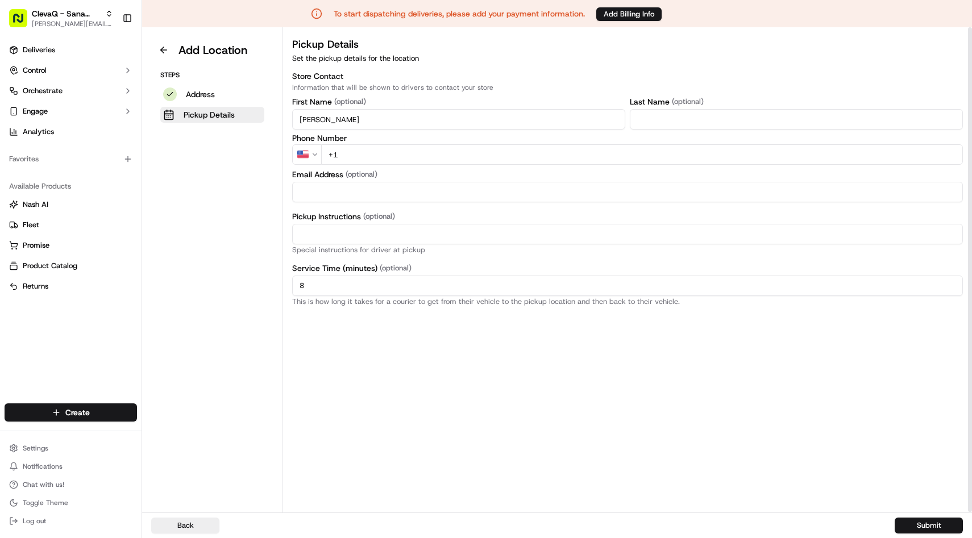
type input "[PERSON_NAME]"
click at [657, 120] on input "Last Name" at bounding box center [796, 119] width 333 height 20
paste input "Sorridimi"
type input "Sorridimi"
click at [318, 156] on html "To start dispatching deliveries, please add your payment information. Add Billi…" at bounding box center [486, 269] width 972 height 538
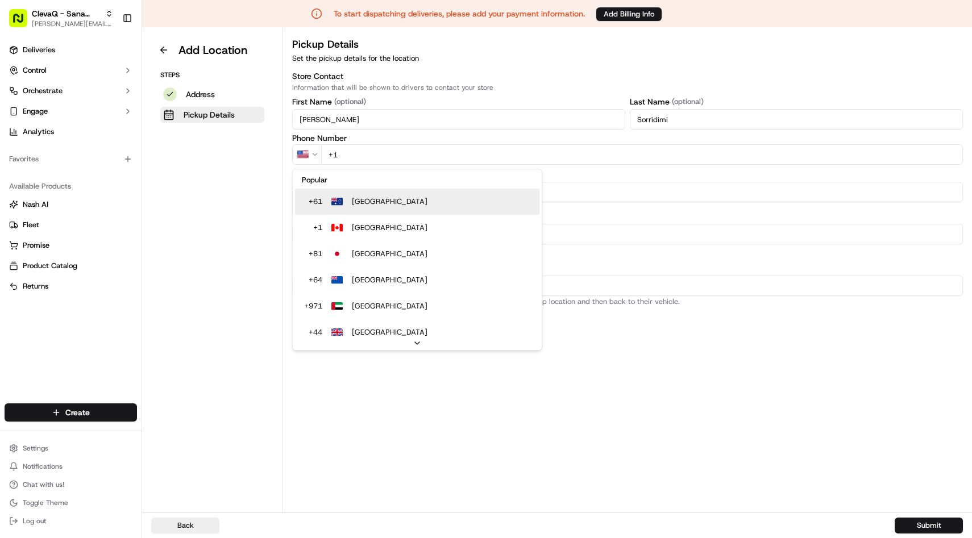
select select "AU"
type input "+61"
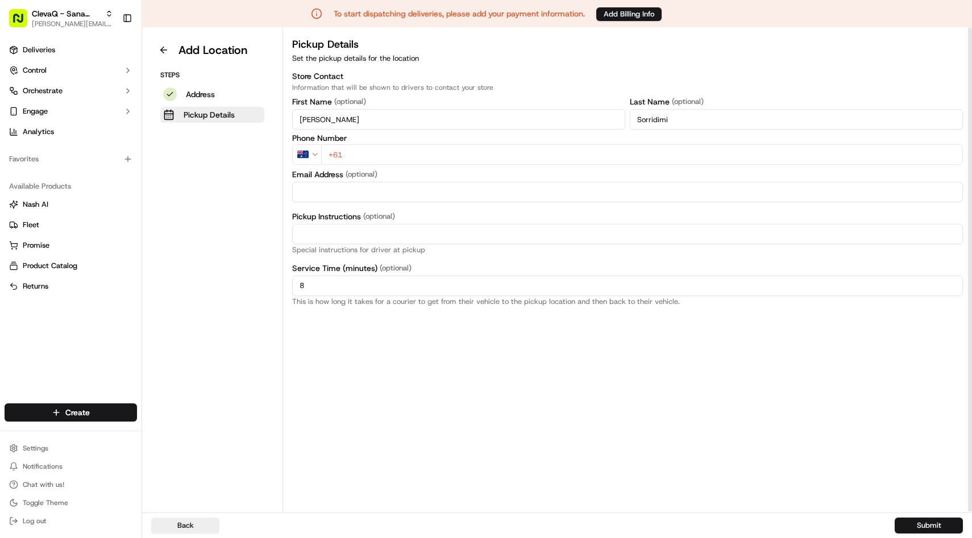
click at [412, 156] on input "+61" at bounding box center [642, 154] width 642 height 20
paste input "tel"
select select "US"
type input "+1"
click at [305, 151] on html "To start dispatching deliveries, please add your payment information. Add Billi…" at bounding box center [486, 269] width 972 height 538
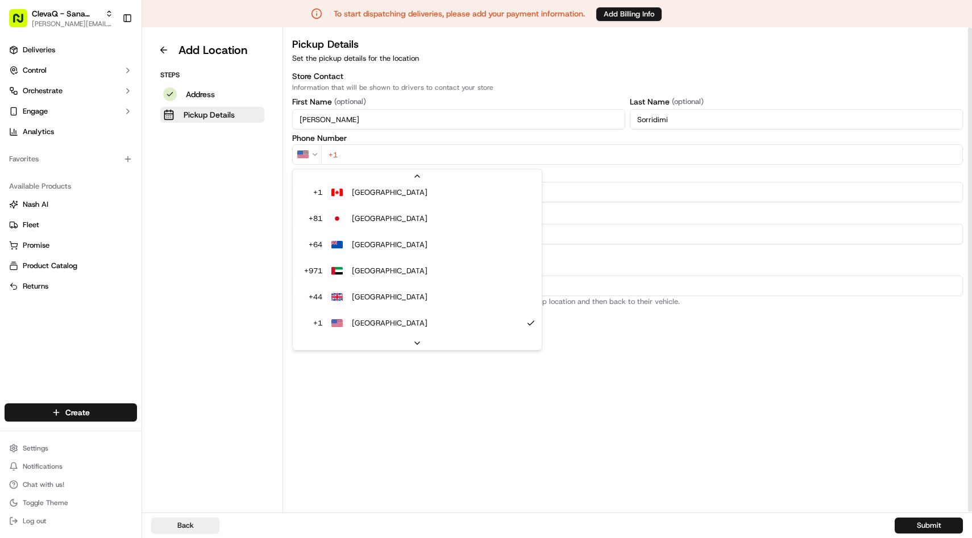
scroll to position [23, 0]
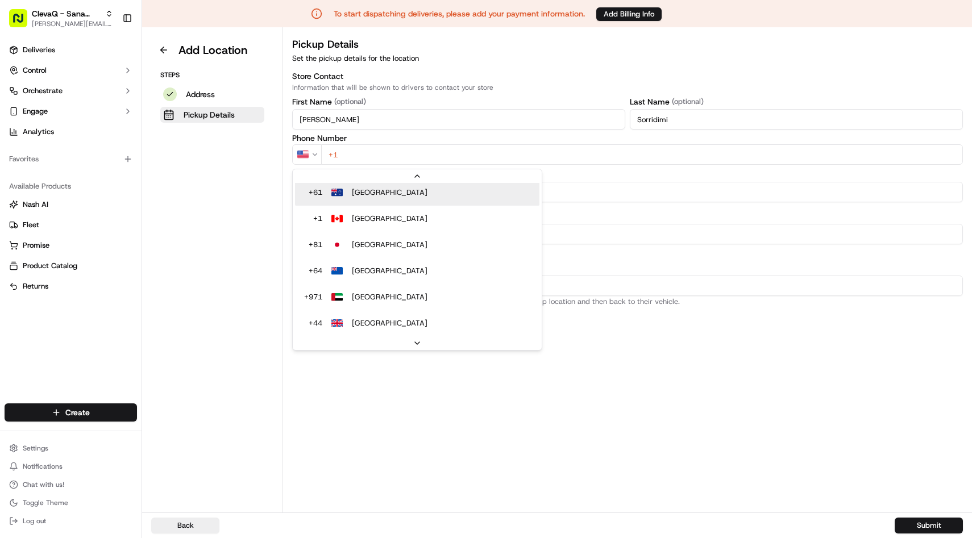
select select "AU"
type input "+61"
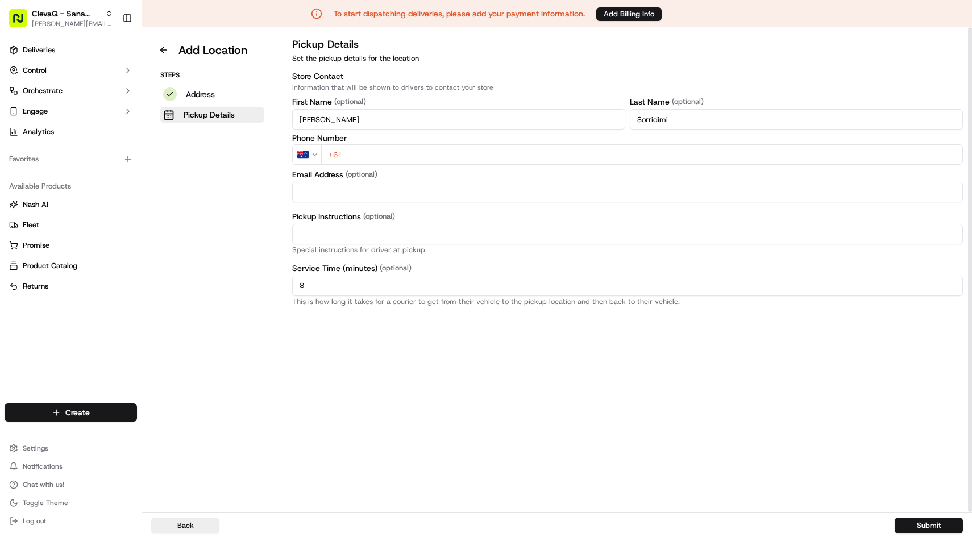
click at [387, 161] on input "+61" at bounding box center [642, 154] width 642 height 20
paste input "tel"
select select "US"
paste input "tel"
click at [387, 161] on input "+1" at bounding box center [642, 154] width 642 height 20
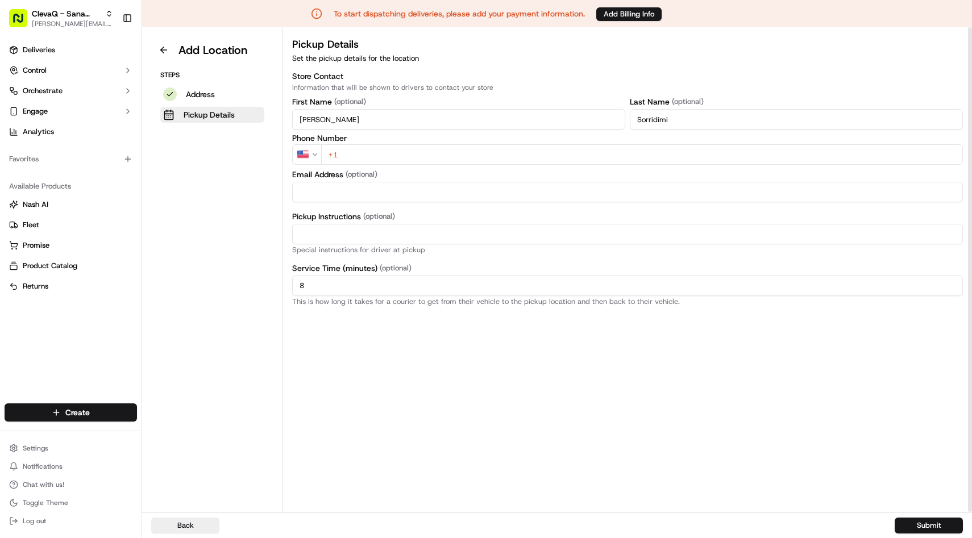
paste input "tel"
type input "+1"
click at [371, 193] on input "Email Address" at bounding box center [627, 192] width 671 height 20
paste input "[PHONE_NUMBER]"
drag, startPoint x: 375, startPoint y: 195, endPoint x: 315, endPoint y: 196, distance: 59.1
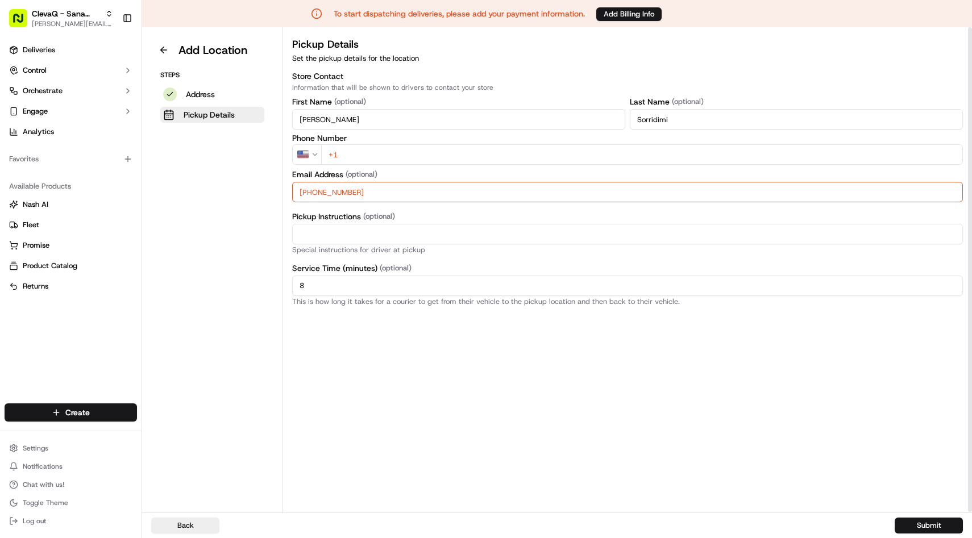
click at [315, 196] on input "[PHONE_NUMBER]" at bounding box center [627, 192] width 671 height 20
type input "+61"
click at [369, 155] on input "+1" at bounding box center [642, 154] width 642 height 20
paste input "401 433 332"
type input "[PHONE_NUMBER]"
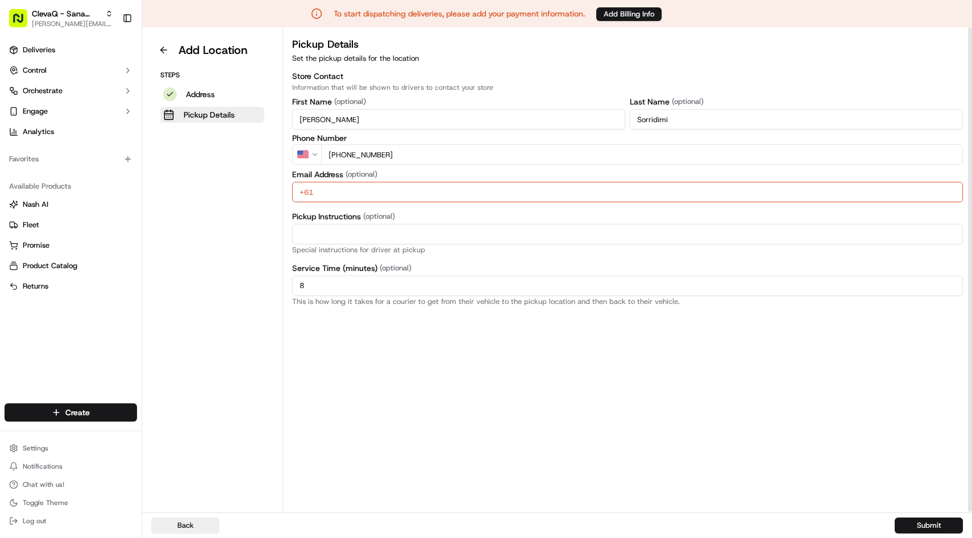
click at [301, 158] on html "To start dispatching deliveries, please add your payment information. Add Billi…" at bounding box center [486, 269] width 972 height 538
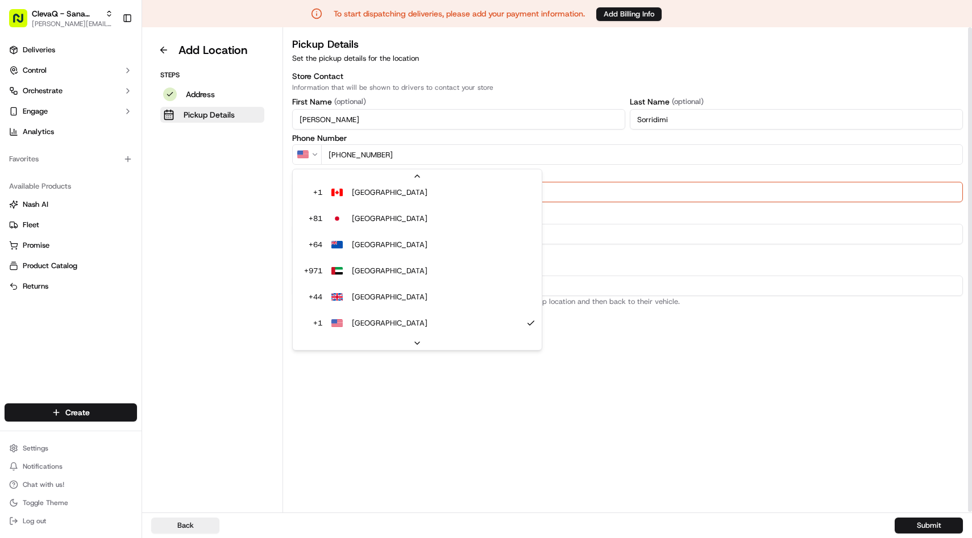
scroll to position [0, 0]
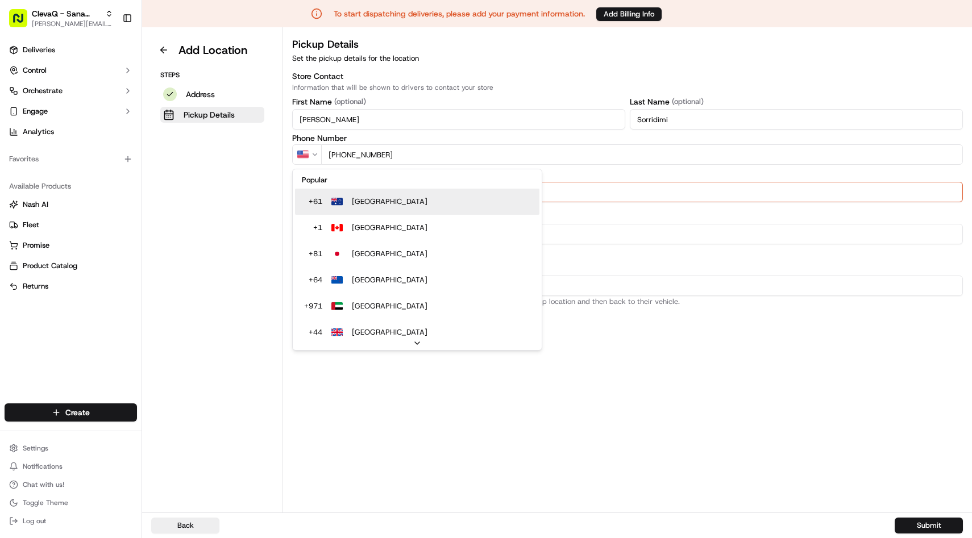
select select "AU"
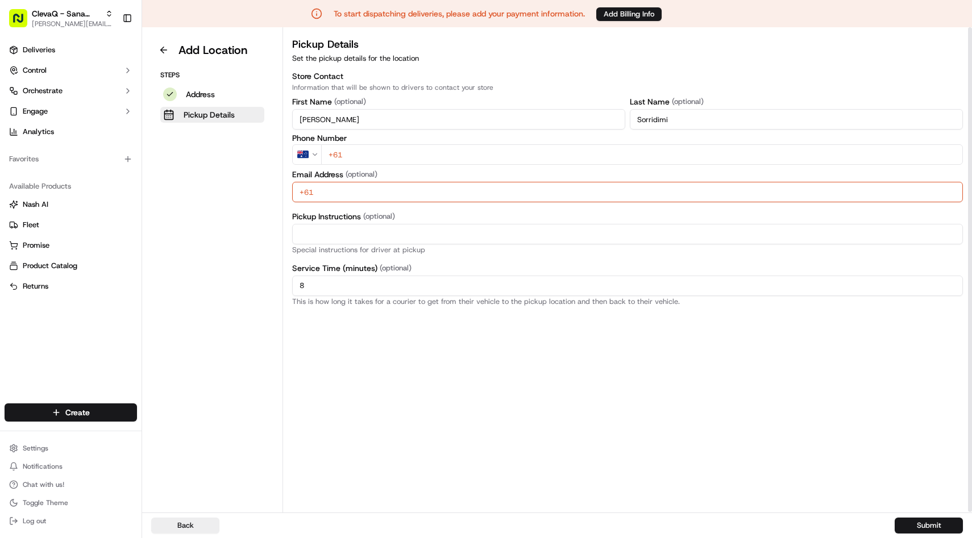
click at [352, 157] on input "+61" at bounding box center [642, 154] width 642 height 20
paste input "401 433 332"
type input "[PHONE_NUMBER]"
drag, startPoint x: 316, startPoint y: 188, endPoint x: 288, endPoint y: 183, distance: 28.9
click at [288, 184] on div "Pickup Details Set the pickup details for the location Store Contact Informatio…" at bounding box center [627, 170] width 689 height 269
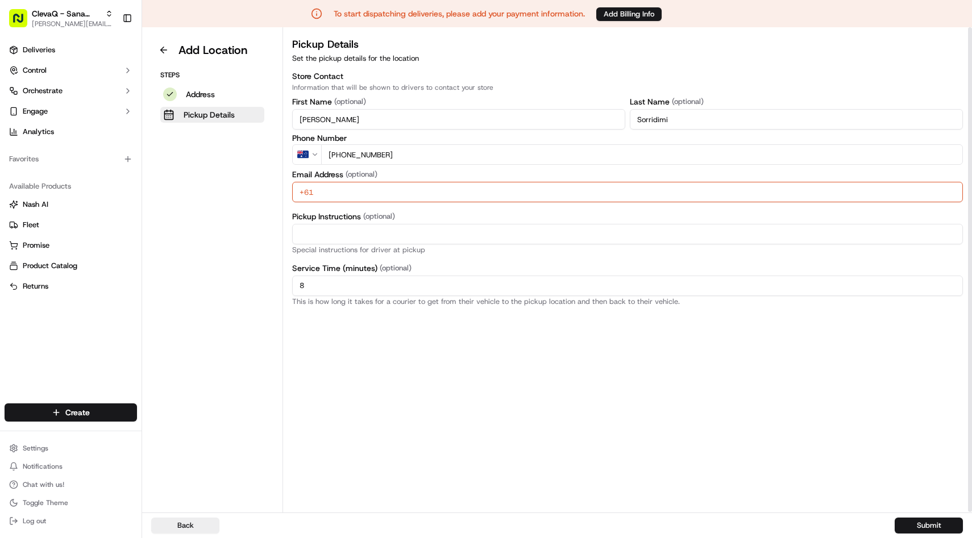
click at [356, 242] on input "Pickup Instructions (optional)" at bounding box center [627, 234] width 671 height 20
paste input "[PERSON_NAME][EMAIL_ADDRESS][DOMAIN_NAME]"
type input "[PERSON_NAME][EMAIL_ADDRESS][DOMAIN_NAME]"
click at [339, 190] on input "+61" at bounding box center [627, 192] width 671 height 20
type input "+"
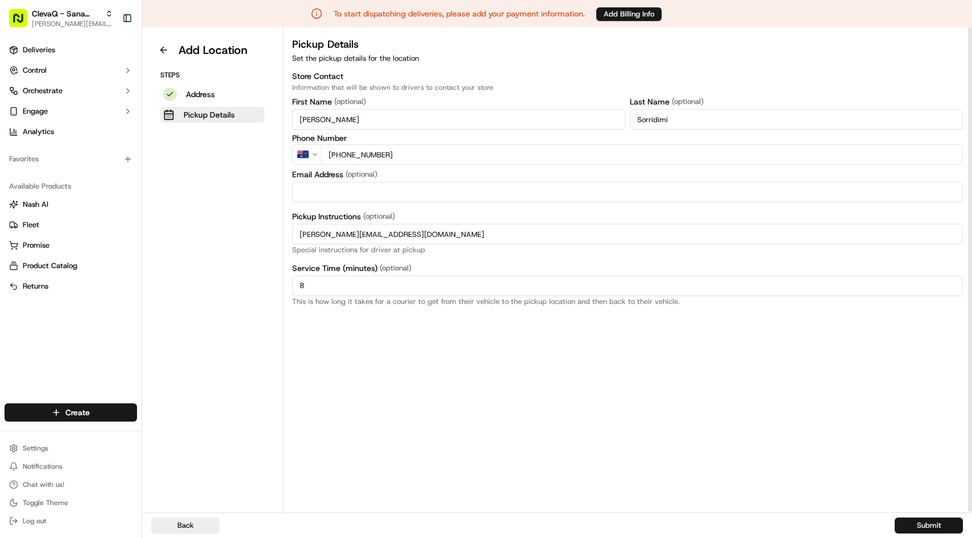
paste input "[PERSON_NAME][EMAIL_ADDRESS][DOMAIN_NAME]"
type input "[PERSON_NAME][EMAIL_ADDRESS][DOMAIN_NAME]"
click at [411, 240] on input "[PERSON_NAME][EMAIL_ADDRESS][DOMAIN_NAME]" at bounding box center [627, 234] width 671 height 20
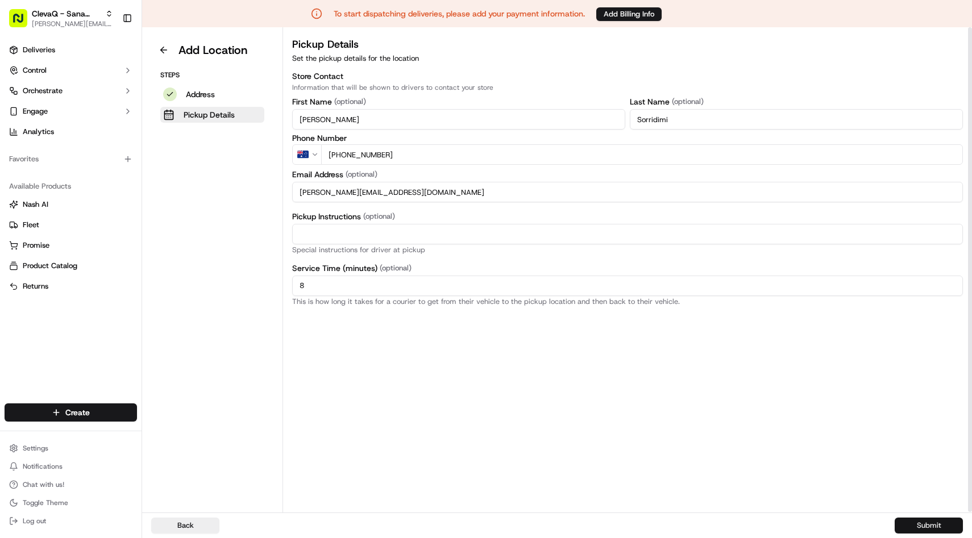
click at [911, 525] on button "Submit" at bounding box center [929, 526] width 68 height 16
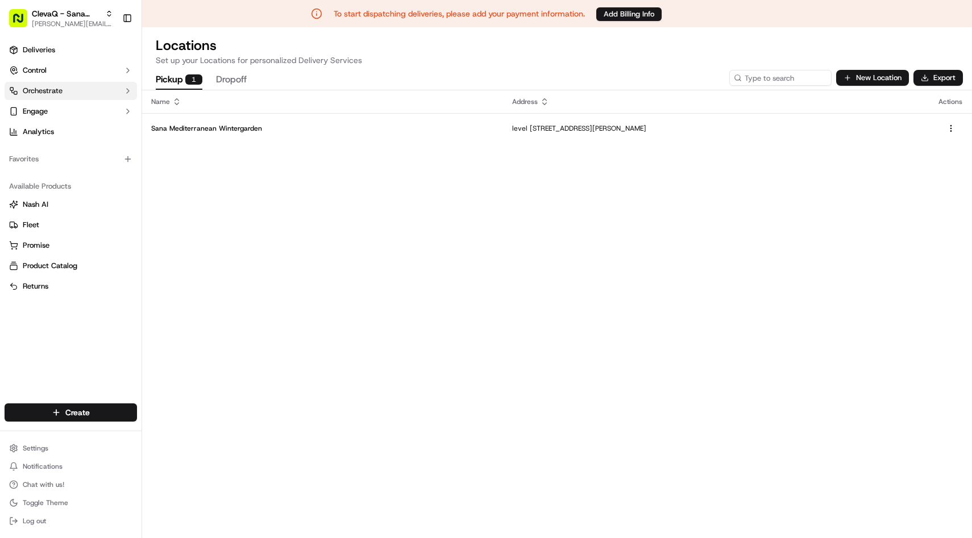
click at [100, 93] on button "Orchestrate" at bounding box center [71, 91] width 132 height 18
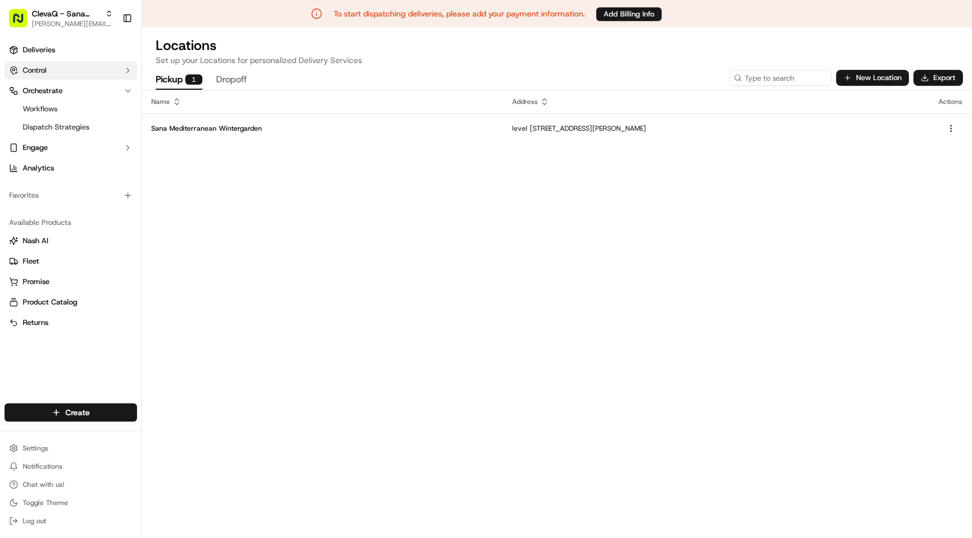
click at [79, 69] on button "Control" at bounding box center [71, 70] width 132 height 18
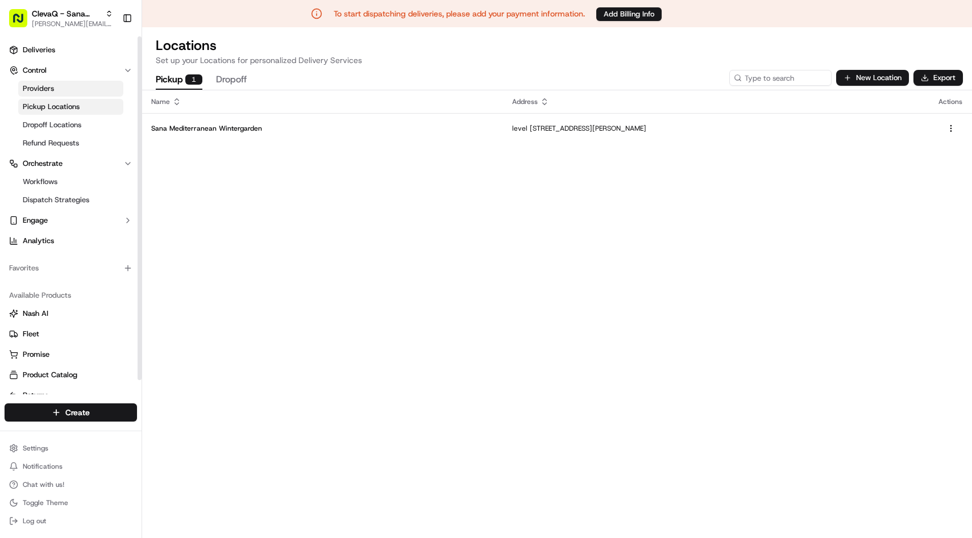
click at [65, 83] on link "Providers" at bounding box center [70, 89] width 105 height 16
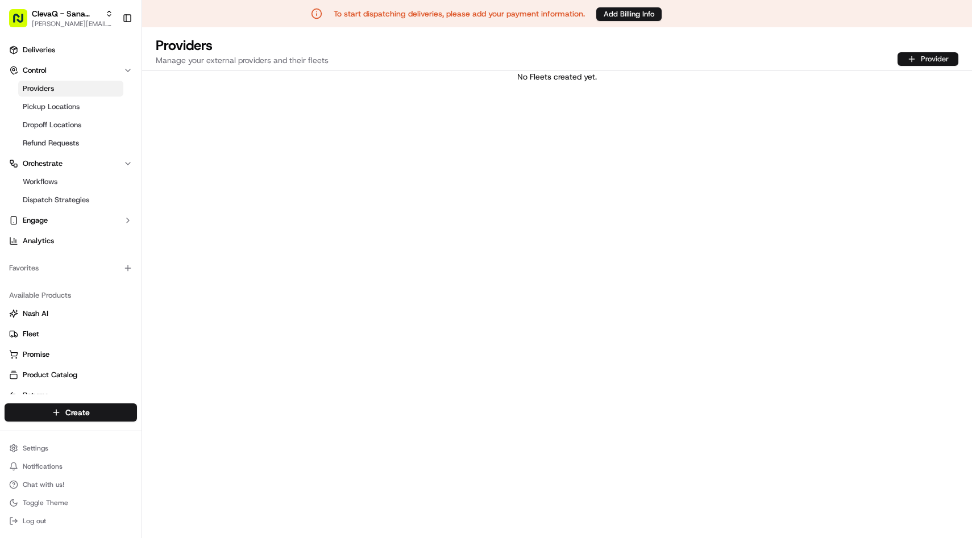
click at [921, 55] on button "Provider" at bounding box center [928, 59] width 61 height 14
click at [50, 195] on span "Dispatch Strategies" at bounding box center [56, 200] width 67 height 10
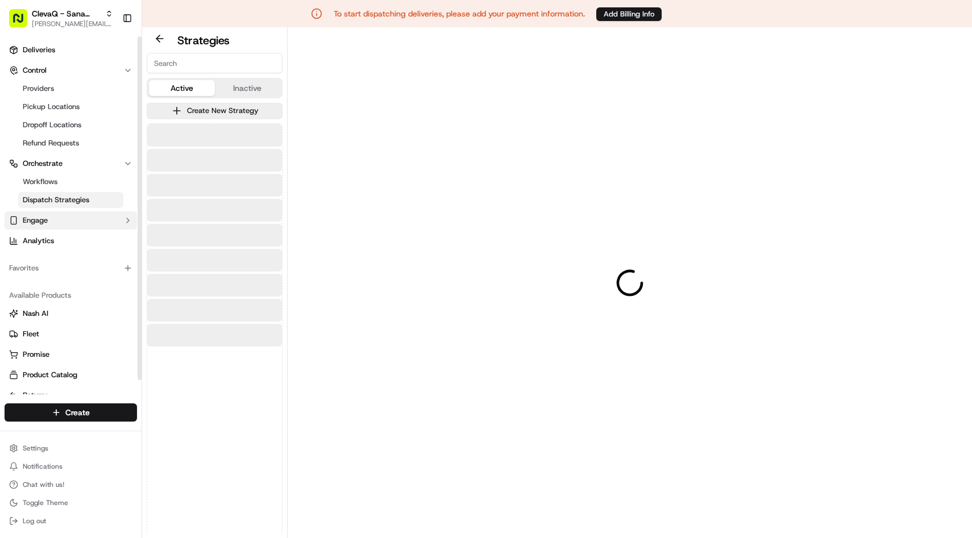
click at [44, 222] on span "Engage" at bounding box center [35, 220] width 25 height 10
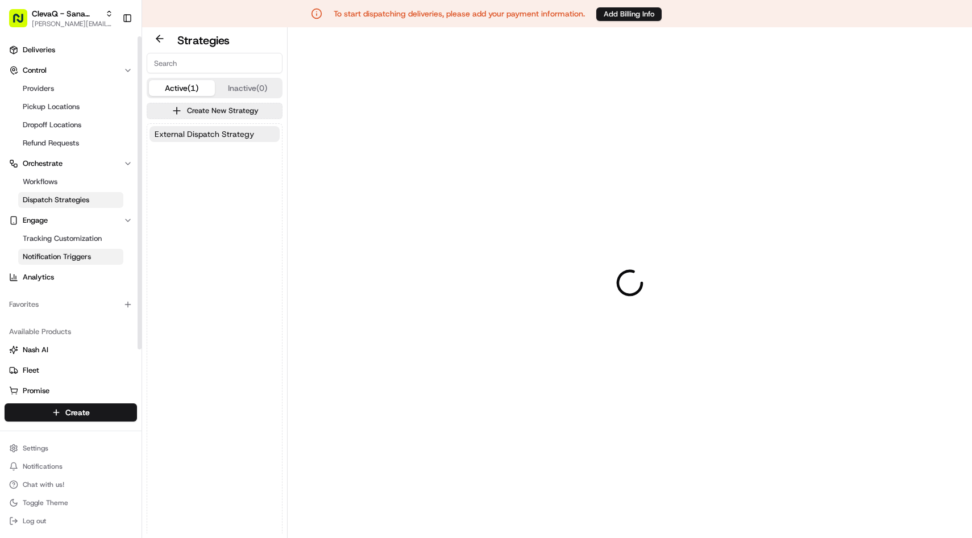
click at [49, 258] on span "Notification Triggers" at bounding box center [57, 257] width 68 height 10
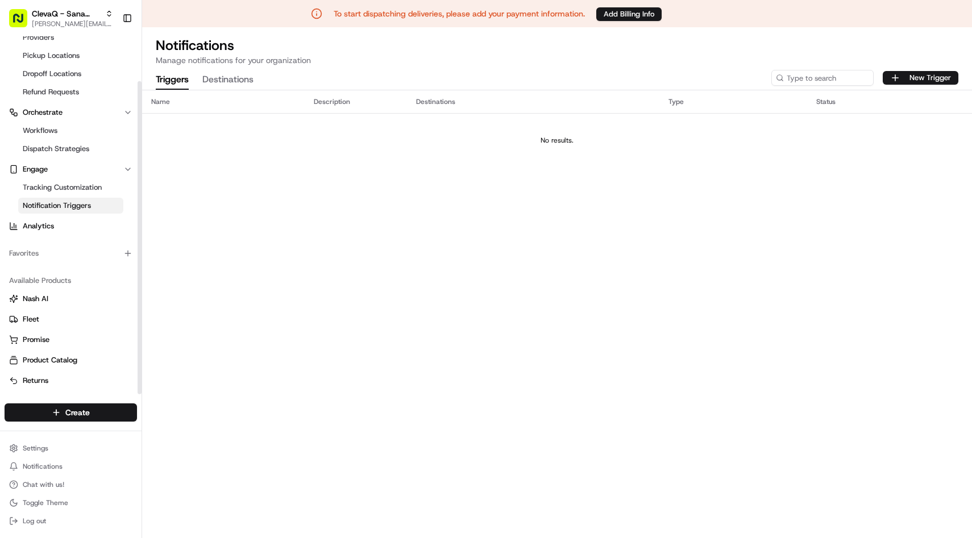
scroll to position [49, 0]
click at [128, 256] on icon "button" at bounding box center [127, 255] width 9 height 9
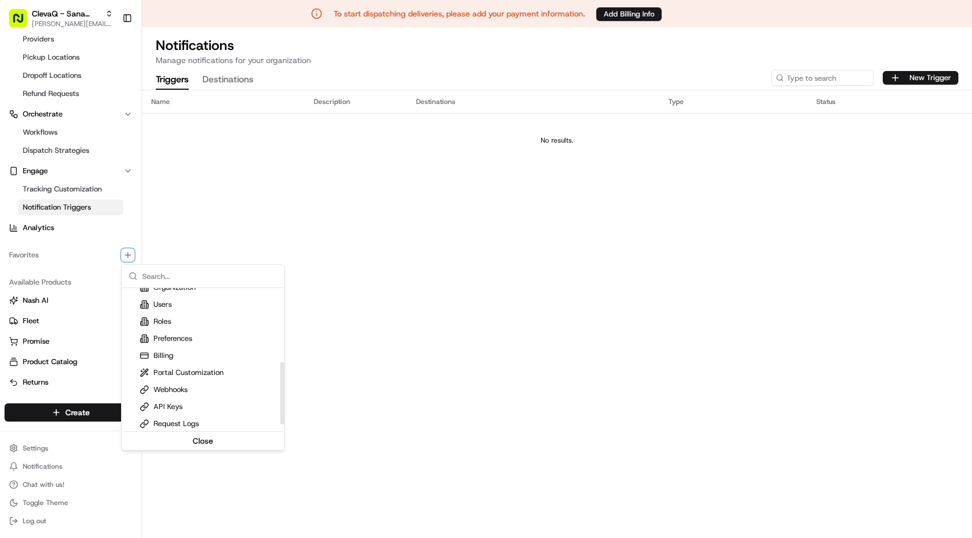
scroll to position [182, 0]
click at [206, 245] on html "To start dispatching deliveries, please add your payment information. Add Billi…" at bounding box center [486, 269] width 972 height 538
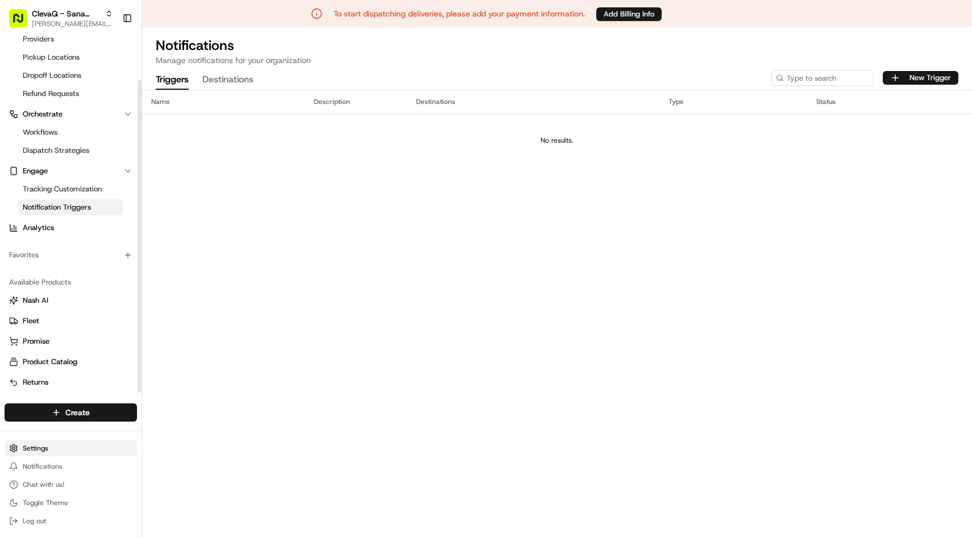
click at [34, 448] on html "To start dispatching deliveries, please add your payment information. Add Billi…" at bounding box center [486, 269] width 972 height 538
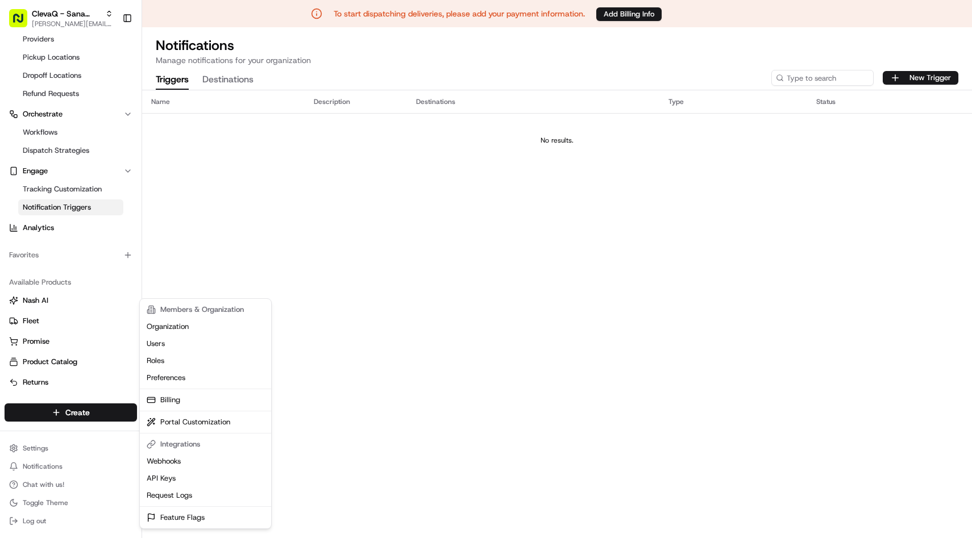
click at [210, 155] on html "To start dispatching deliveries, please add your payment information. Add Billi…" at bounding box center [486, 269] width 972 height 538
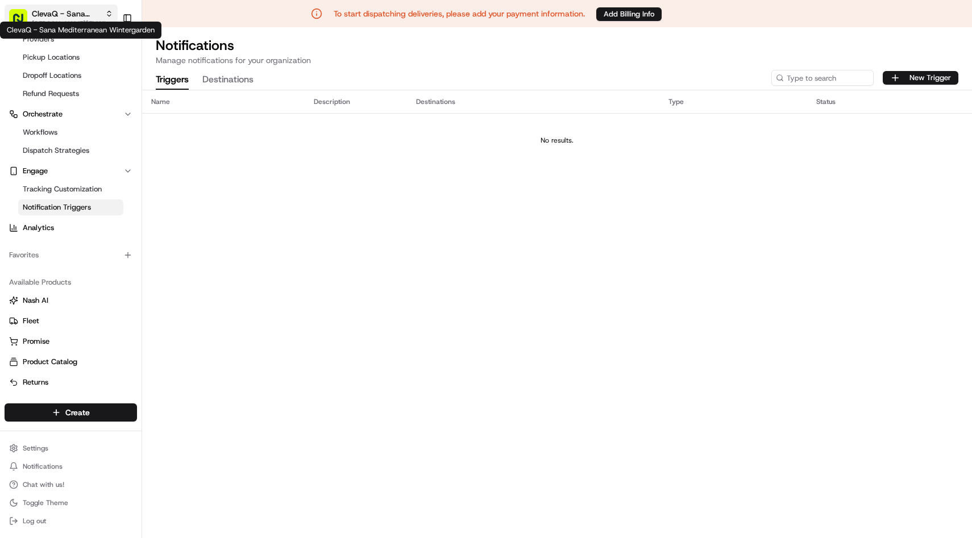
click at [54, 15] on span "ClevaQ - Sana Mediterranean Wintergarden" at bounding box center [66, 13] width 69 height 11
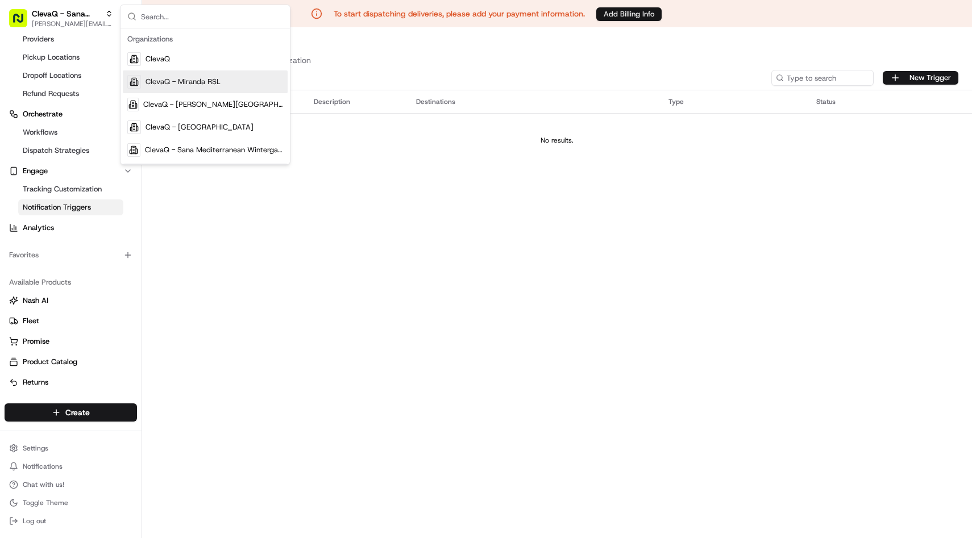
click at [613, 13] on button "Add Billing Info" at bounding box center [628, 14] width 65 height 14
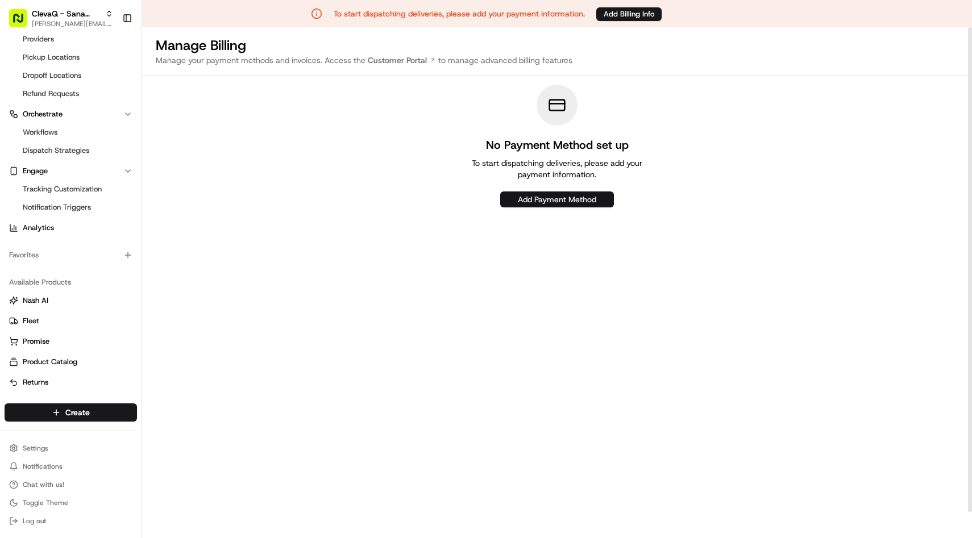
click at [539, 204] on button "Add Payment Method" at bounding box center [557, 200] width 114 height 16
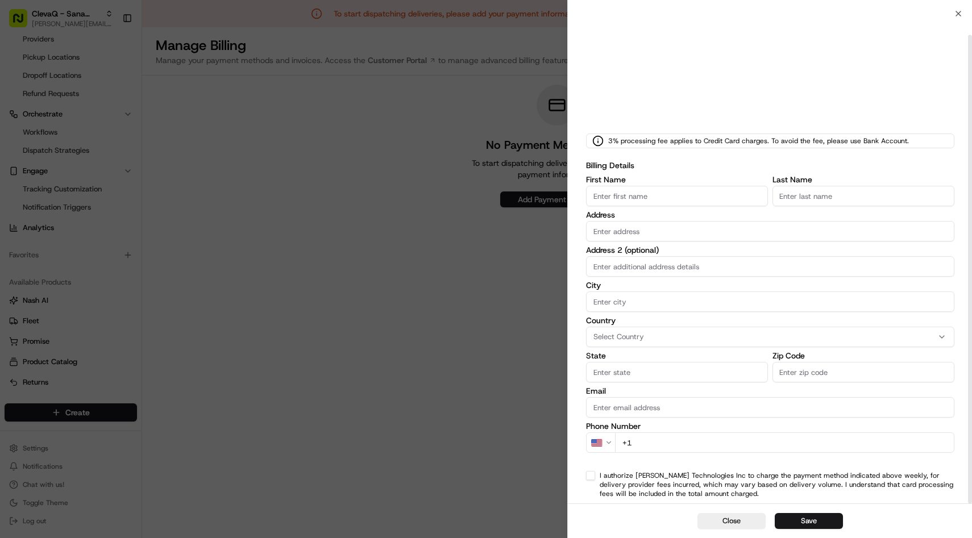
scroll to position [22, 0]
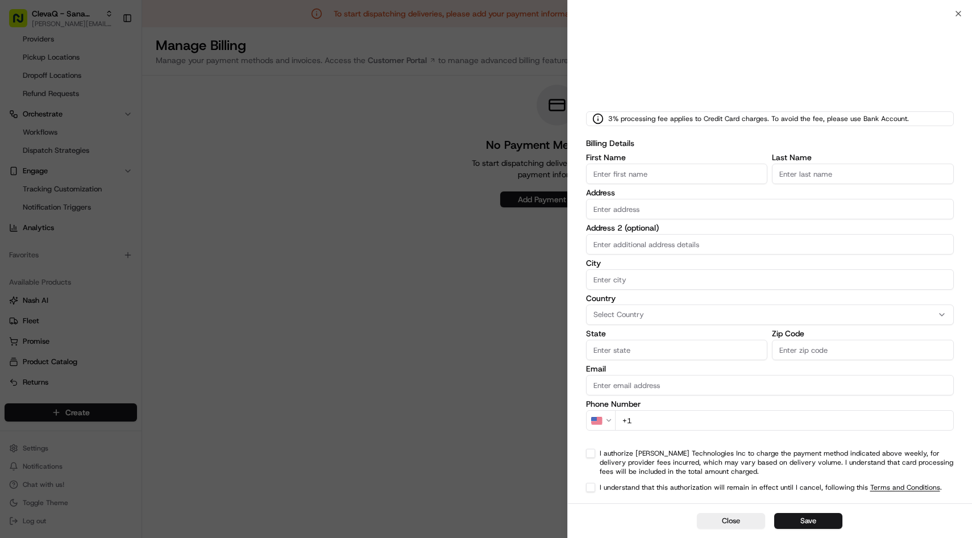
click at [621, 209] on input "Address" at bounding box center [770, 209] width 368 height 20
